Goal: Communication & Community: Ask a question

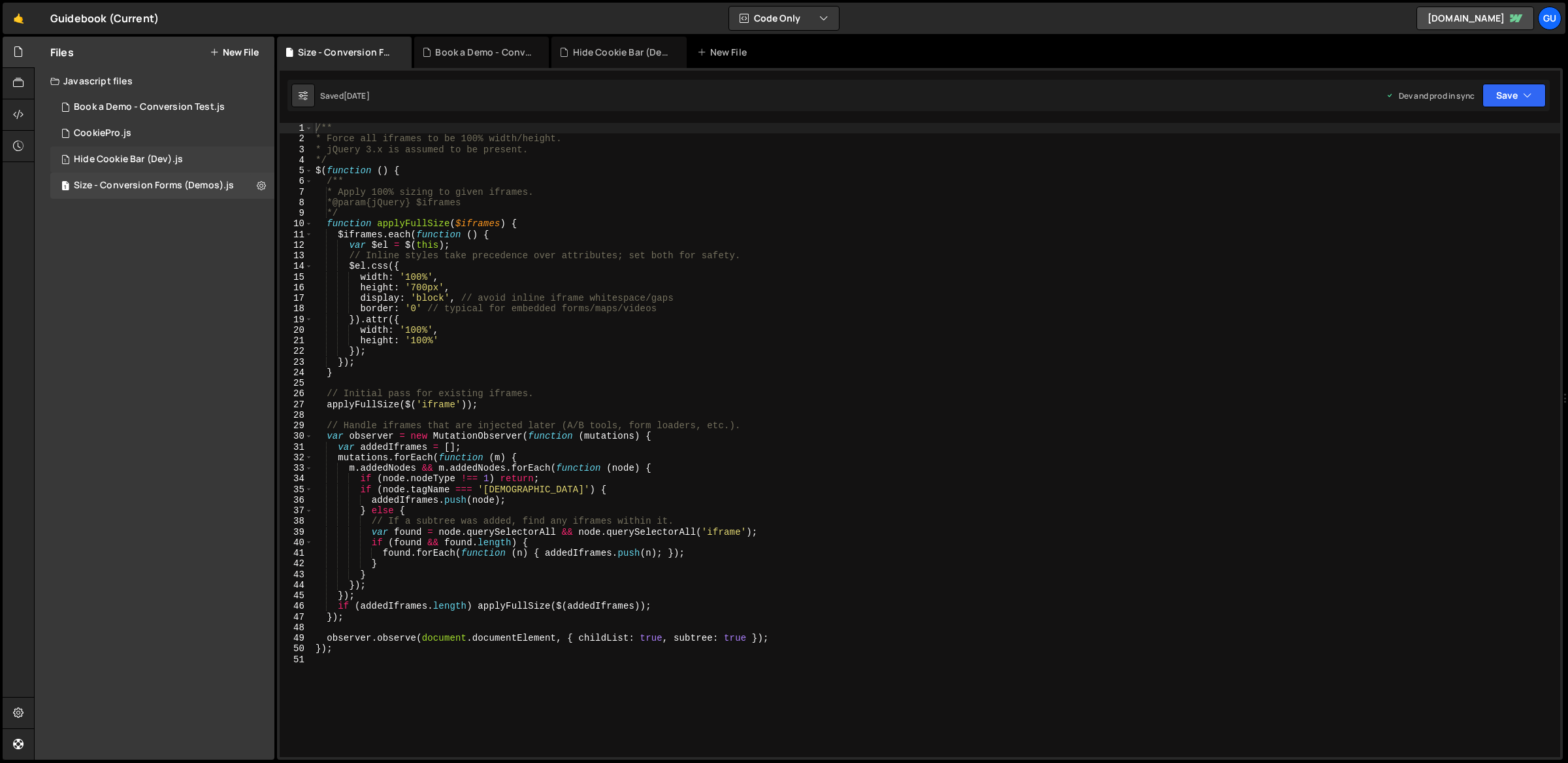
click at [186, 162] on div "1 Hide Cookie Bar (Dev).js 0" at bounding box center [162, 159] width 224 height 26
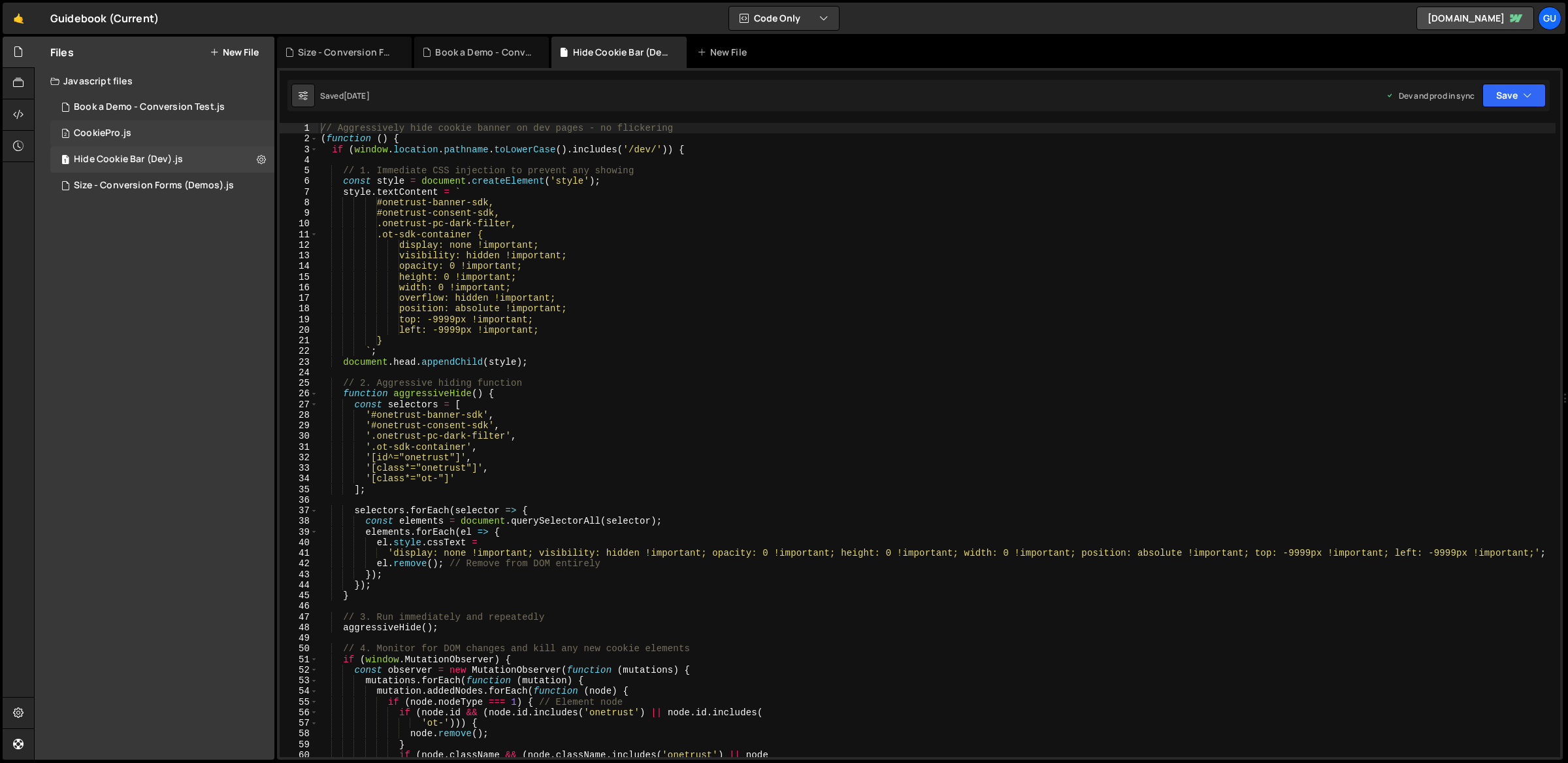
click at [190, 139] on div "2 CookiePro.js 0" at bounding box center [162, 133] width 224 height 26
click at [202, 110] on div "Book a Demo - Conversion Test.js" at bounding box center [149, 107] width 151 height 12
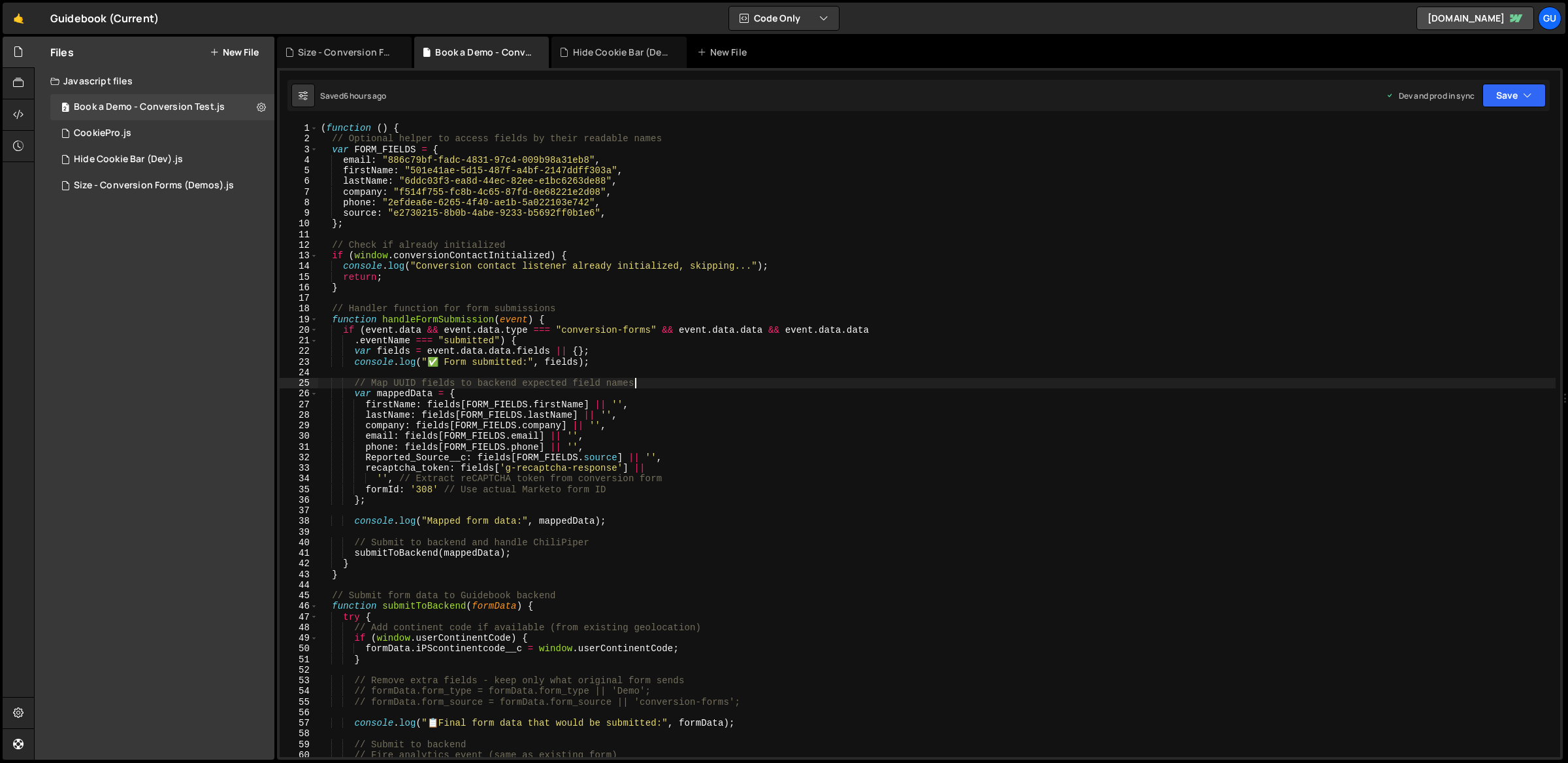
click at [686, 379] on div "( function ( ) { // Optional helper to access fields by their readable names va…" at bounding box center [937, 451] width 1238 height 657
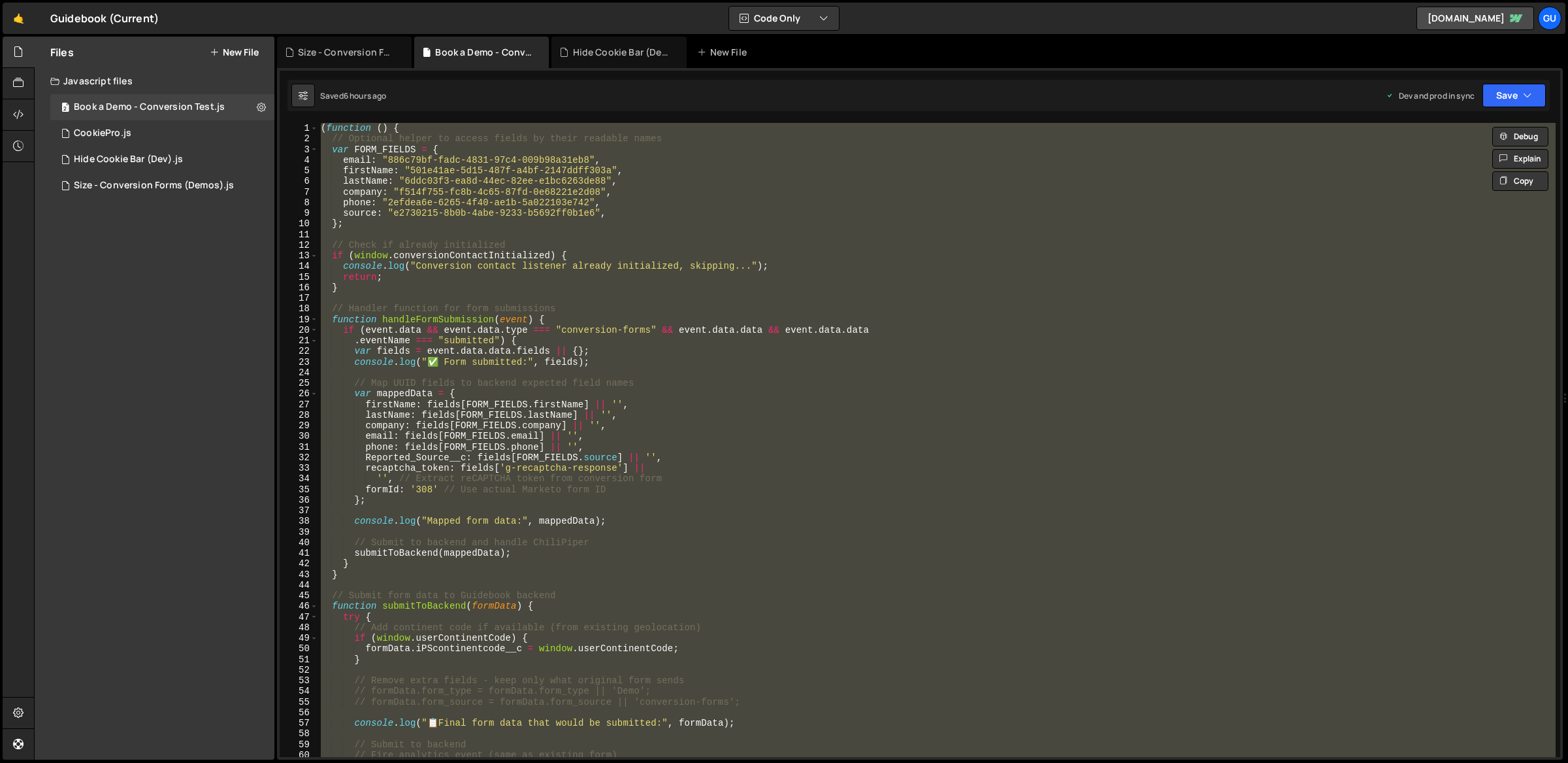
type textarea "// })();"
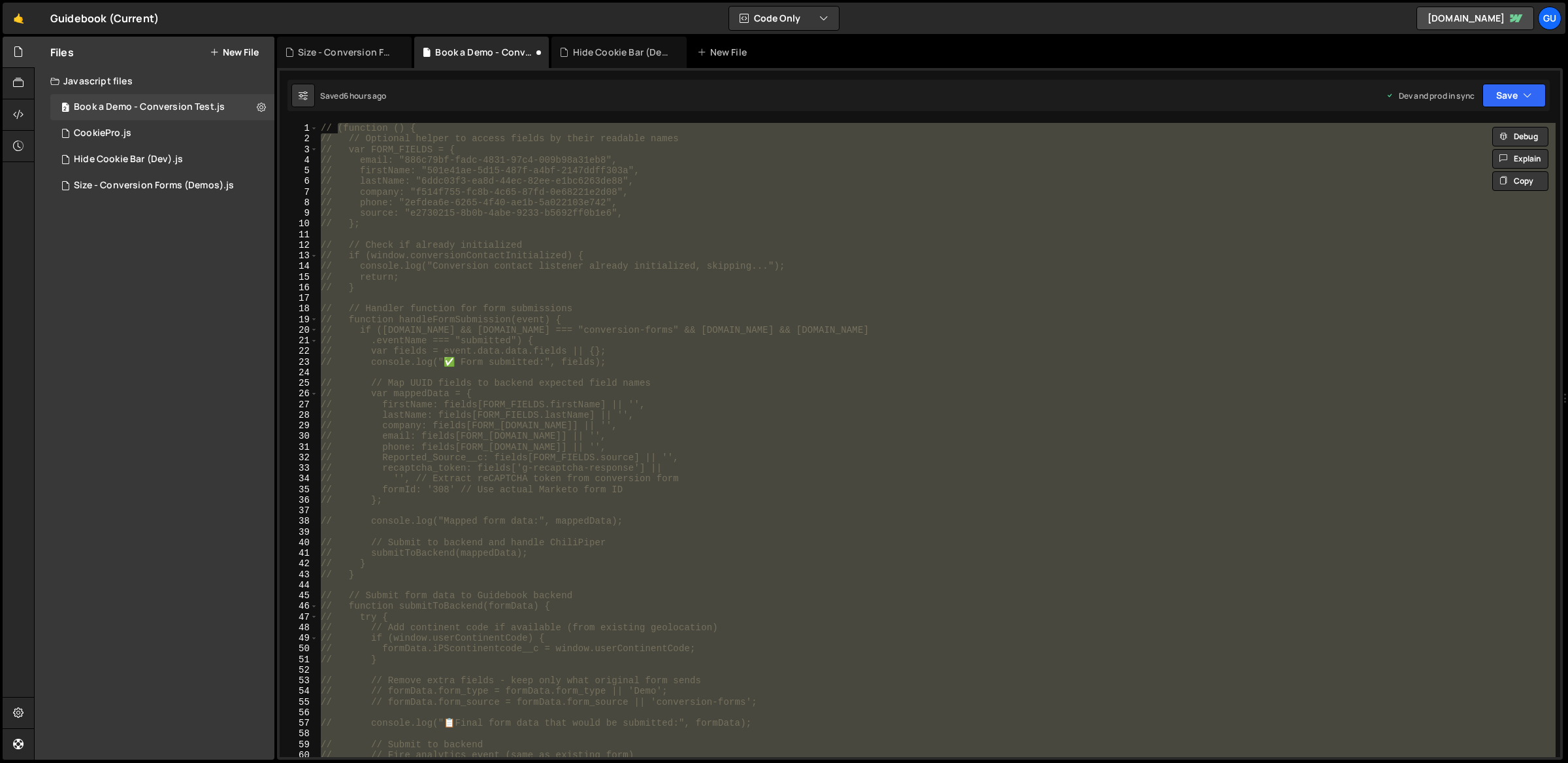
click at [640, 294] on div "// (function () { // // Optional helper to access fields by their readable name…" at bounding box center [937, 451] width 1238 height 657
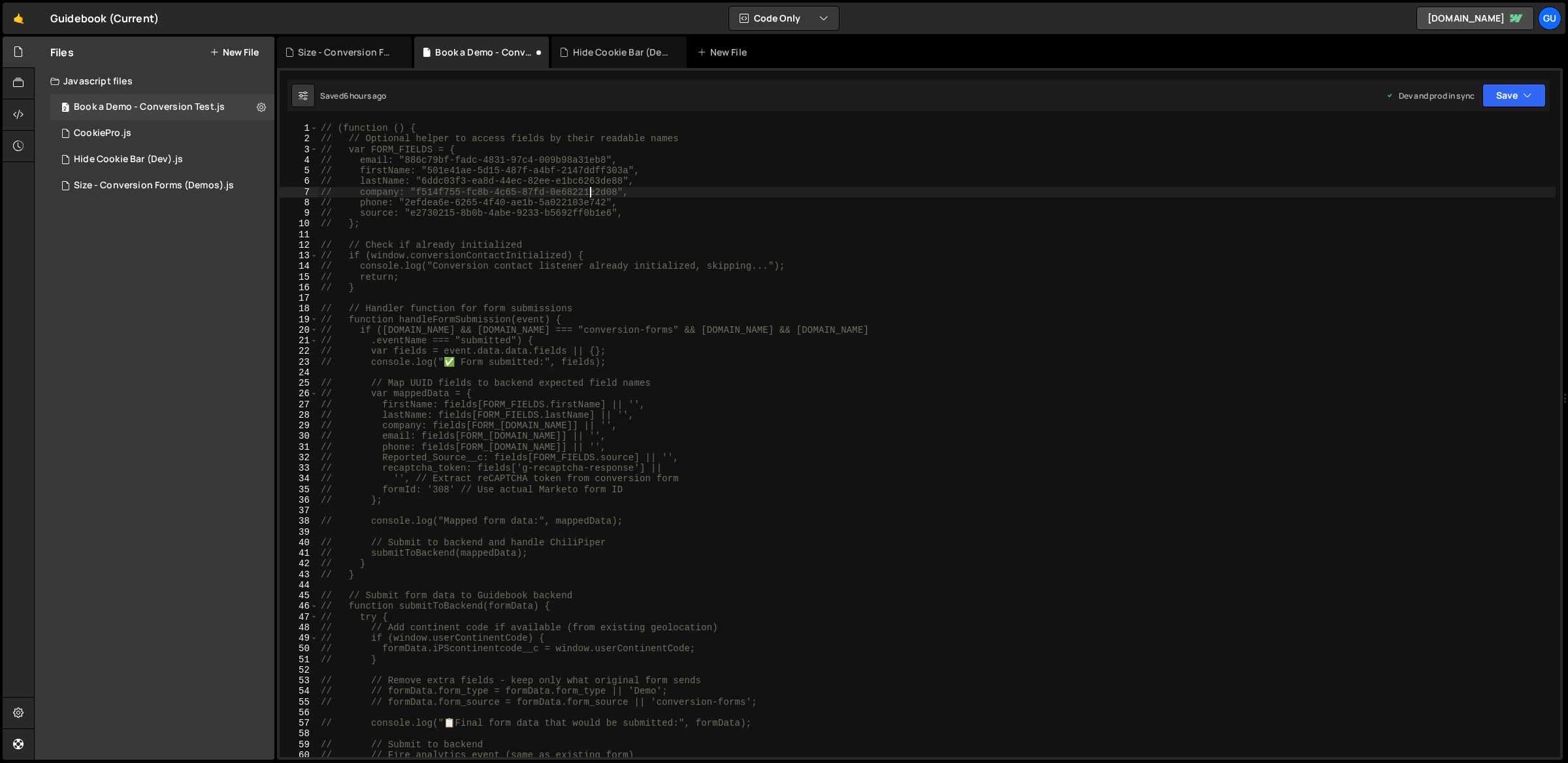
click at [587, 192] on div "// (function () { // // Optional helper to access fields by their readable name…" at bounding box center [937, 451] width 1238 height 657
type textarea "// company: "f514f755-fc8b-4c65-87fd-0e68221e2d08","
click at [158, 186] on div "Size - Conversion Forms (Demos).js" at bounding box center [154, 185] width 160 height 12
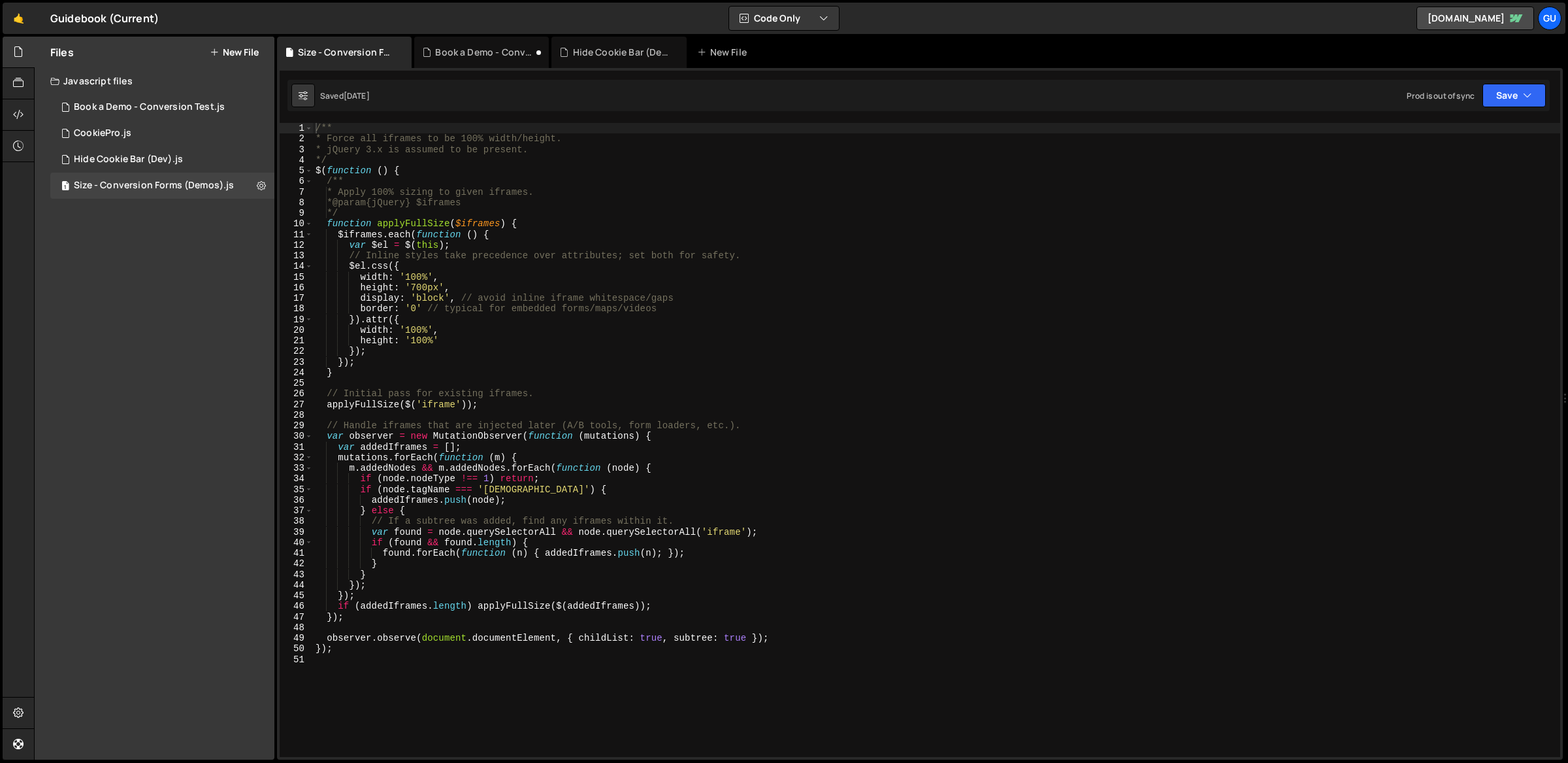
type textarea "function applyFullSize($iframes) {"
drag, startPoint x: 599, startPoint y: 224, endPoint x: 724, endPoint y: 227, distance: 125.0
click at [600, 224] on div "/** * Force all iframes to be 100% width/height. * jQuery 3.x is assumed to be …" at bounding box center [937, 451] width 1248 height 657
click at [1511, 106] on button "Save" at bounding box center [1514, 95] width 63 height 23
click at [1492, 133] on div "Save to Staging S" at bounding box center [1470, 127] width 136 height 13
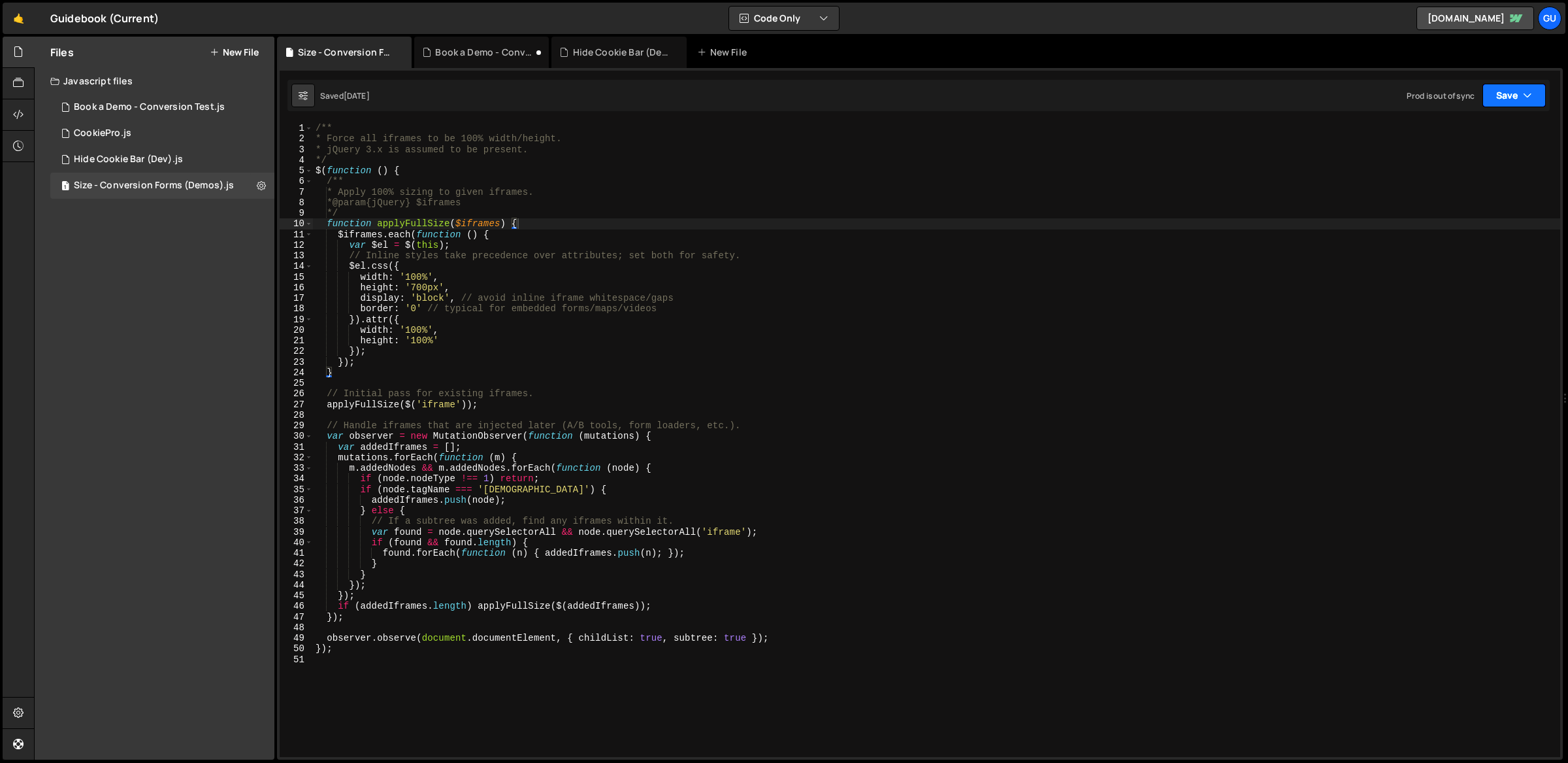
click at [1516, 94] on button "Save" at bounding box center [1514, 95] width 63 height 23
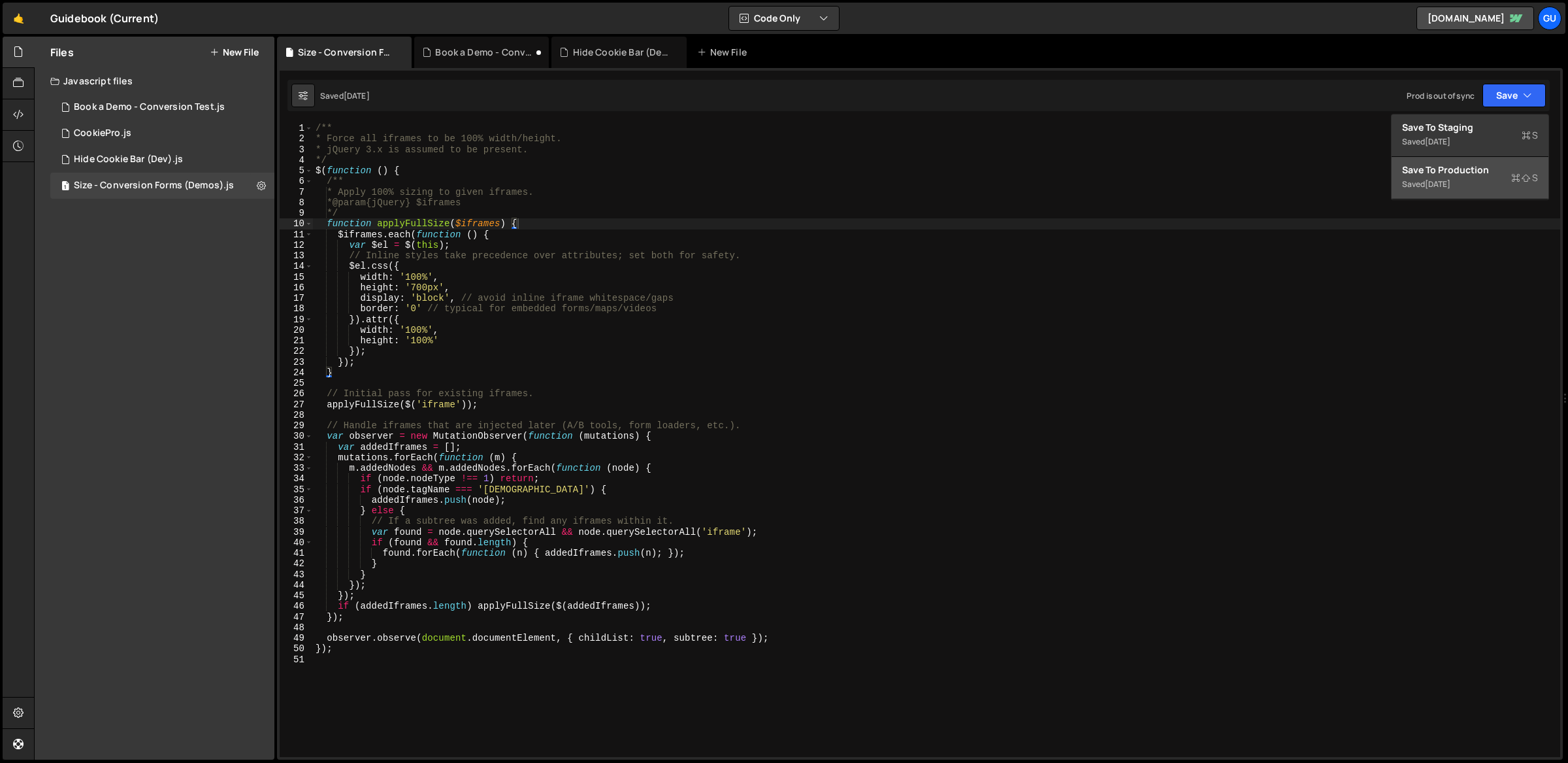
click at [1491, 162] on button "Save to Production S Saved [DATE]" at bounding box center [1470, 178] width 157 height 43
click at [176, 130] on div "2 CookiePro.js 0" at bounding box center [162, 133] width 224 height 26
click at [177, 131] on div "2 CookiePro.js 0" at bounding box center [162, 133] width 224 height 26
click at [257, 133] on icon at bounding box center [261, 133] width 9 height 12
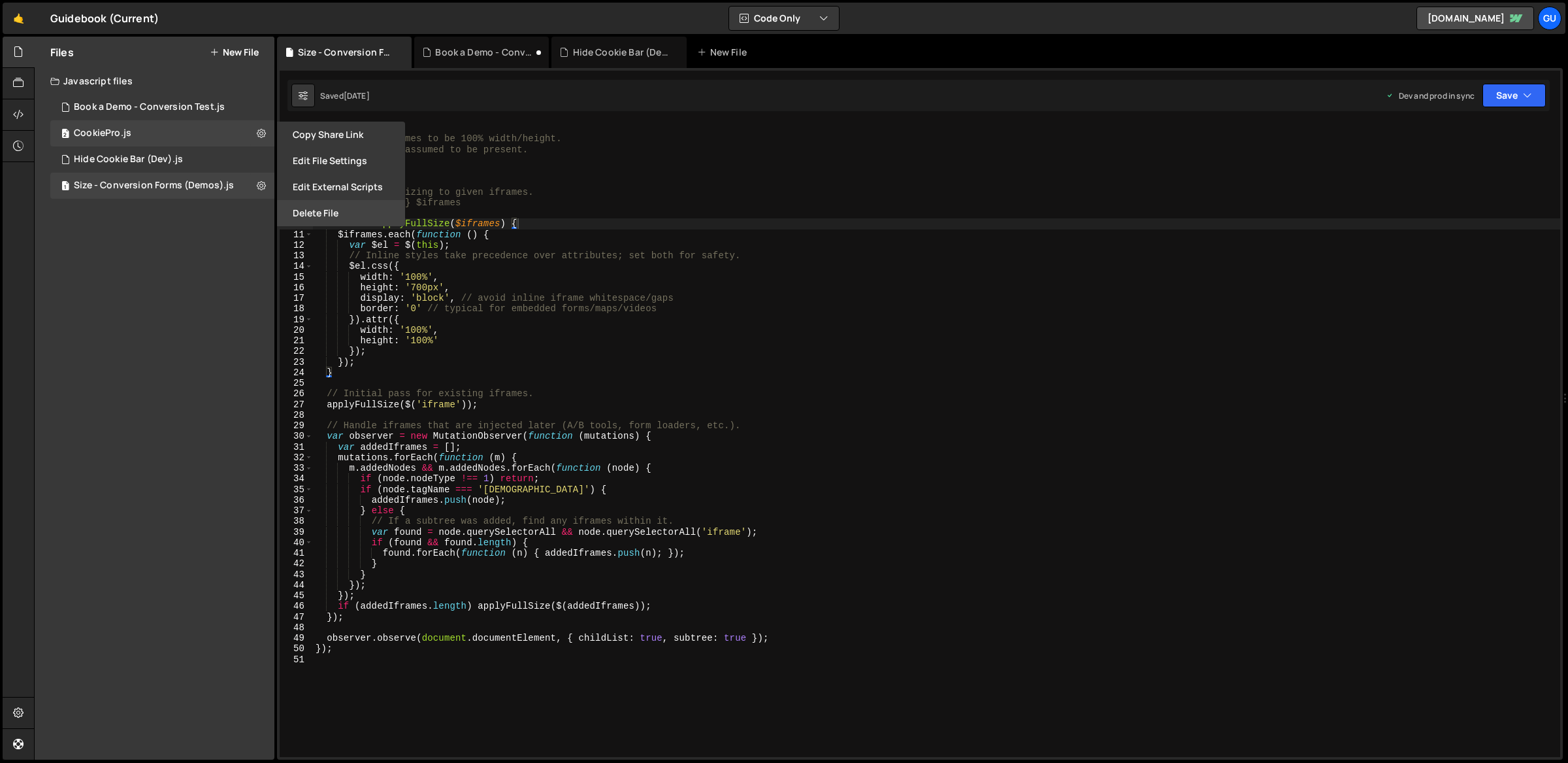
click at [294, 203] on button "Delete File" at bounding box center [341, 213] width 128 height 26
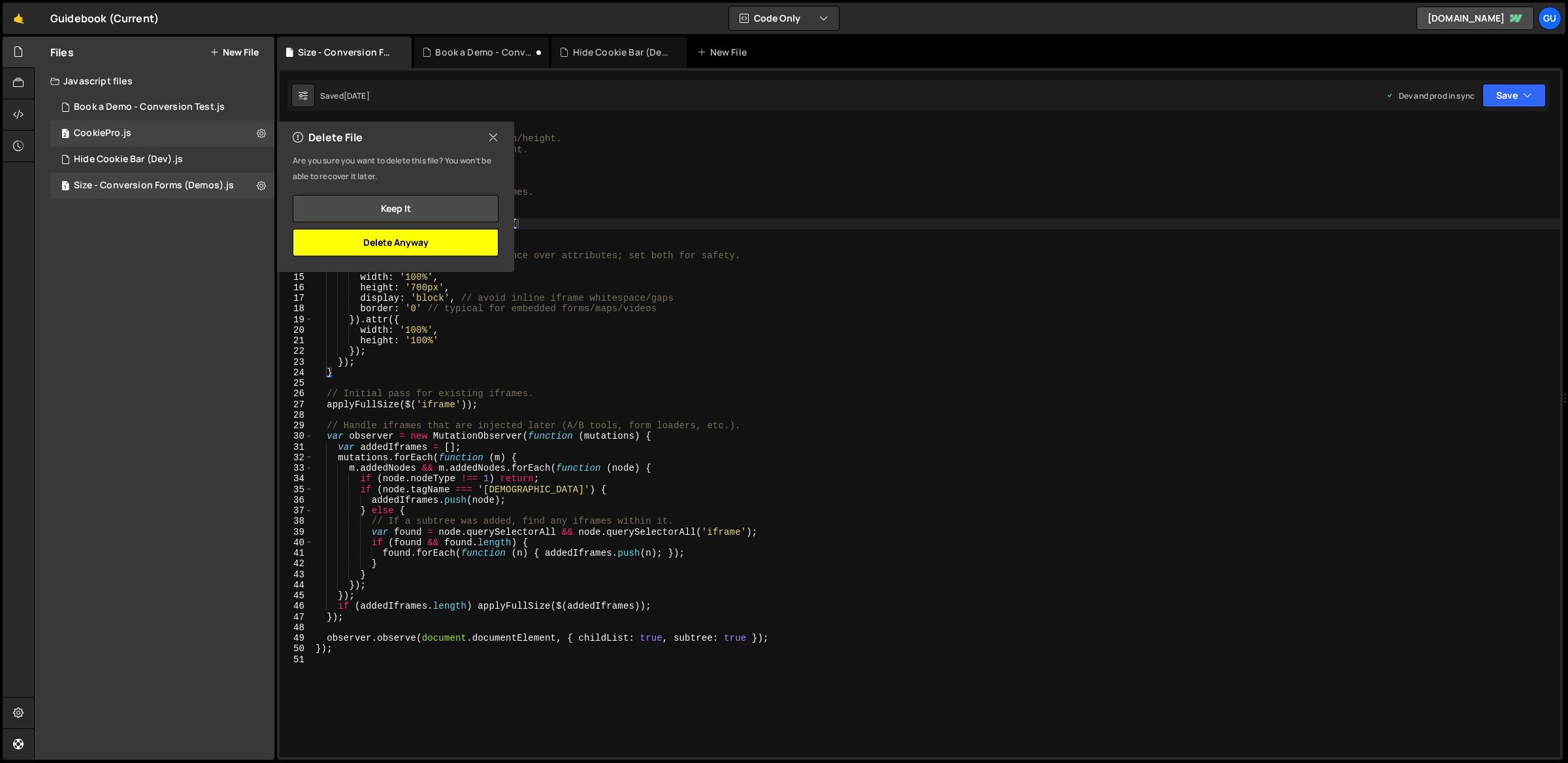
click at [445, 243] on button "Delete Anyway" at bounding box center [396, 242] width 206 height 28
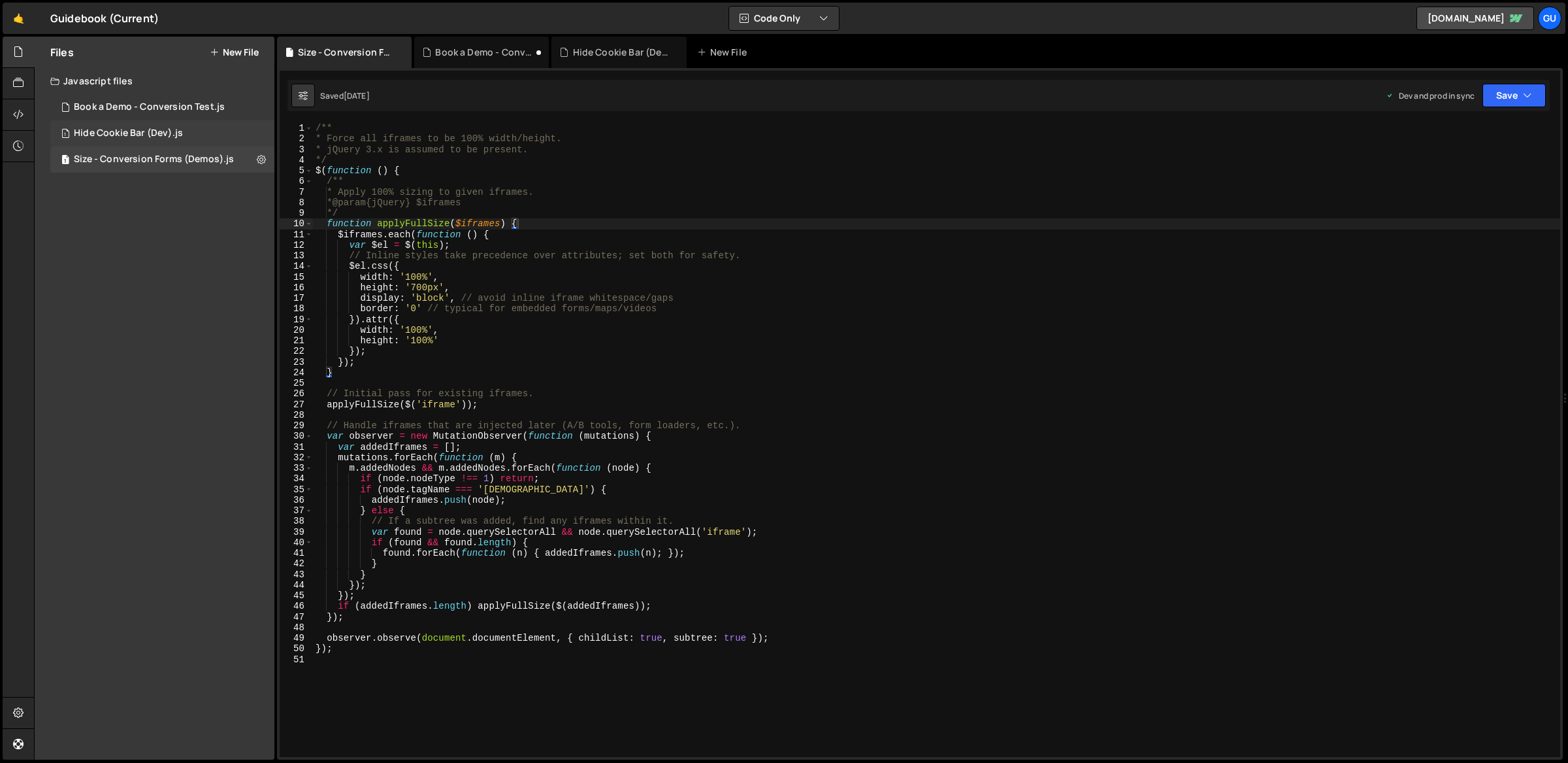
click at [173, 126] on div "1 Hide Cookie Bar (Dev).js 0" at bounding box center [162, 133] width 224 height 26
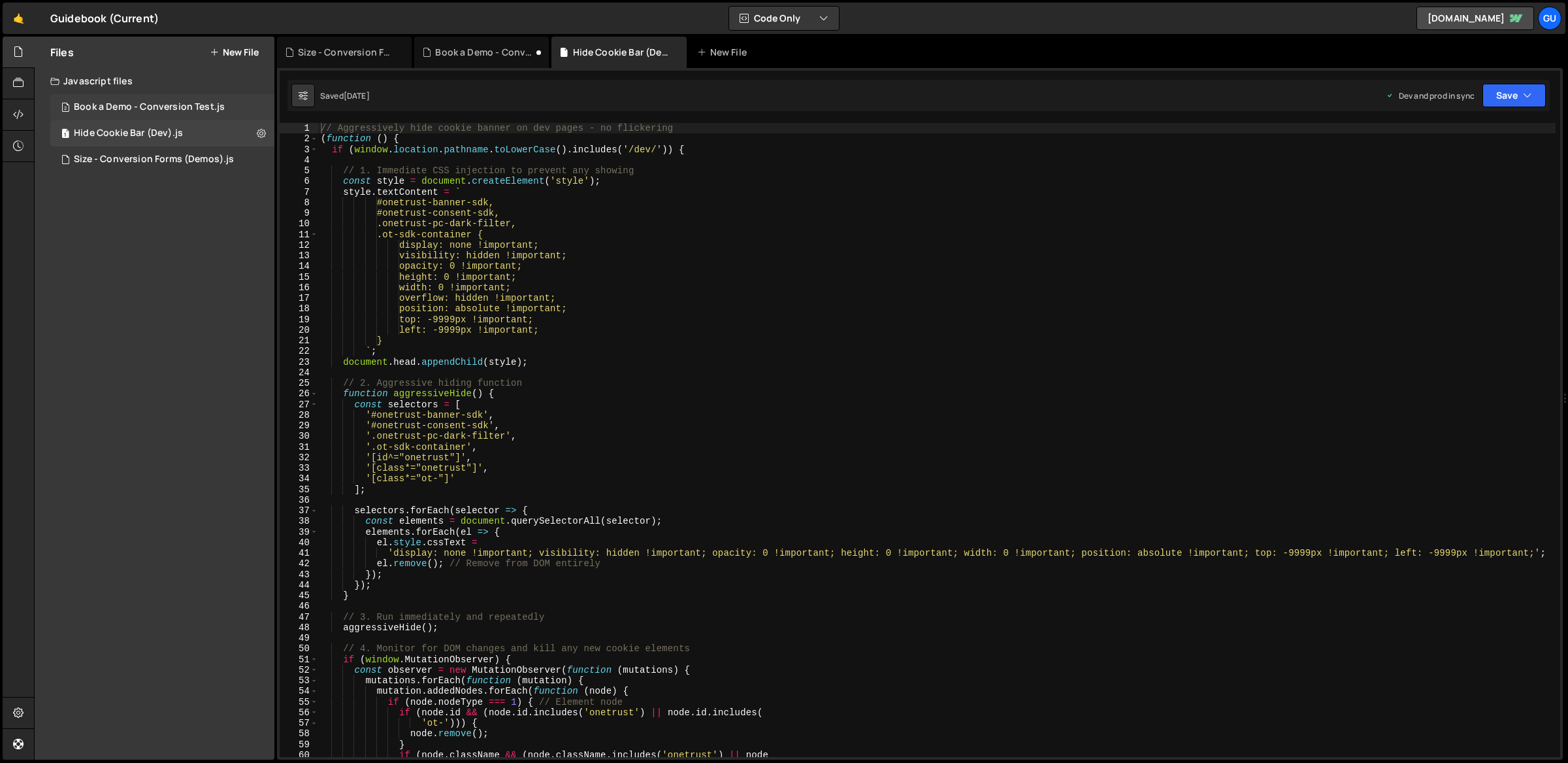
click at [201, 109] on div "Book a Demo - Conversion Test.js" at bounding box center [149, 107] width 151 height 12
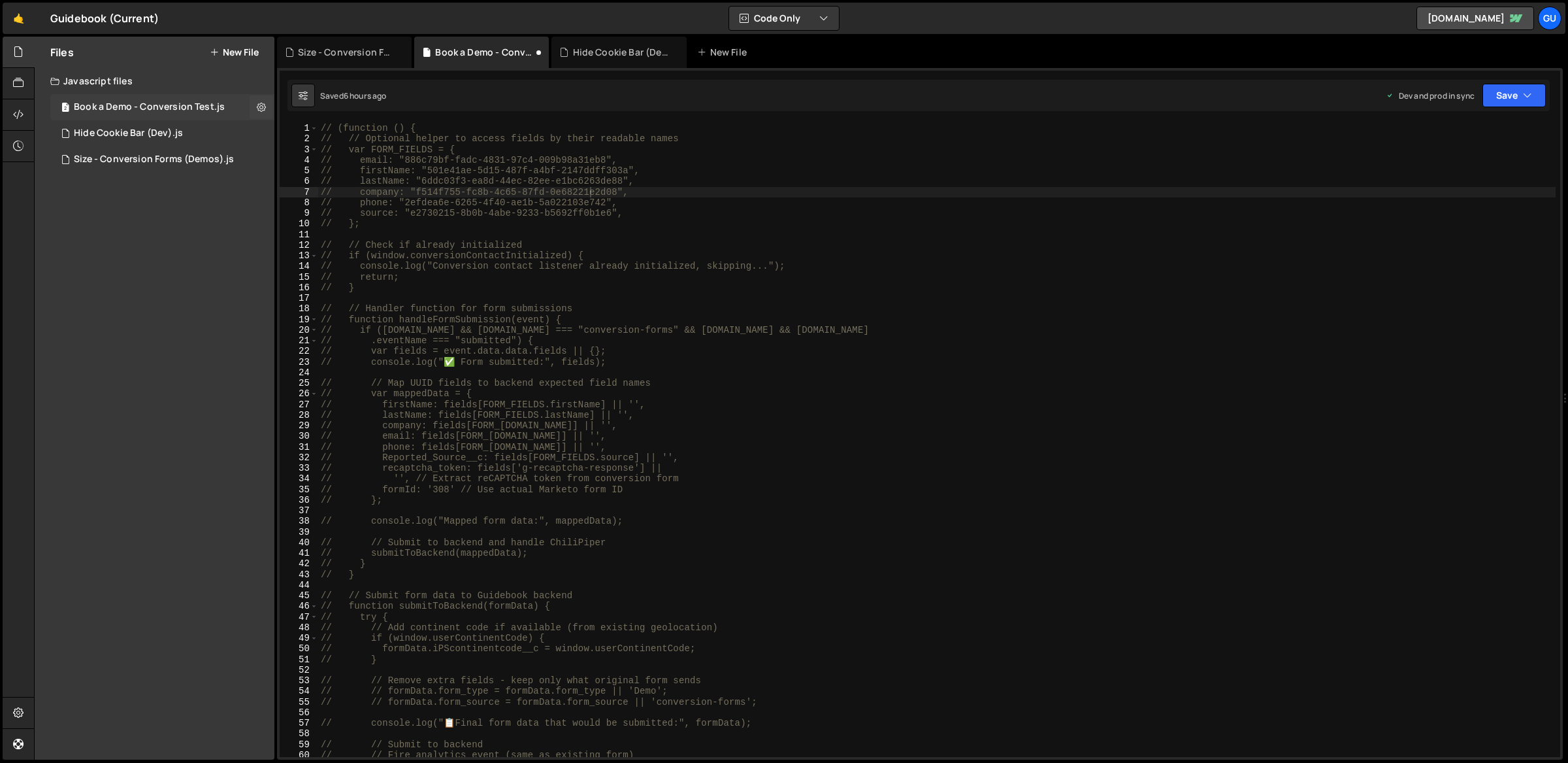
scroll to position [1578, 0]
click at [723, 278] on div "// (function () { // // Optional helper to access fields by their readable name…" at bounding box center [937, 451] width 1238 height 657
click at [558, 196] on div "// (function () { // // Optional helper to access fields by their readable name…" at bounding box center [937, 451] width 1238 height 657
type textarea "// })();"
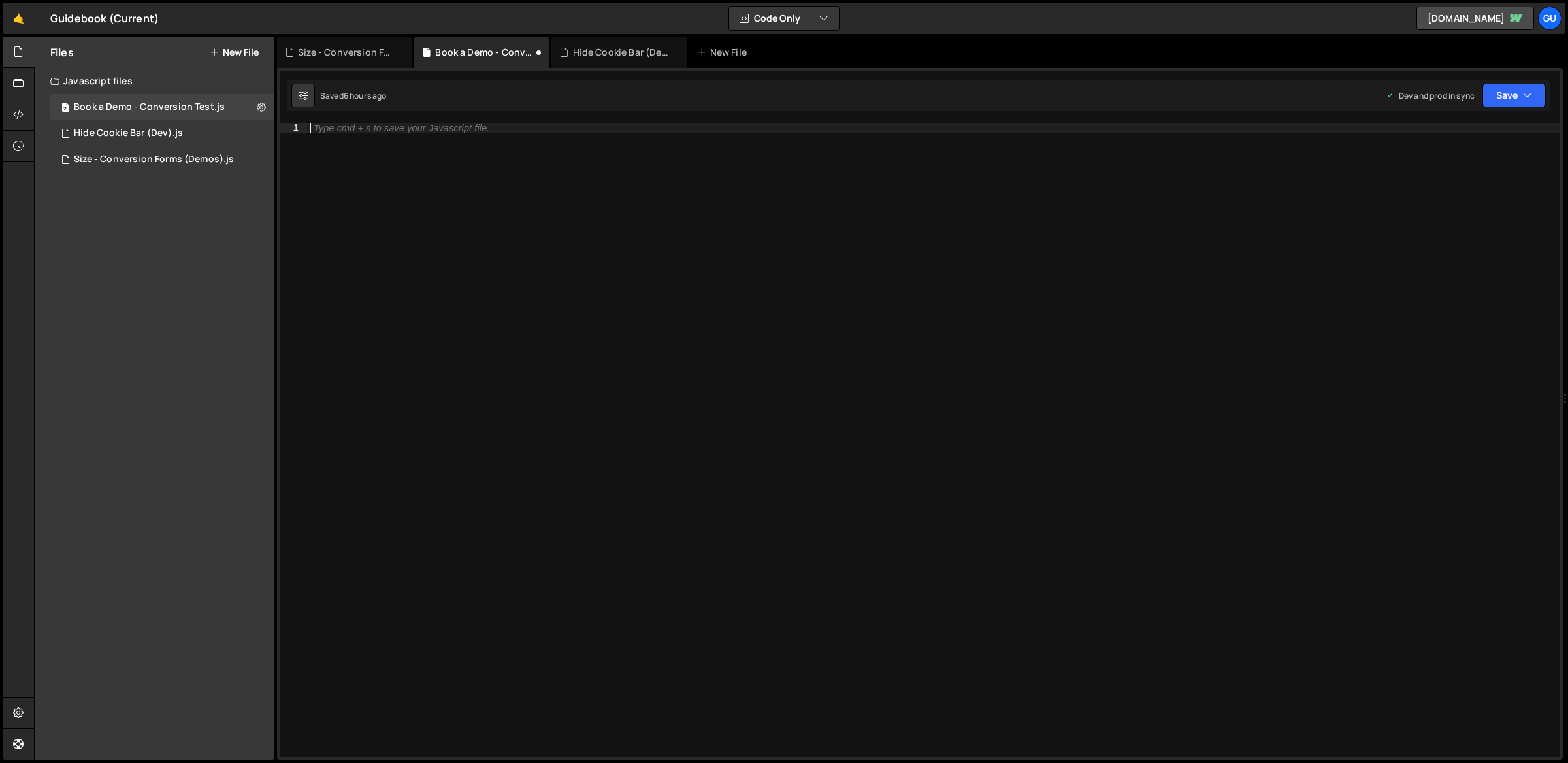
paste textarea "})();"
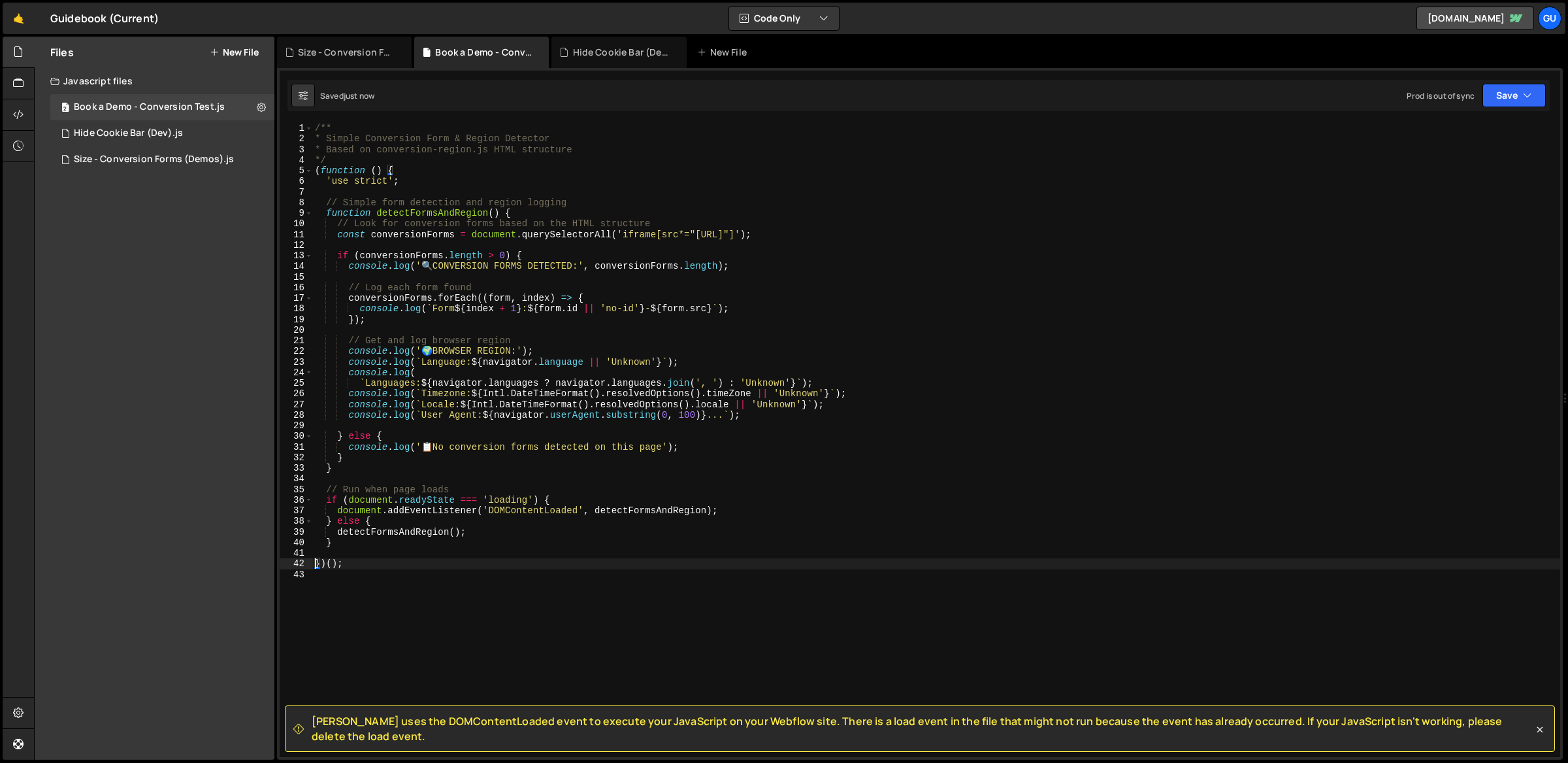
click at [554, 212] on div "/** * Simple Conversion Form & Region Detector * Based on conversion-region.js …" at bounding box center [937, 451] width 1249 height 657
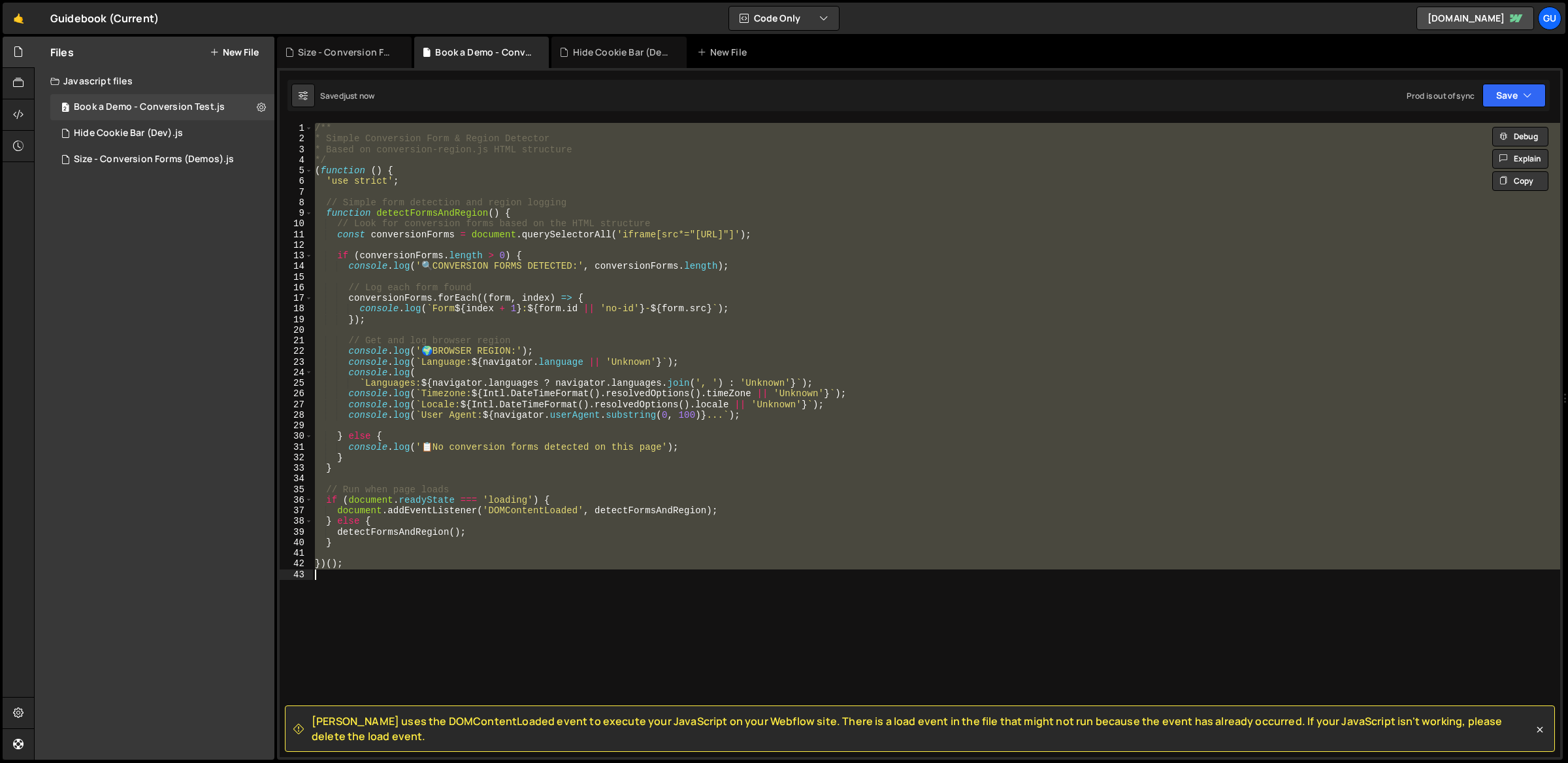
click at [637, 343] on div "/** * Simple Conversion Form & Region Detector * Based on conversion-region.js …" at bounding box center [937, 451] width 1249 height 657
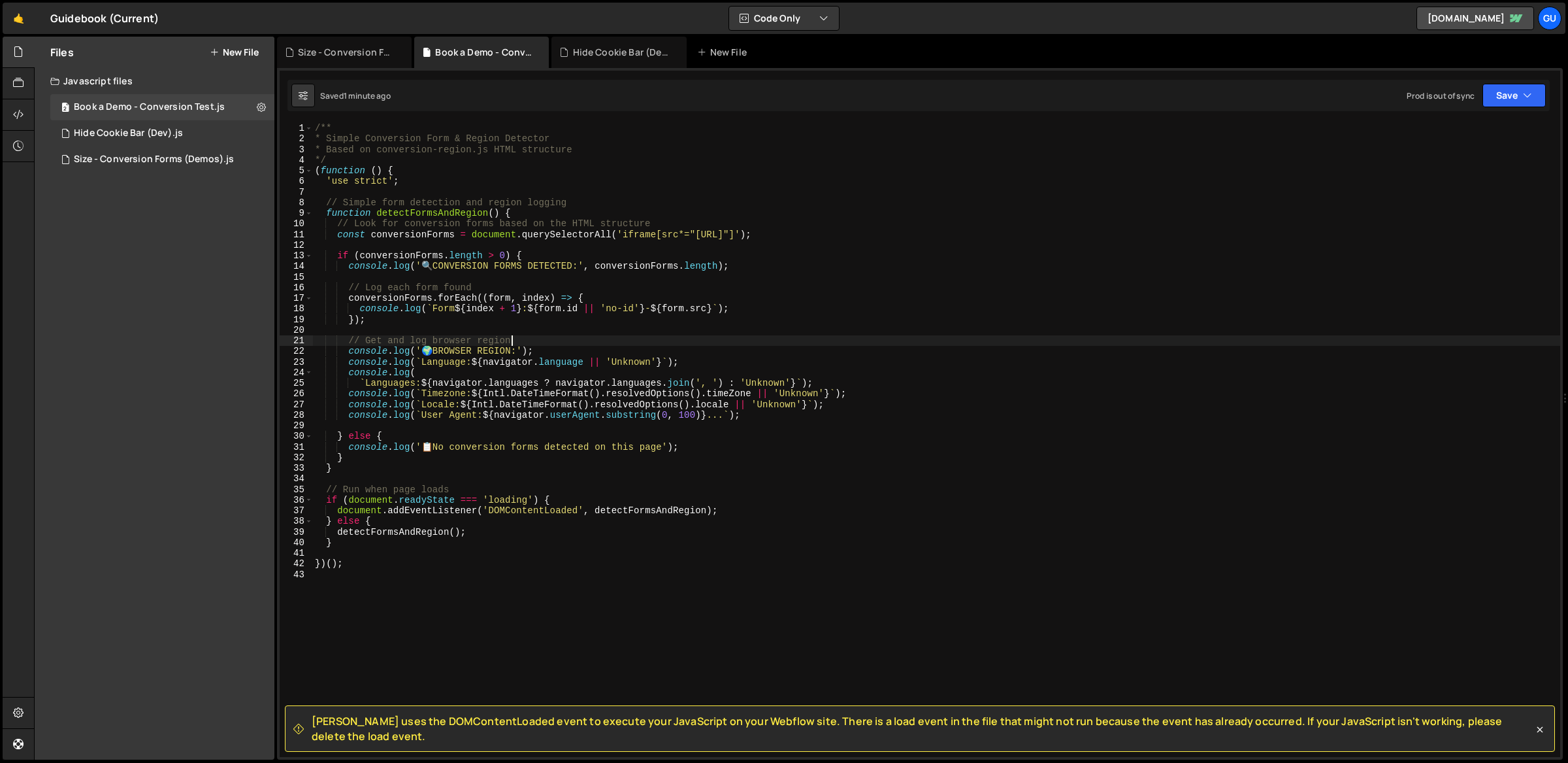
click at [482, 293] on div "/** * Simple Conversion Form & Region Detector * Based on conversion-region.js …" at bounding box center [937, 451] width 1249 height 657
type textarea "})();"
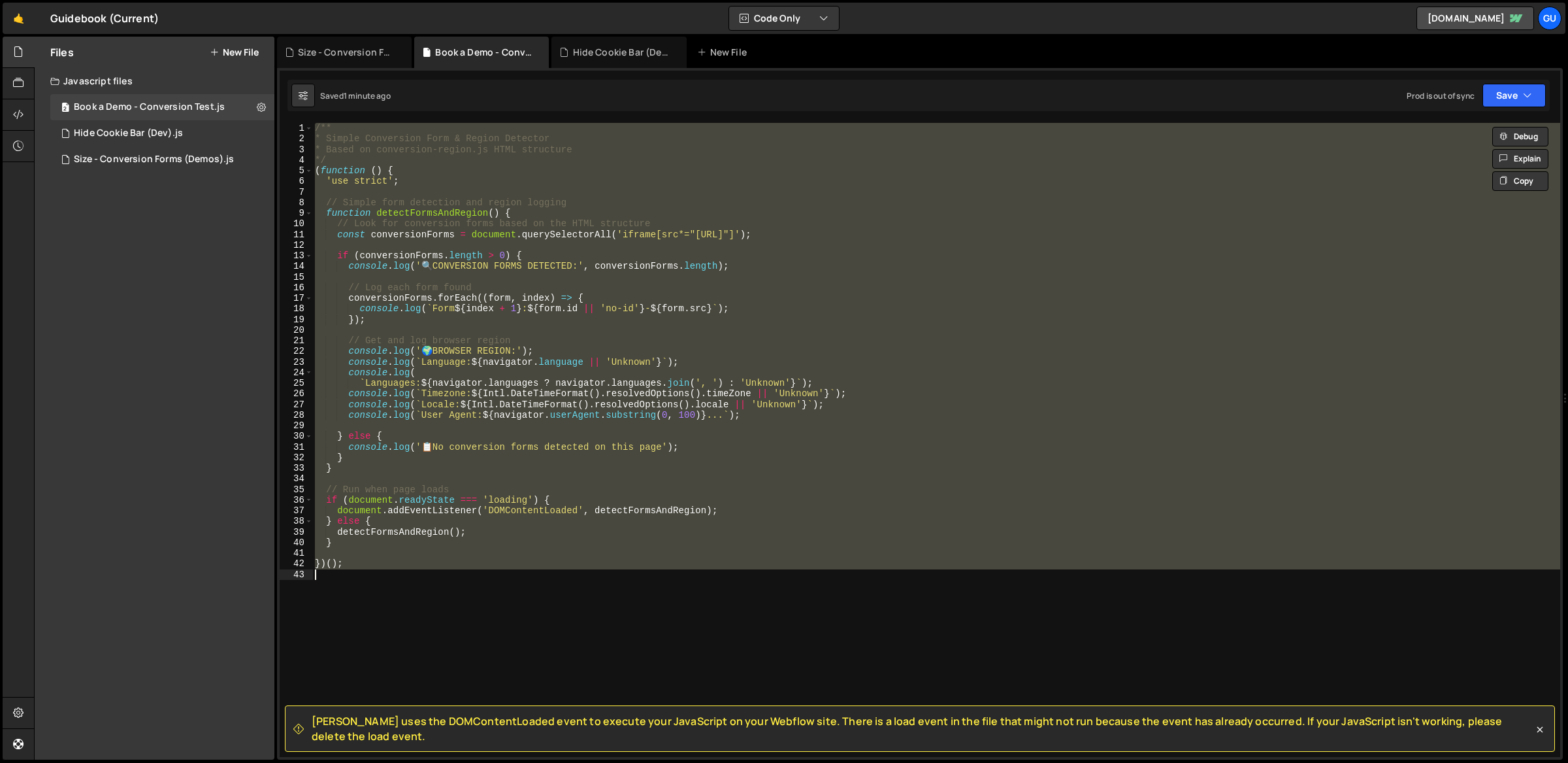
paste textarea
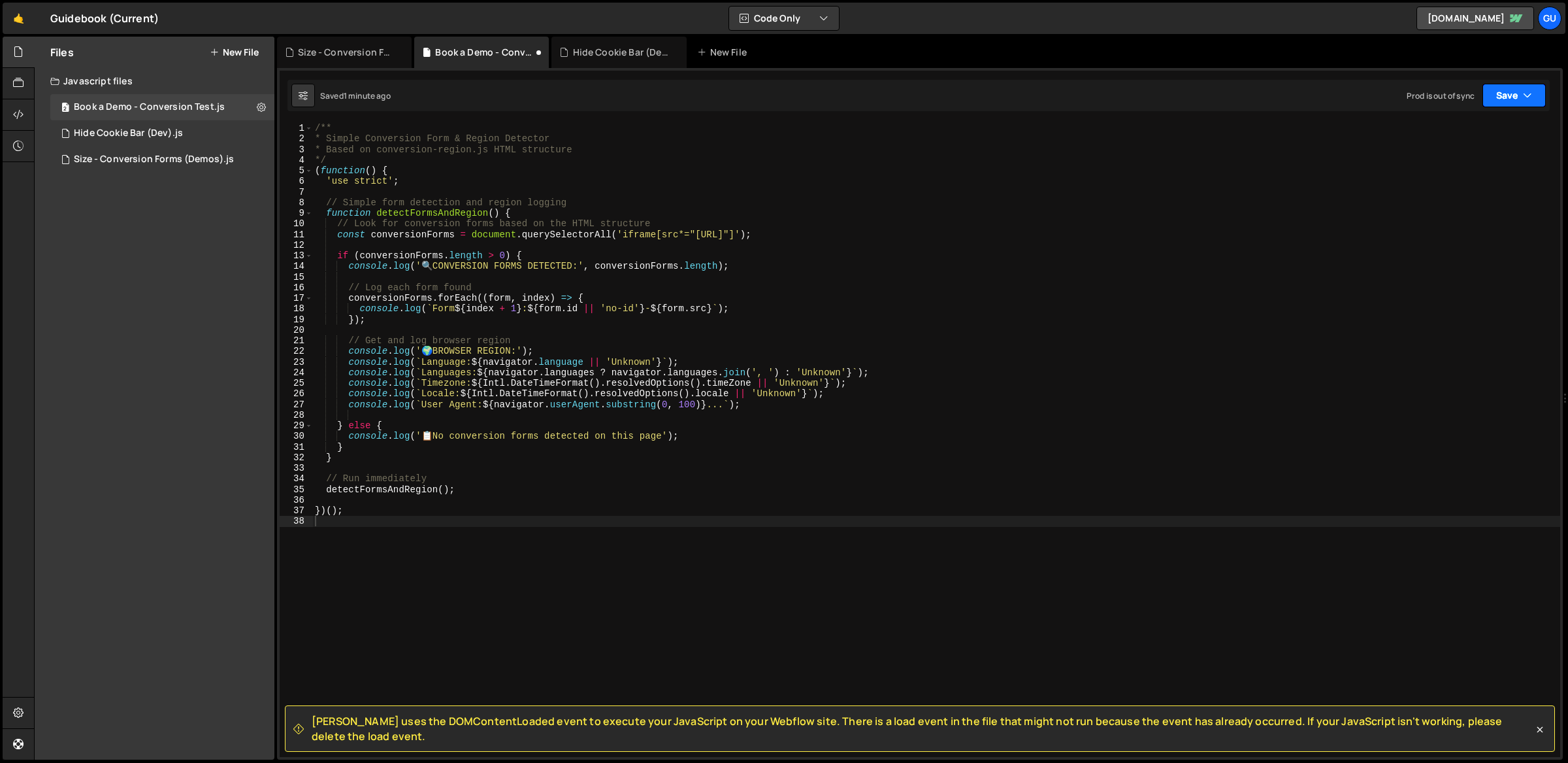
click at [1503, 102] on button "Save" at bounding box center [1514, 95] width 63 height 23
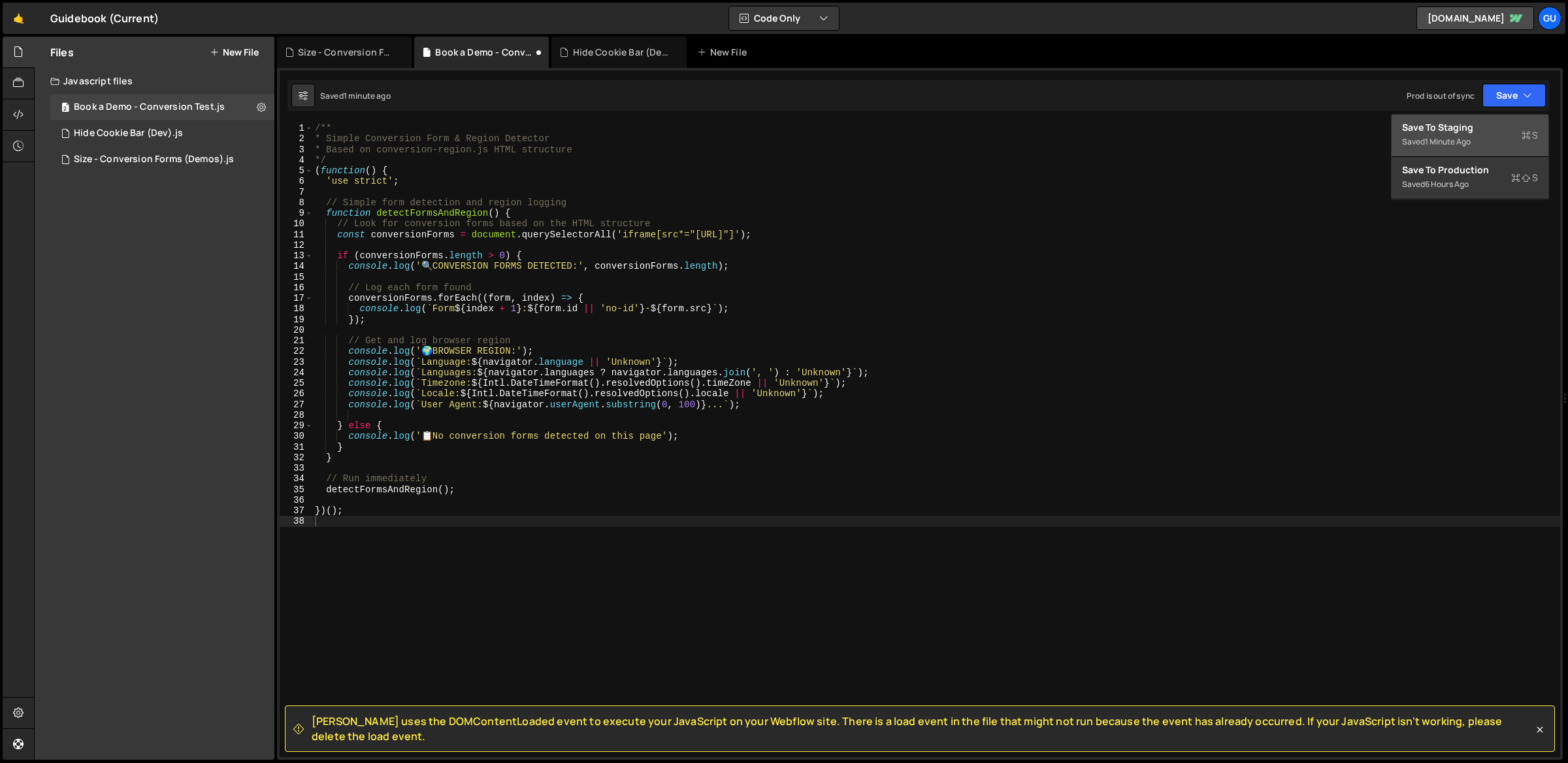
click at [1500, 118] on button "Save to Staging S Saved 1 minute ago" at bounding box center [1470, 136] width 157 height 43
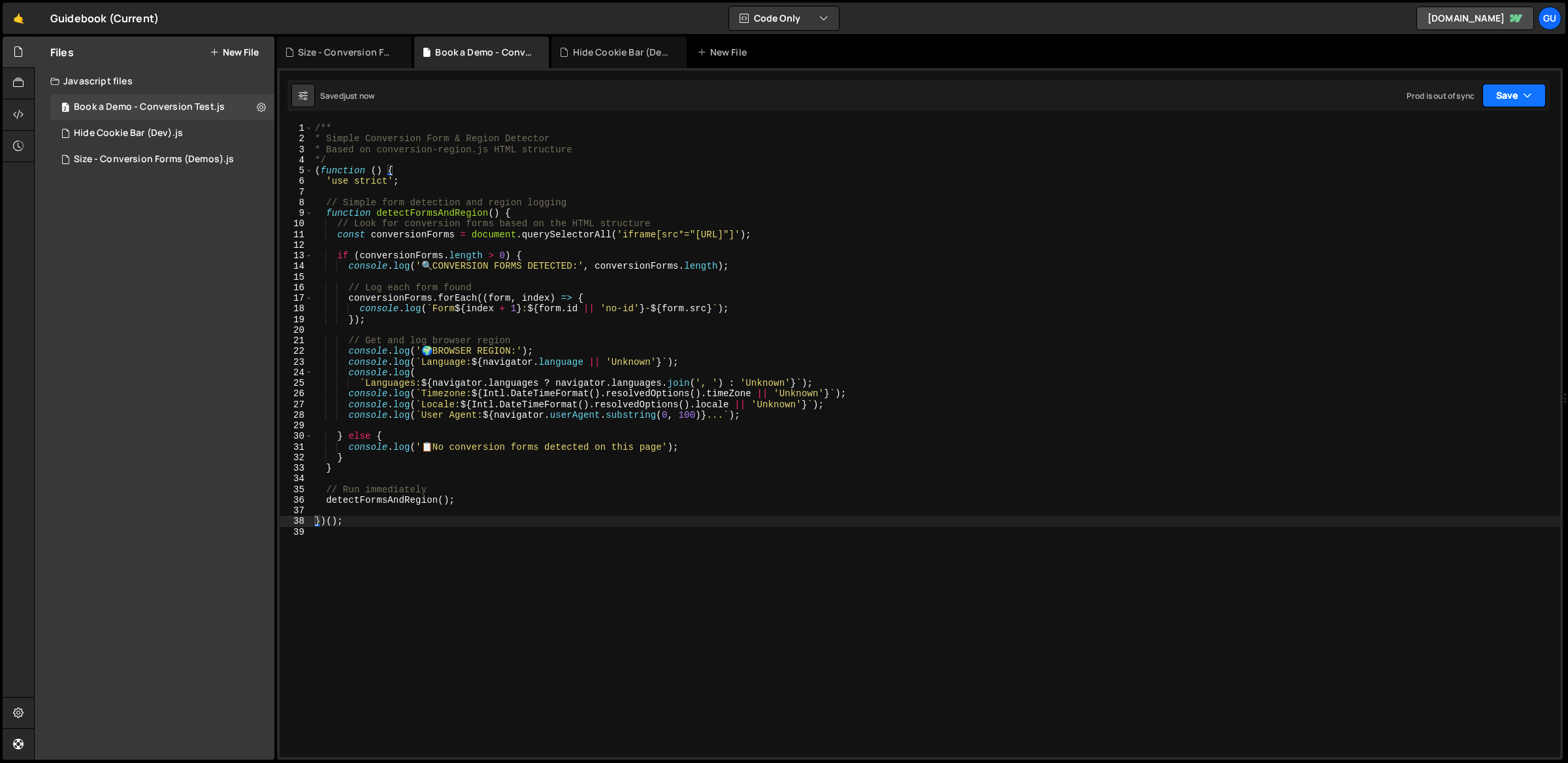
click at [1513, 95] on button "Save" at bounding box center [1514, 95] width 63 height 23
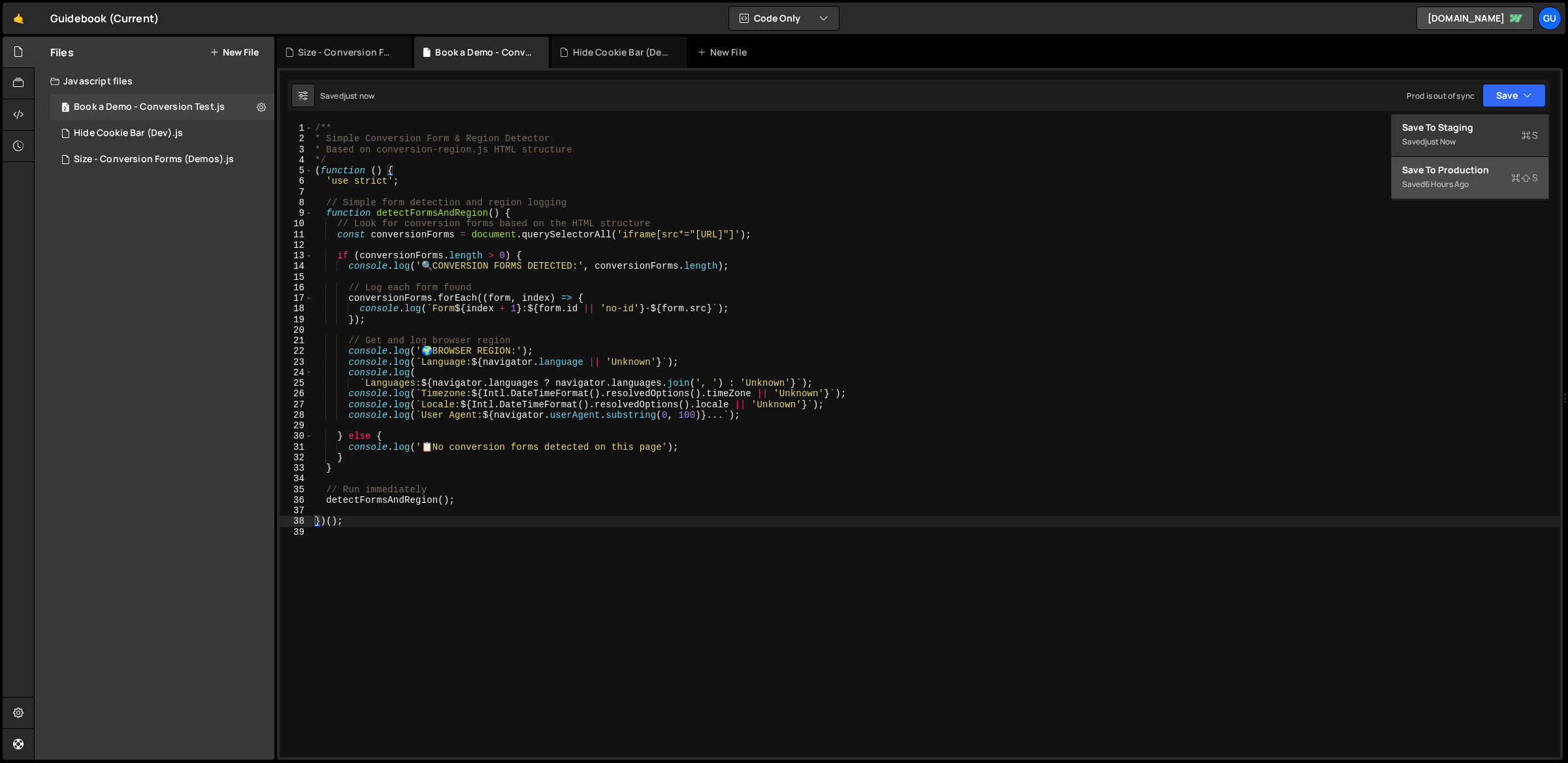
click at [1488, 185] on div "Saved 6 hours ago" at bounding box center [1470, 185] width 136 height 16
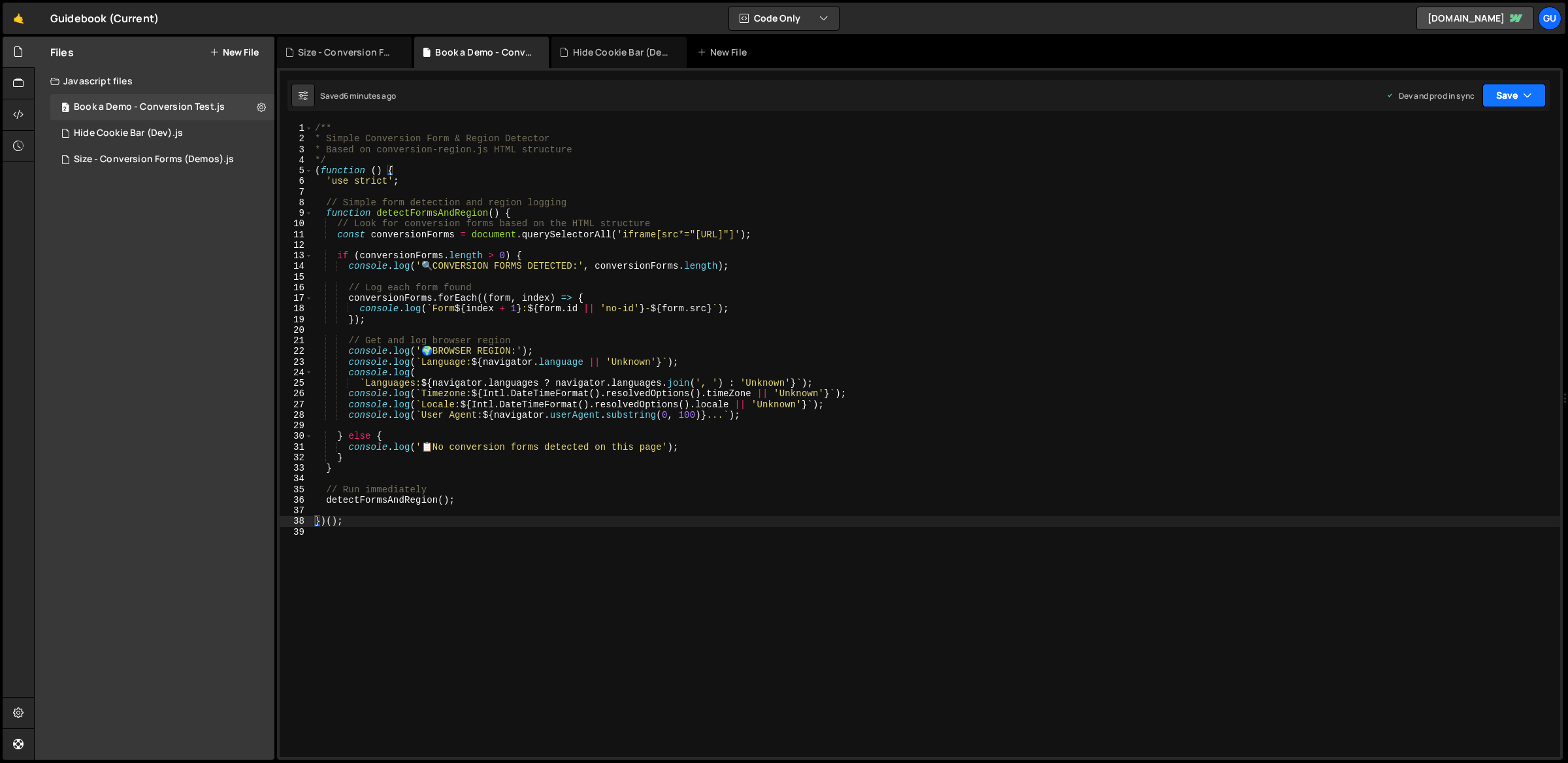
click at [1513, 95] on button "Save" at bounding box center [1514, 95] width 63 height 23
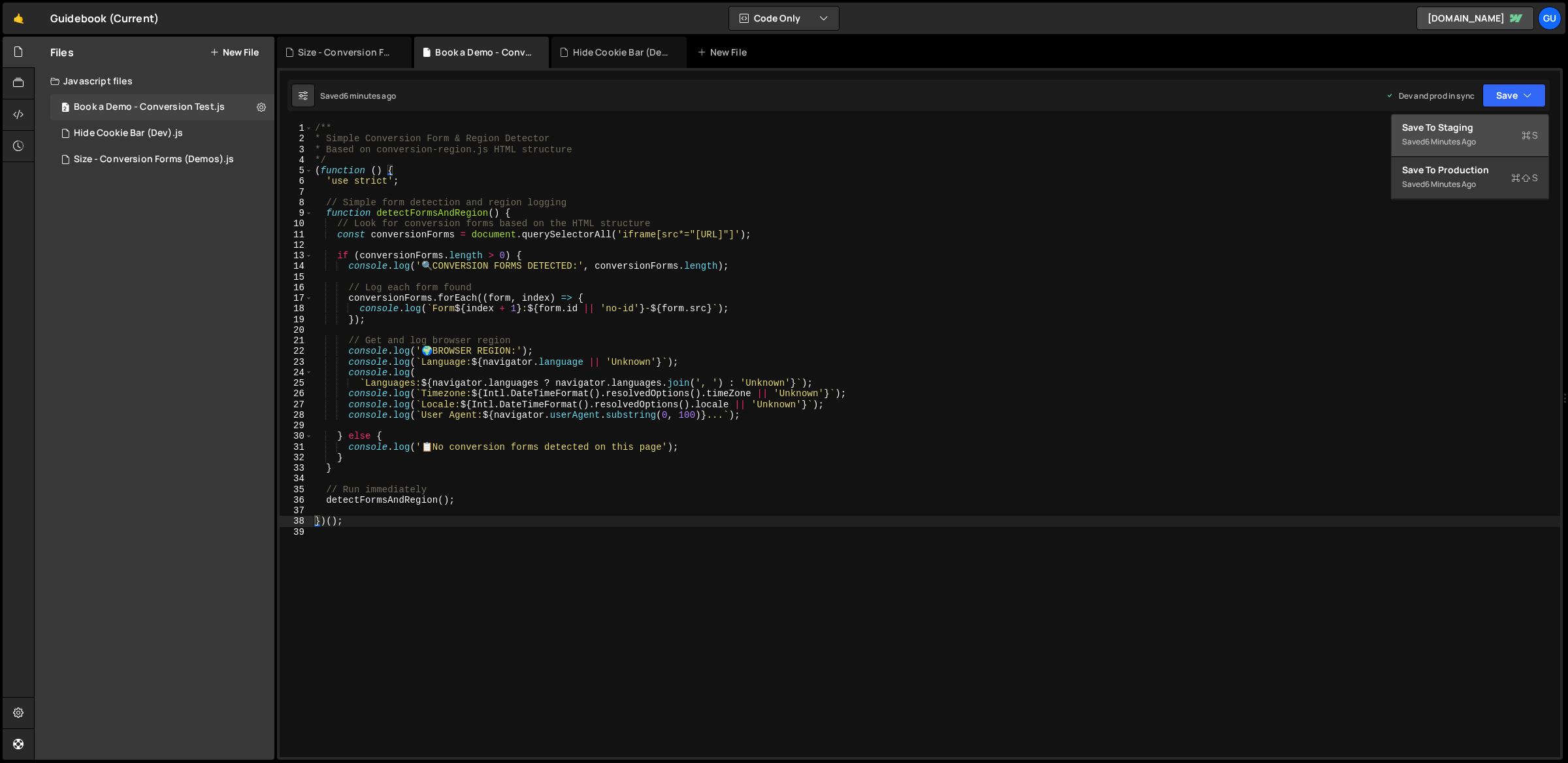
click at [1510, 124] on div "Save to Staging S" at bounding box center [1470, 127] width 136 height 13
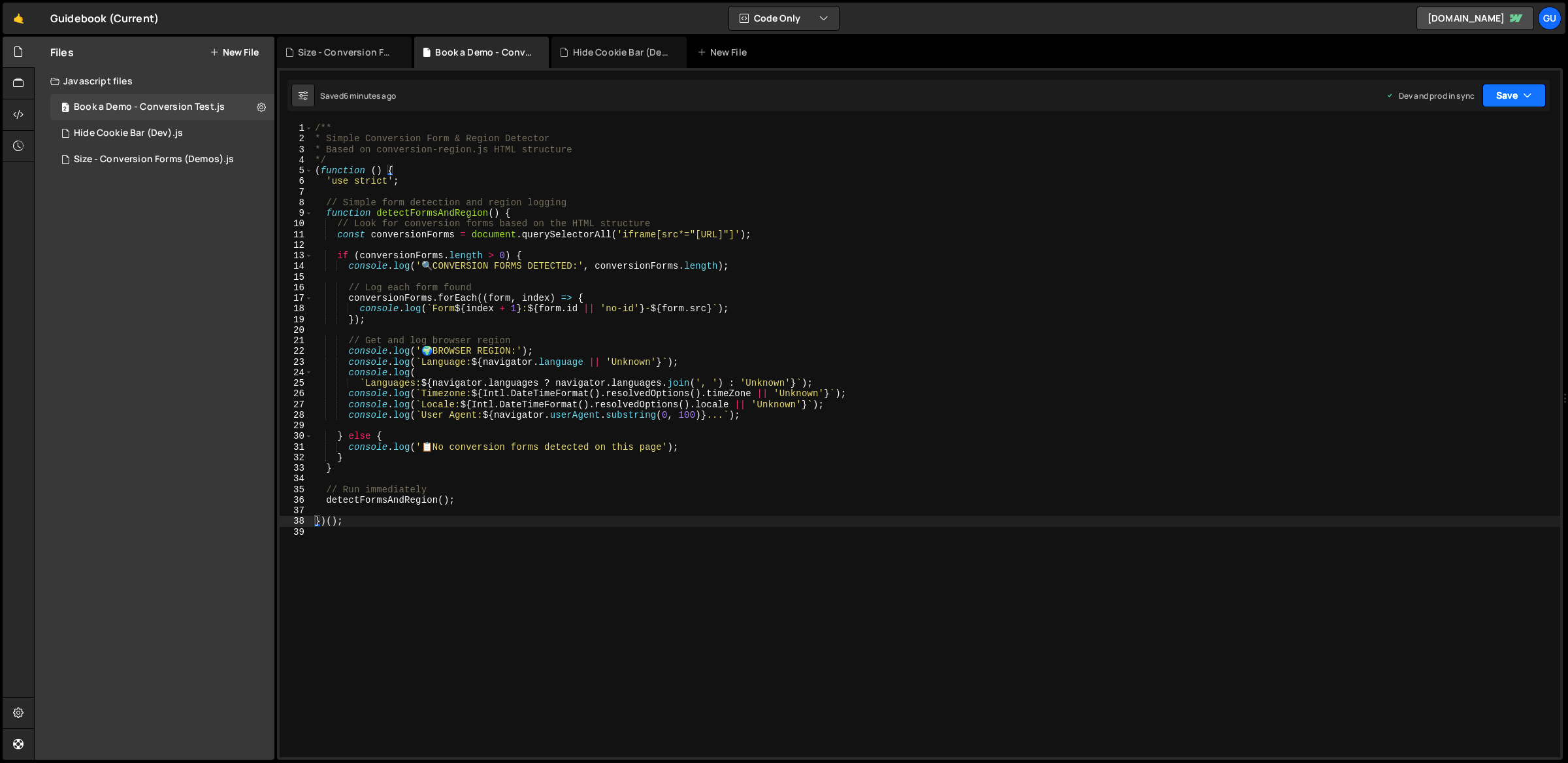
click at [1522, 95] on button "Save" at bounding box center [1514, 95] width 63 height 23
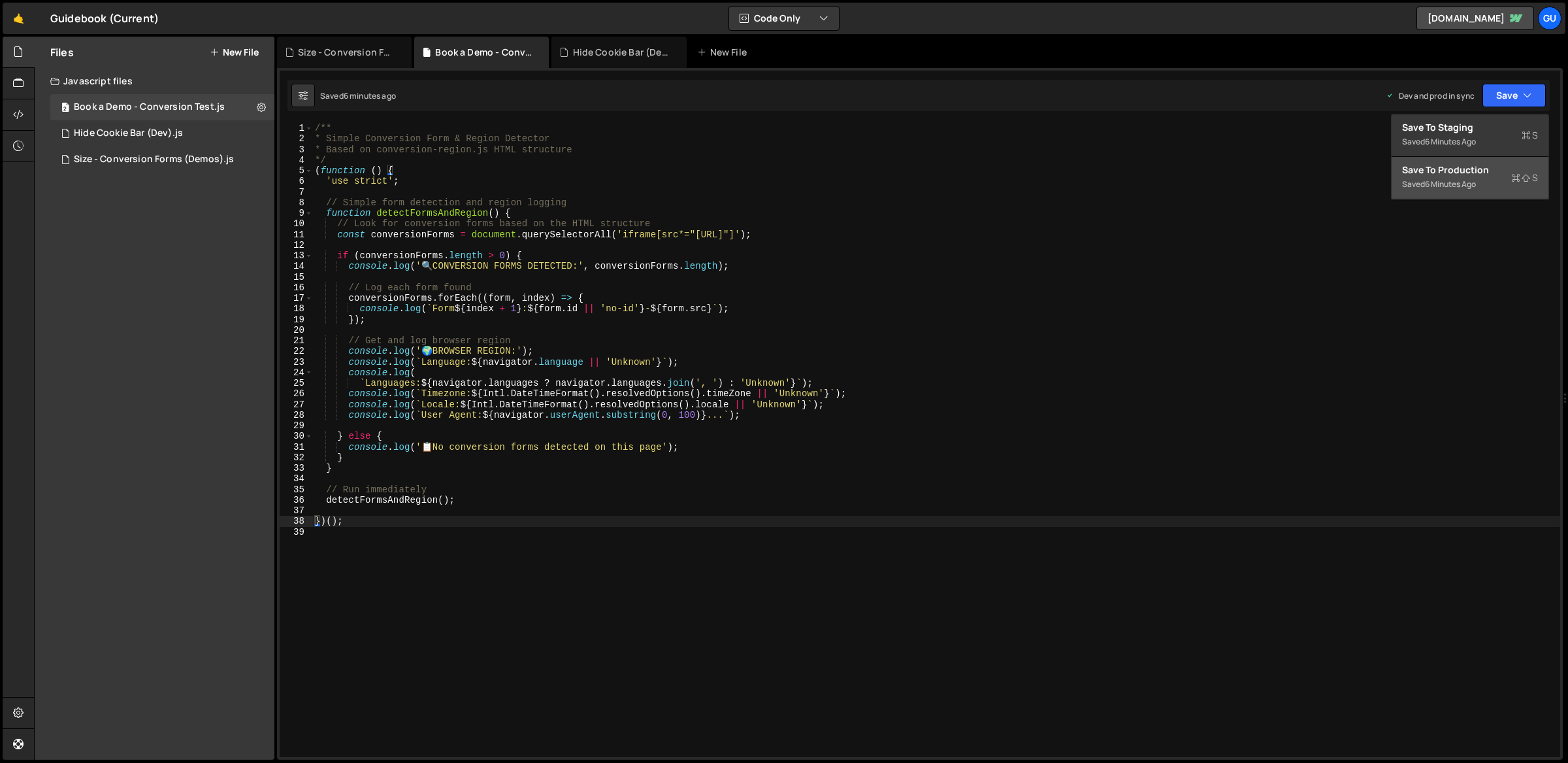
click at [1508, 174] on div "Save to Production S" at bounding box center [1470, 170] width 136 height 13
click at [1535, 113] on div "1 2 3 4 5 6 7 8 9 10 11 12 13 14 15 16 17 18 19 20 21 22 23 24 25 26 27 28 29 3…" at bounding box center [920, 414] width 1286 height 691
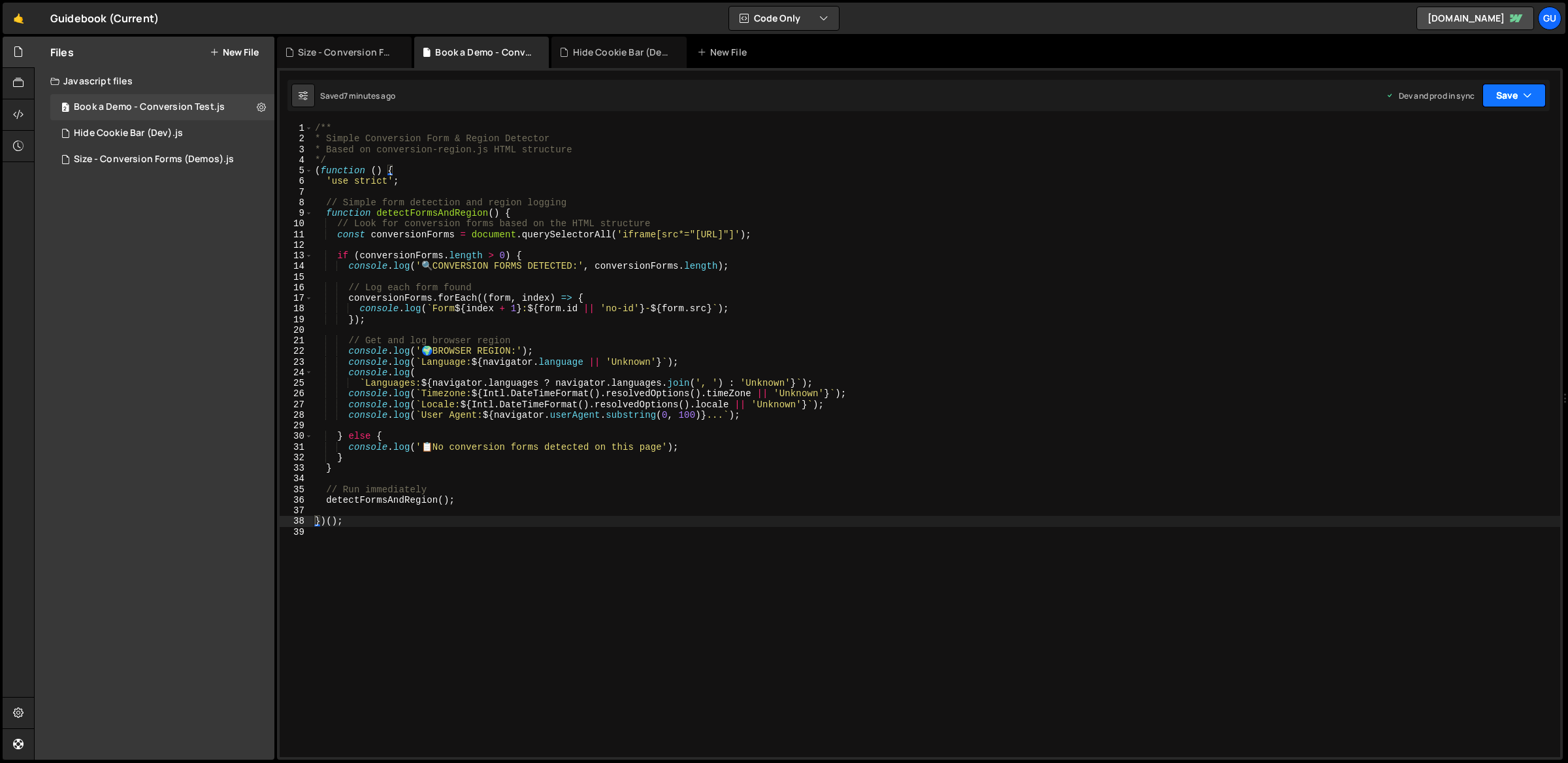
click at [1526, 99] on icon "button" at bounding box center [1528, 95] width 9 height 13
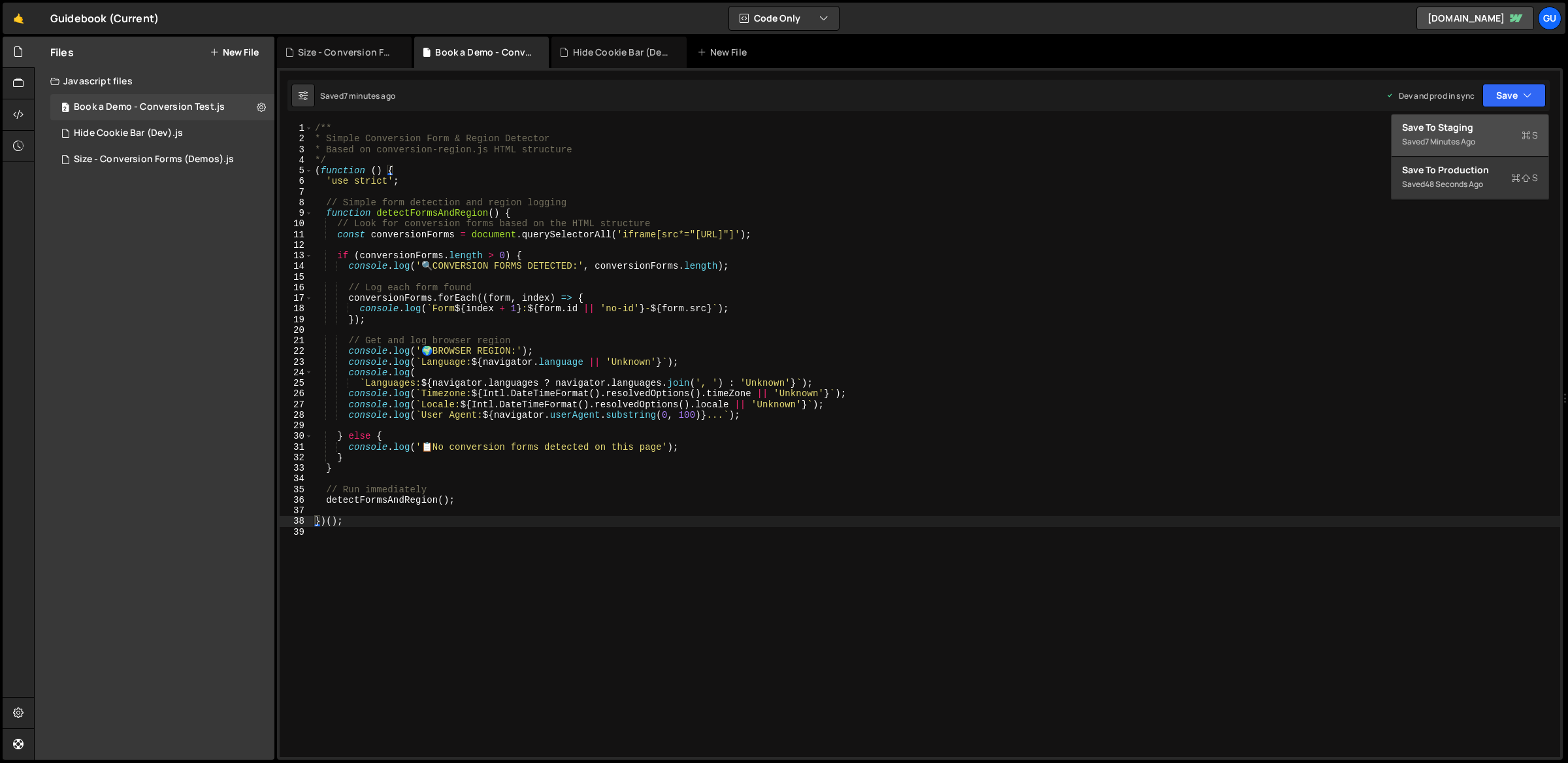
click at [1499, 120] on button "Save to Staging S Saved 7 minutes ago" at bounding box center [1470, 136] width 157 height 43
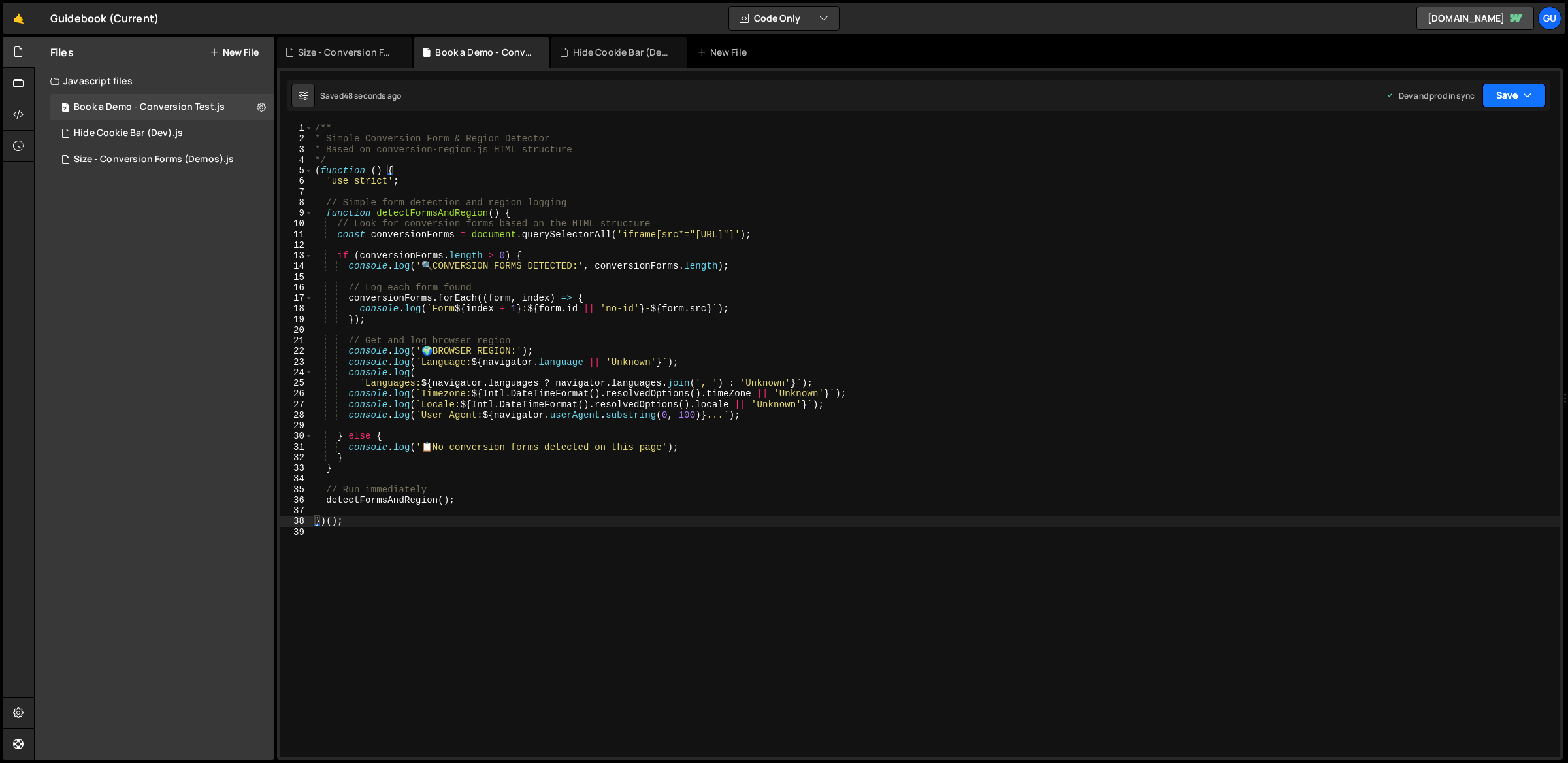
click at [1506, 97] on button "Save" at bounding box center [1514, 95] width 63 height 23
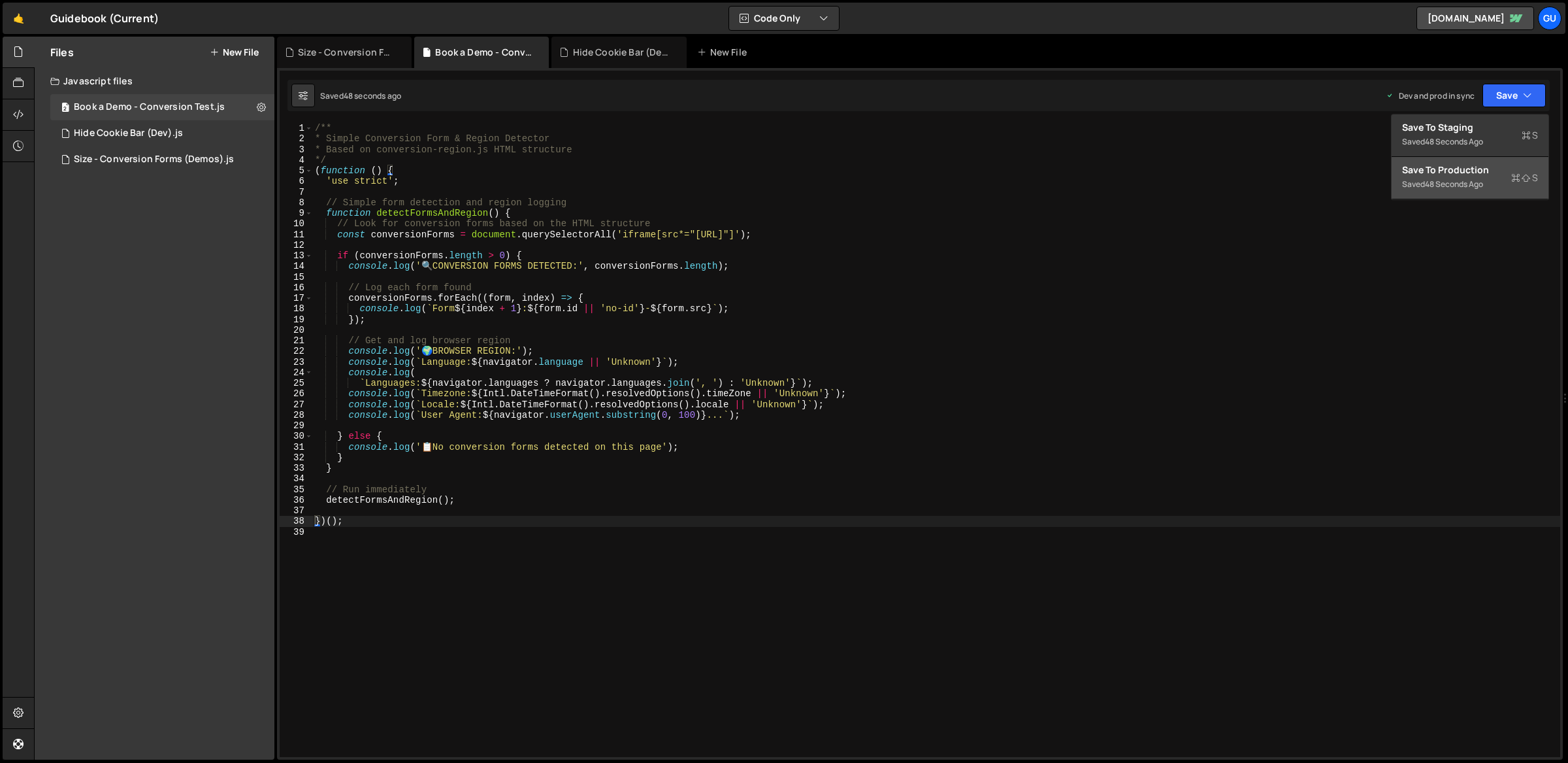
click at [1467, 168] on div "Save to Production S" at bounding box center [1470, 170] width 136 height 13
click at [1112, 222] on div "/** * Simple Conversion Form & Region Detector * Based on conversion-region.js …" at bounding box center [937, 451] width 1249 height 657
click at [1105, 226] on div "/** * Simple Conversion Form & Region Detector * Based on conversion-region.js …" at bounding box center [937, 451] width 1249 height 657
type textarea "})();"
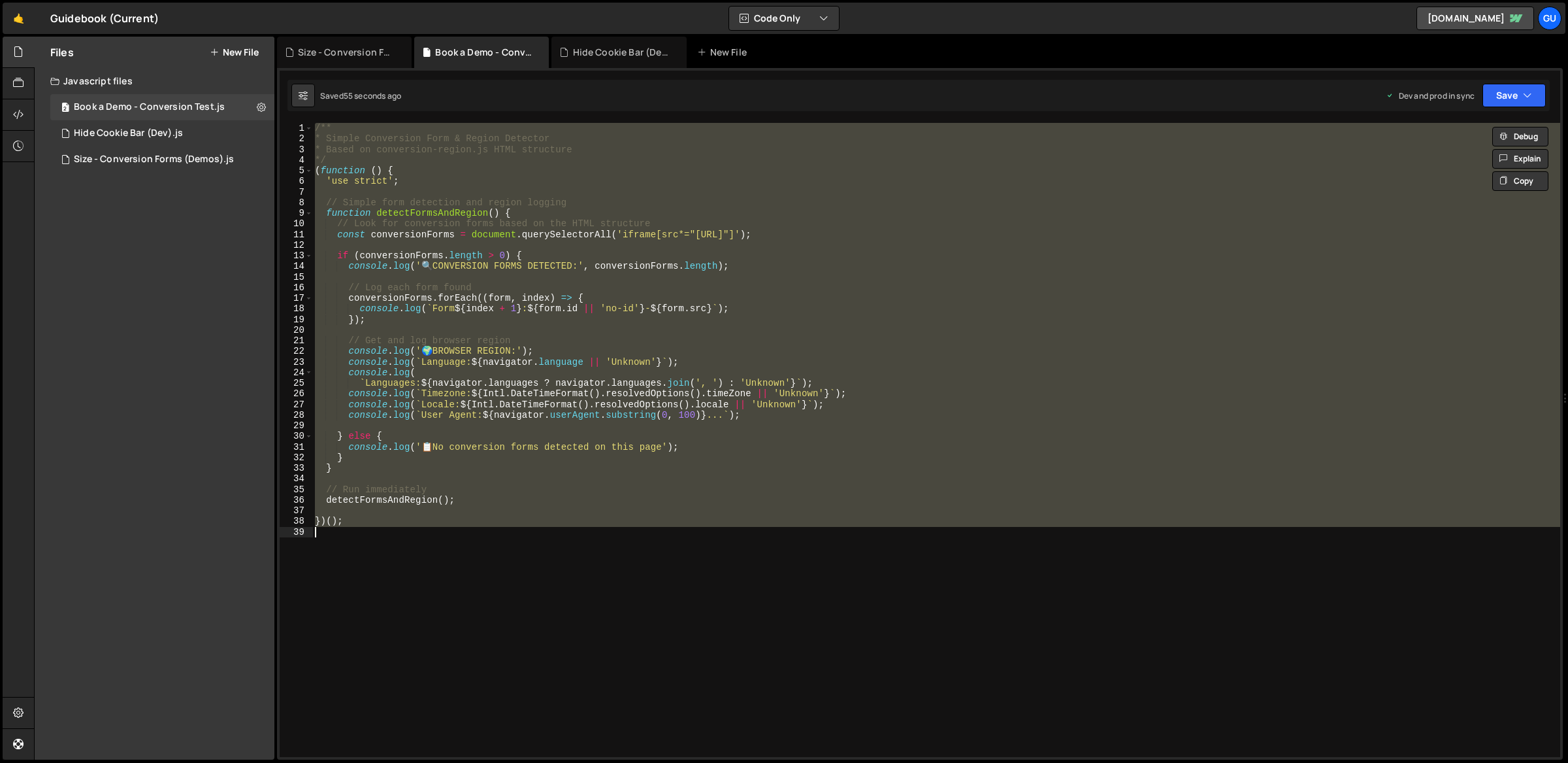
click at [1104, 197] on div "/** * Simple Conversion Form & Region Detector * Based on conversion-region.js …" at bounding box center [936, 439] width 1248 height 634
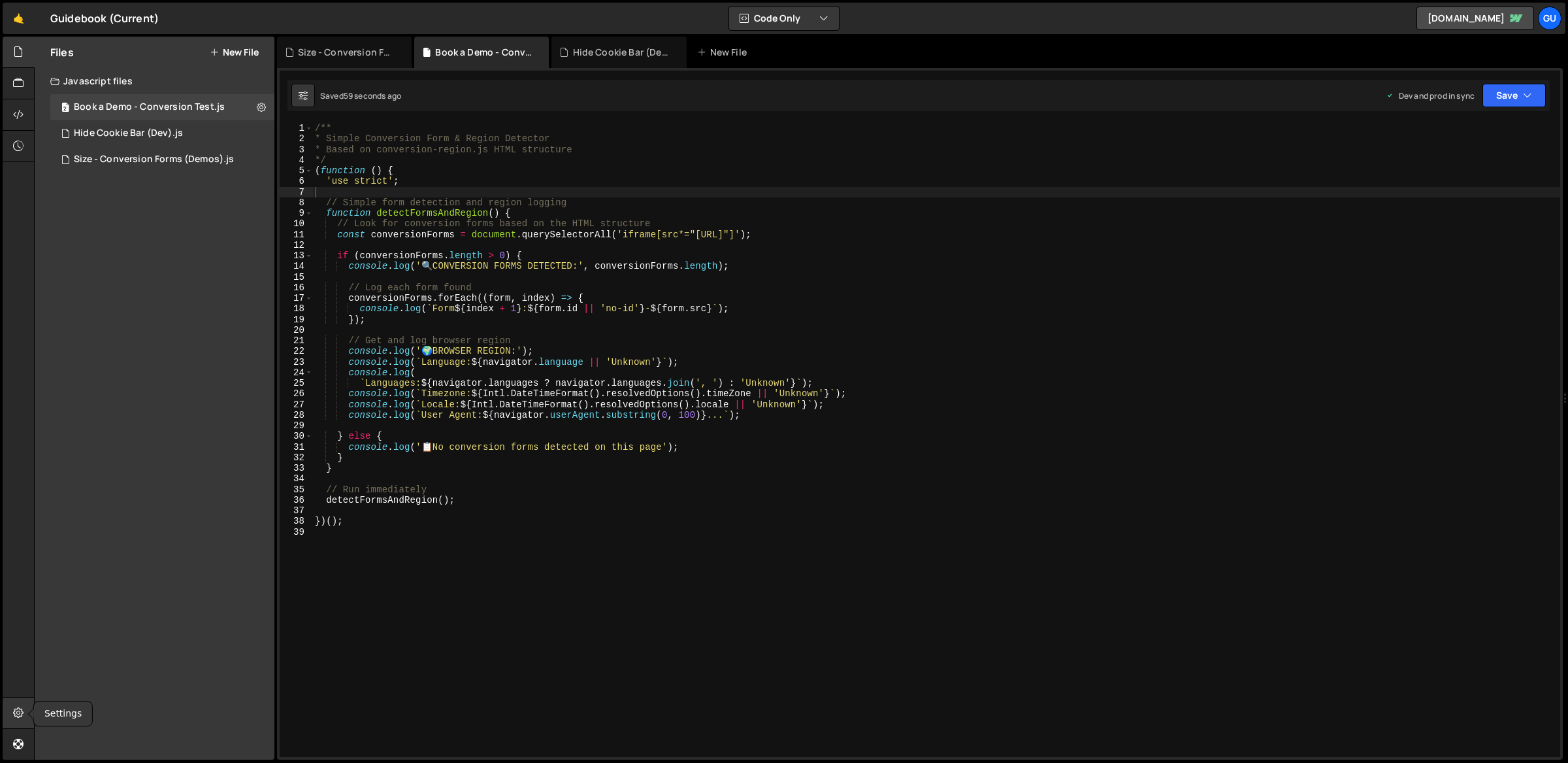
click at [13, 710] on icon at bounding box center [18, 713] width 11 height 14
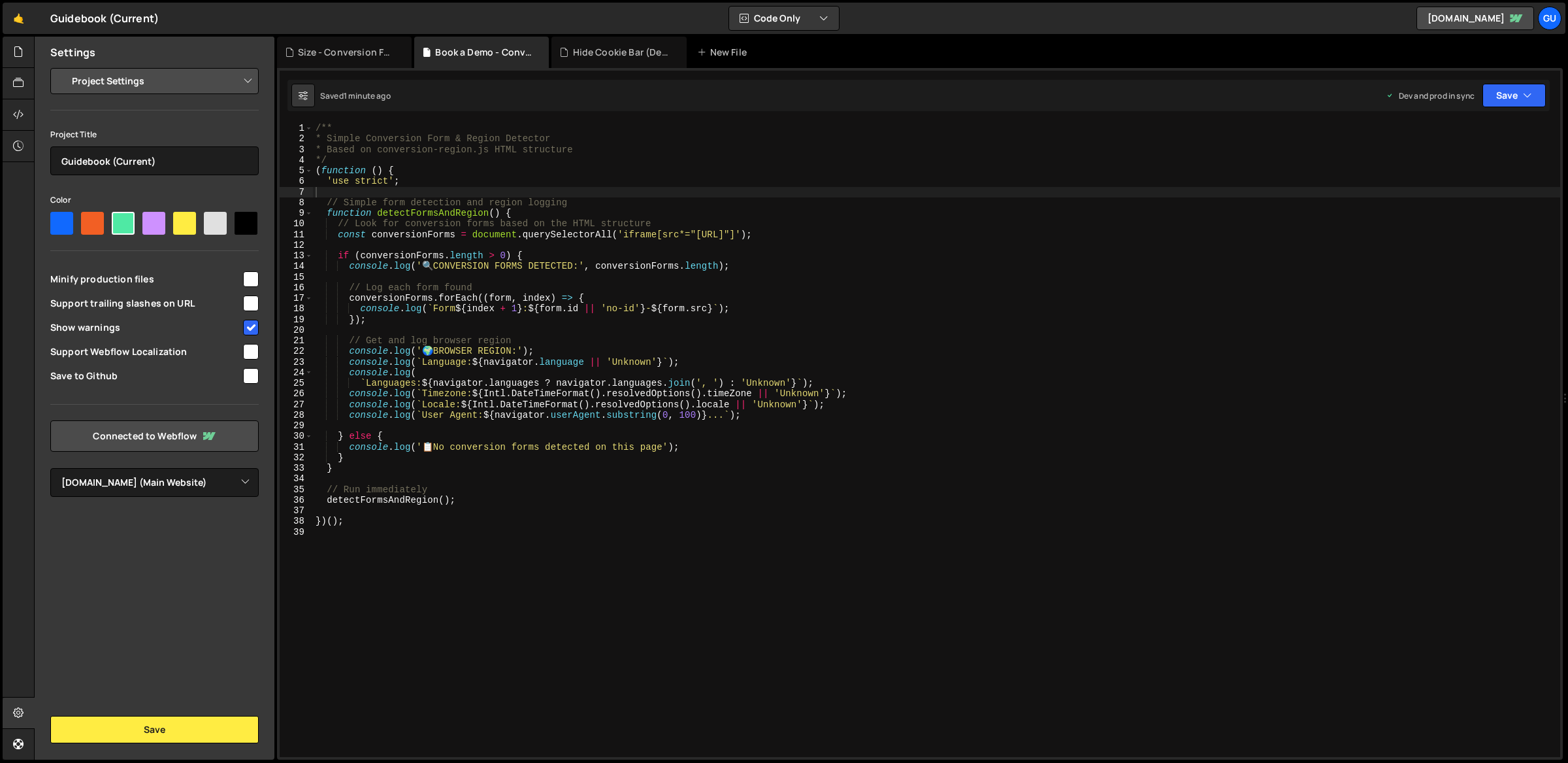
type textarea "// Log each form found"
click at [451, 287] on div "/** * Simple Conversion Form & Region Detector * Based on conversion-region.js …" at bounding box center [937, 451] width 1248 height 657
click at [1521, 87] on button "Save" at bounding box center [1514, 95] width 63 height 23
click at [1505, 114] on button "Save to Staging S Saved 1 minute ago" at bounding box center [1470, 136] width 157 height 43
click at [1516, 92] on button "Save" at bounding box center [1514, 95] width 63 height 23
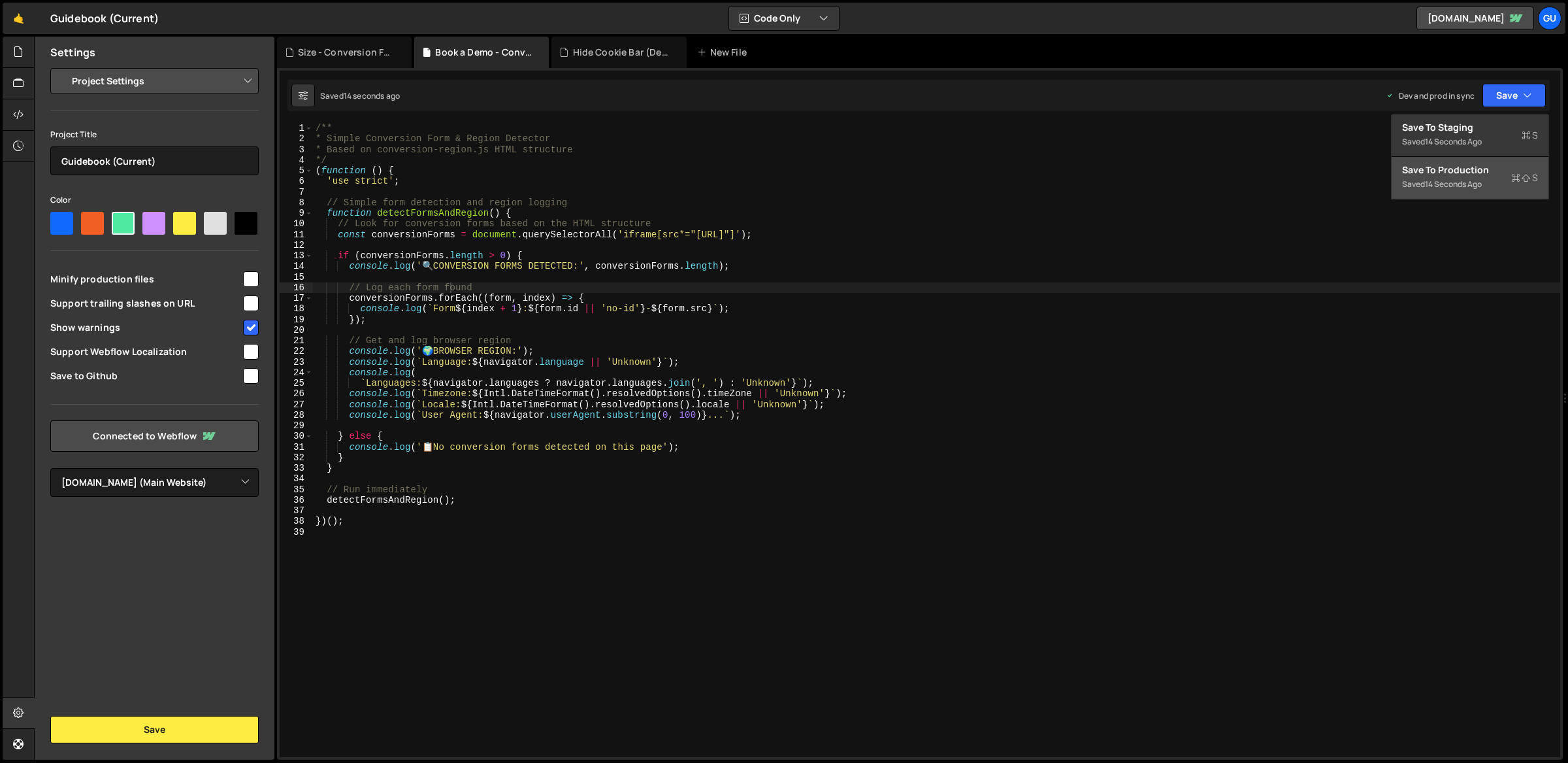
click at [1467, 172] on div "Save to Production S" at bounding box center [1470, 170] width 136 height 13
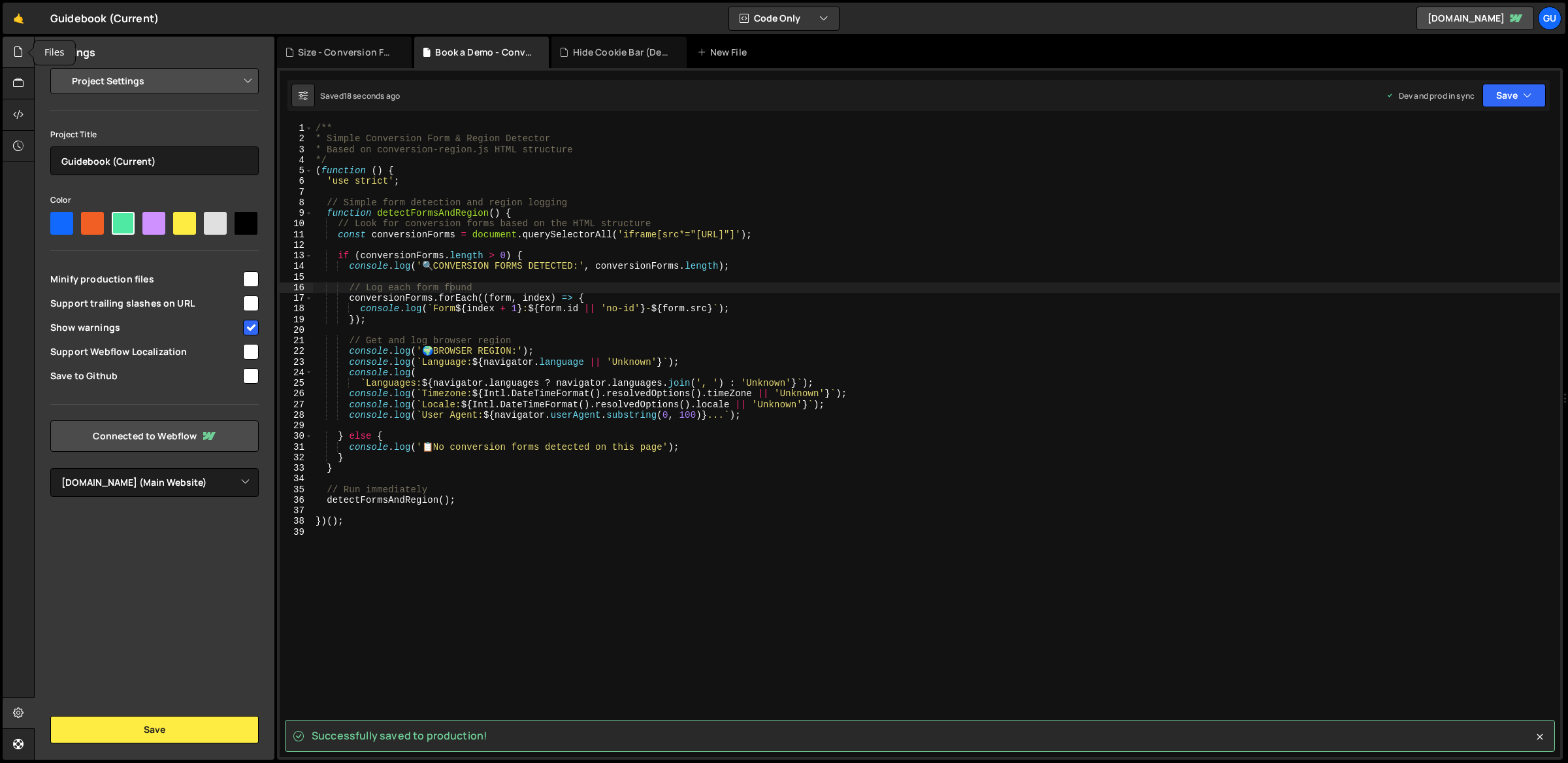
click at [7, 50] on div at bounding box center [18, 53] width 32 height 31
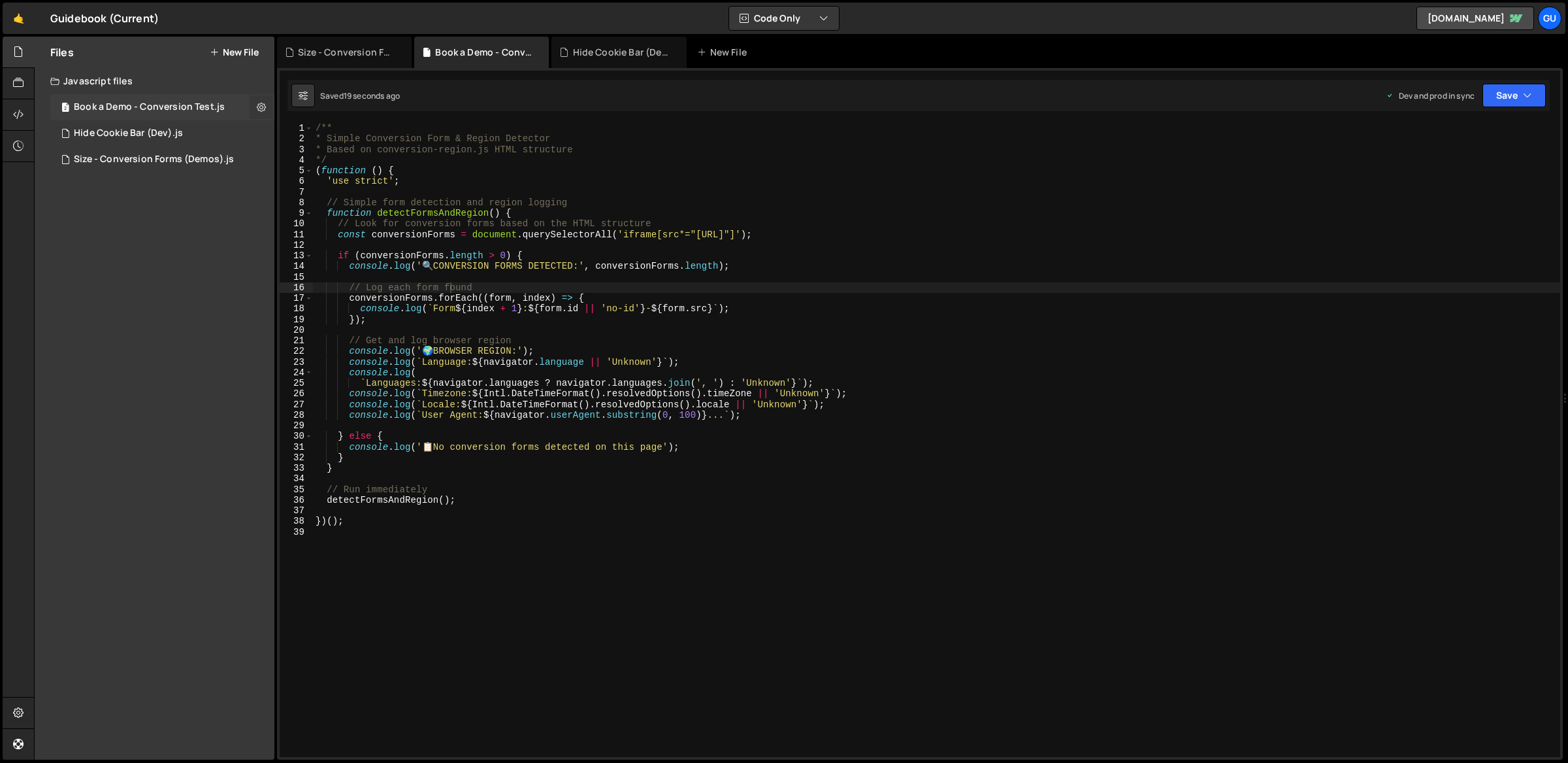
click at [260, 106] on icon at bounding box center [261, 106] width 9 height 12
type input "Book a Demo - Conversion Test"
radio input "true"
checkbox input "true"
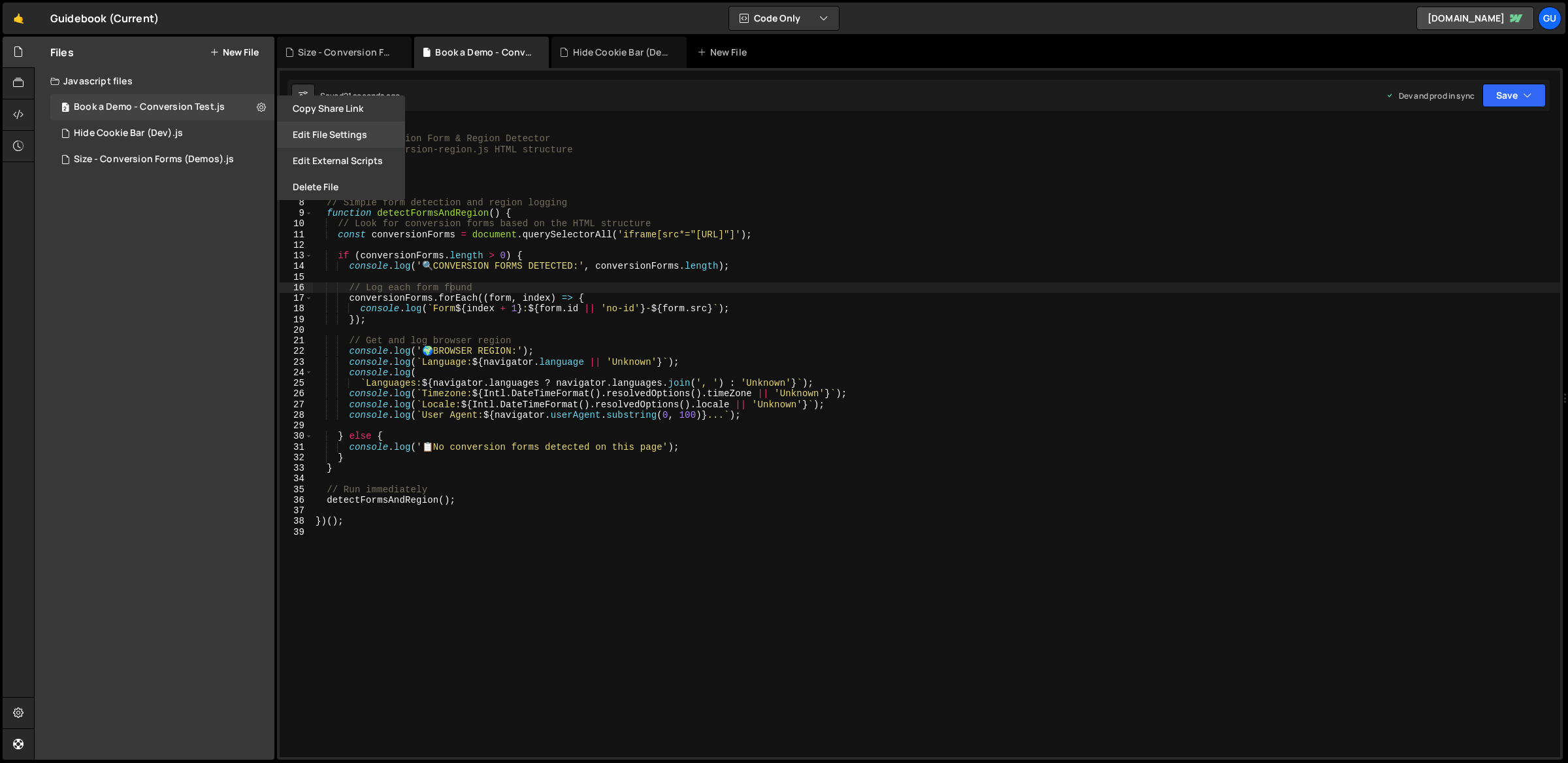
click at [362, 141] on button "Edit File Settings" at bounding box center [341, 134] width 128 height 26
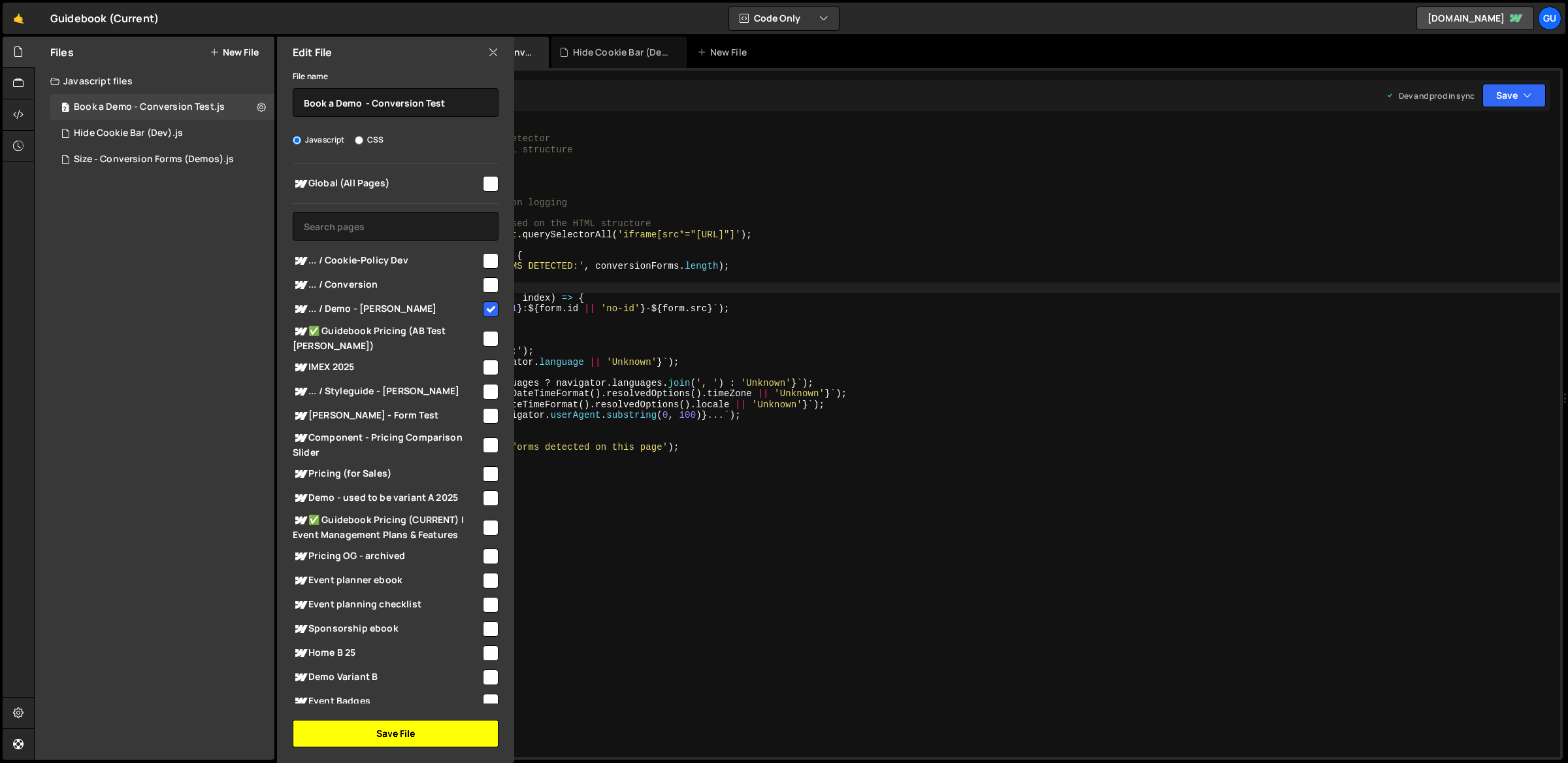
click at [416, 745] on button "Save File" at bounding box center [396, 733] width 206 height 28
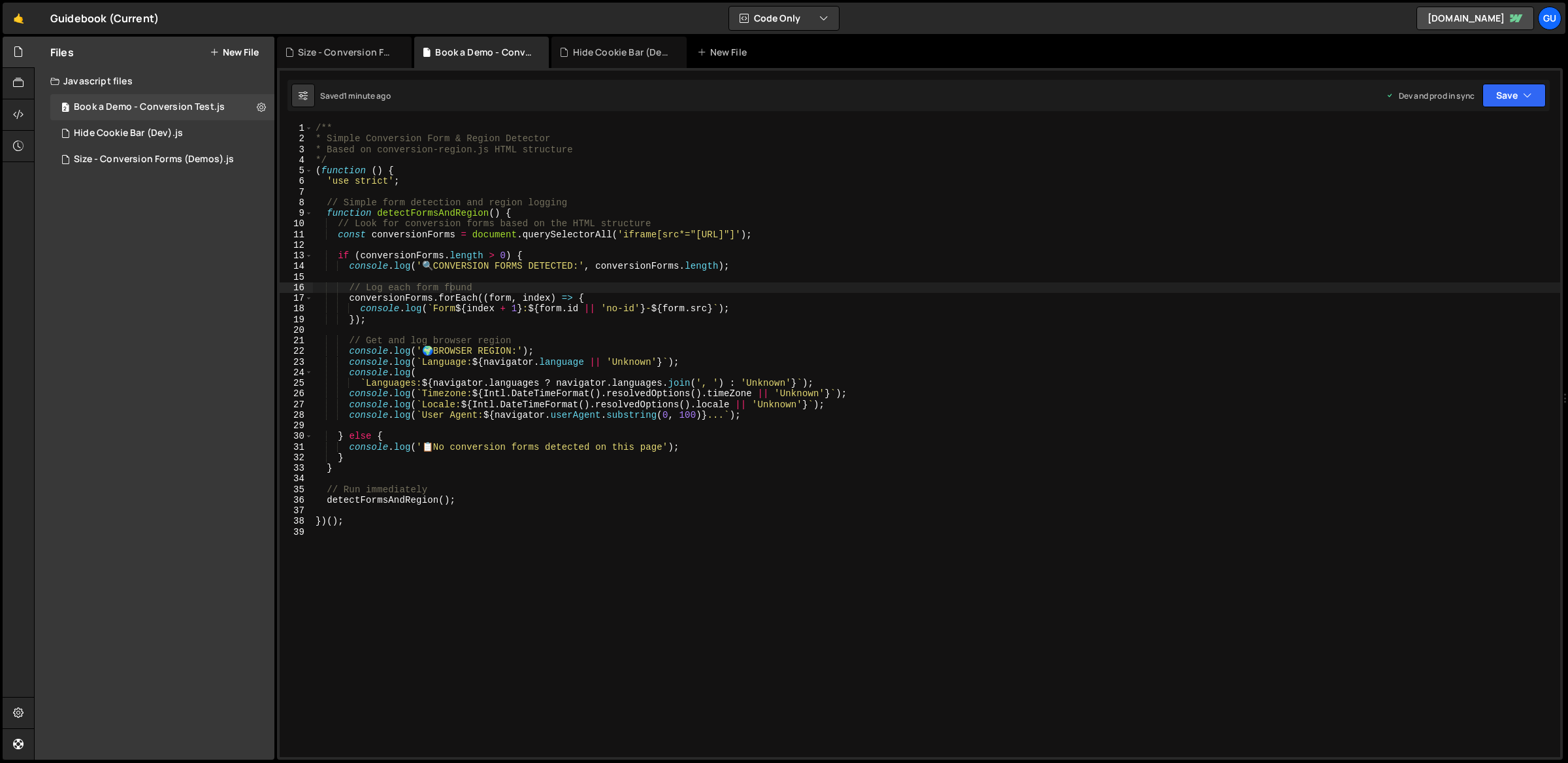
click at [678, 138] on div "/** * Simple Conversion Form & Region Detector * Based on conversion-region.js …" at bounding box center [937, 451] width 1248 height 657
type textarea "})();"
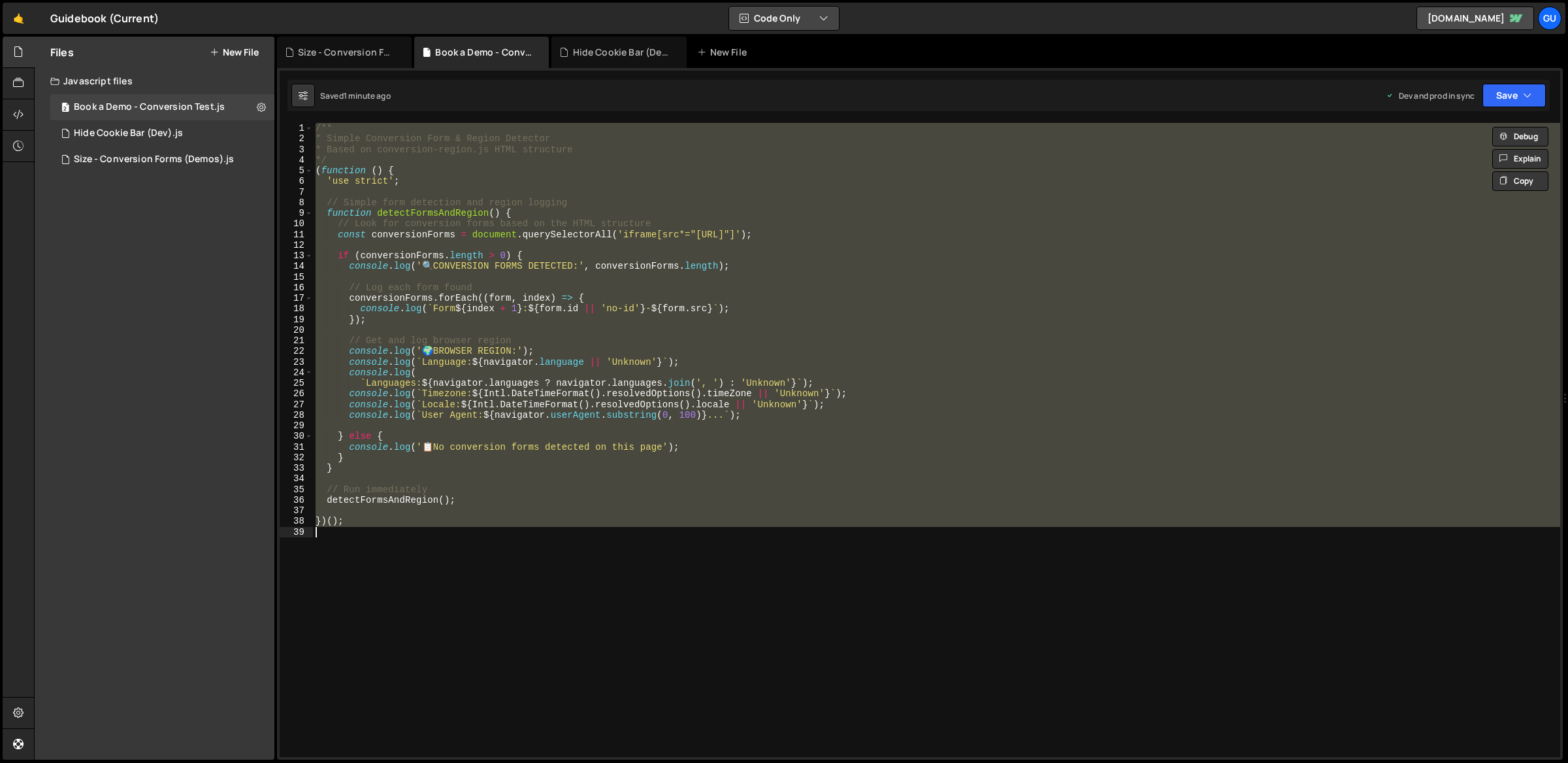
click at [773, 18] on button "Code Only" at bounding box center [784, 18] width 110 height 23
click at [810, 75] on button "Code + Tools" at bounding box center [784, 70] width 110 height 23
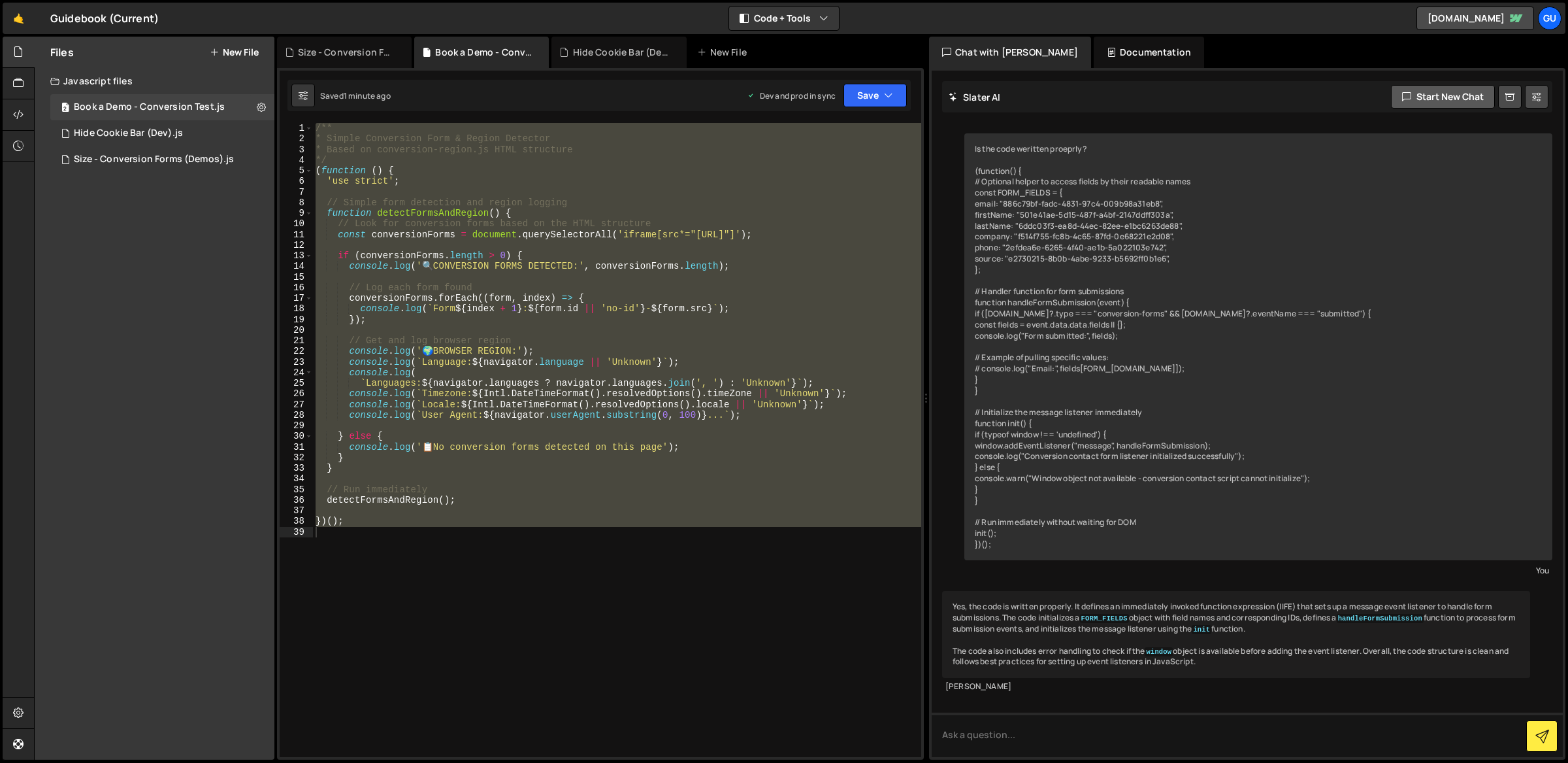
click at [1440, 95] on button "Start new chat" at bounding box center [1443, 97] width 104 height 23
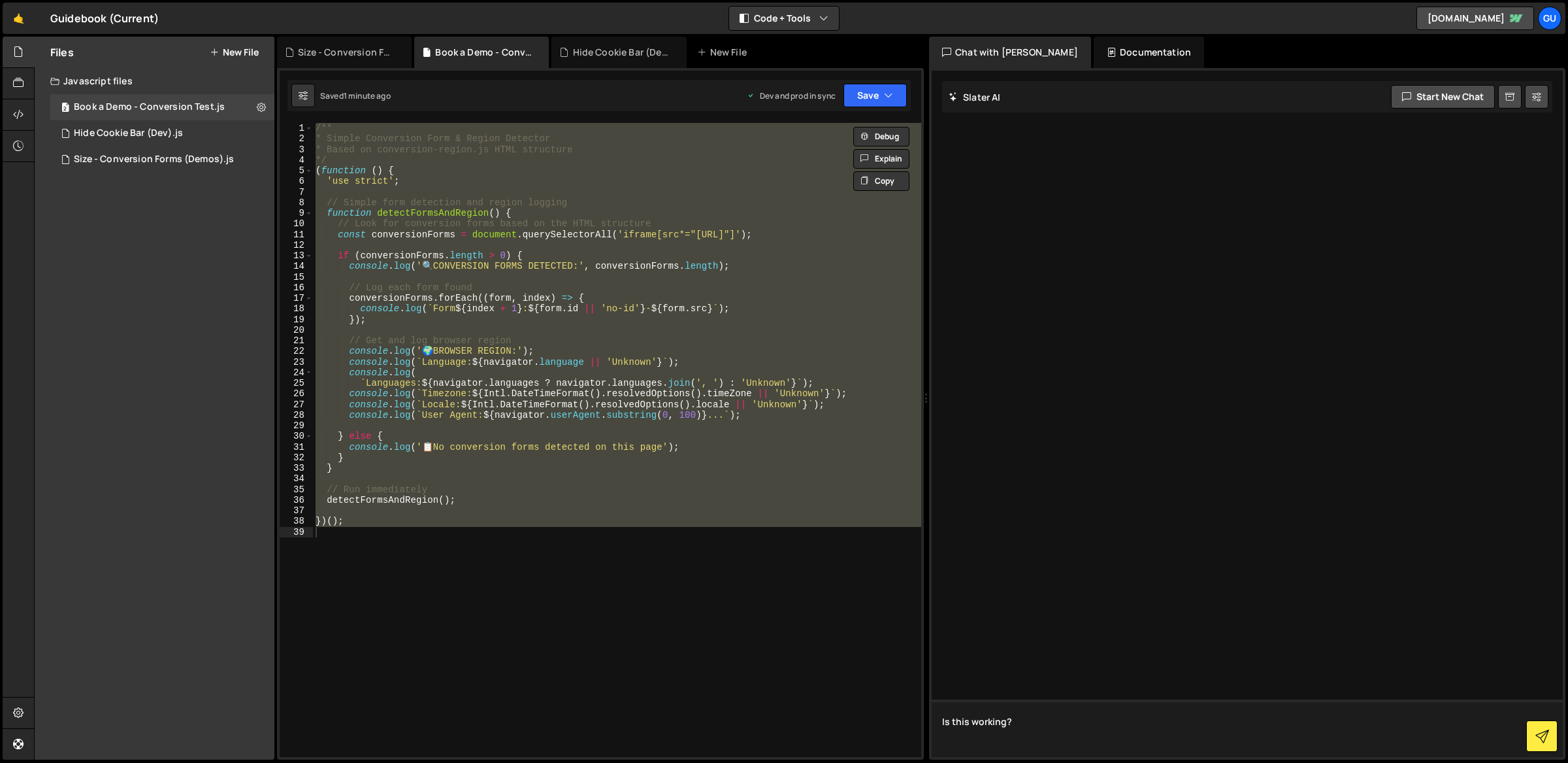
paste textarea "/** * Loremi Dolorsitam Cons & Adipis Elitsedd * Eiusm te incididunt-utlabo.et …"
type textarea "Lo ipsu dolorsi? /** * Ametco Adipiscing Elit & Seddoe Temporin * Utlab et dolo…"
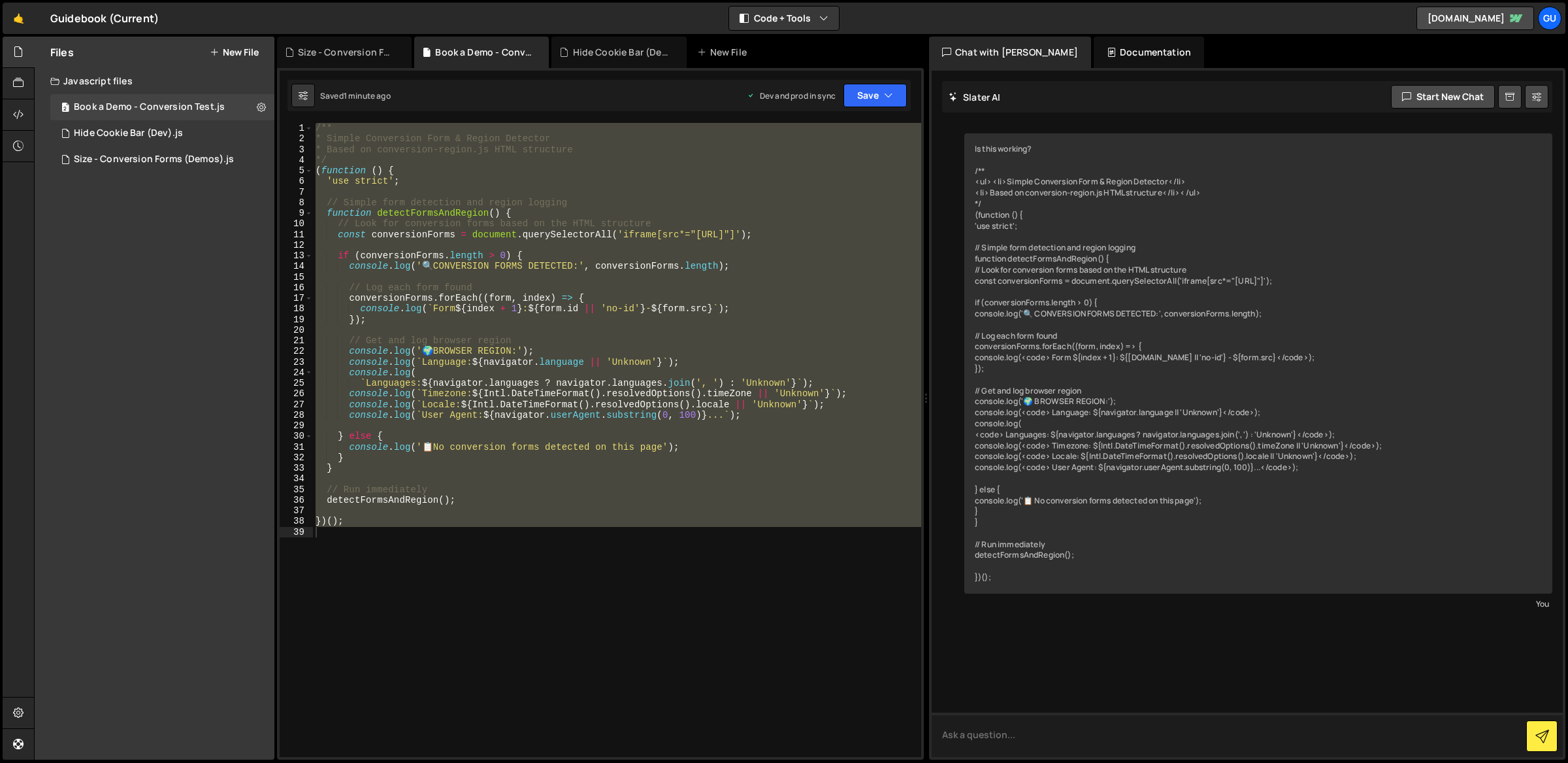
scroll to position [27, 0]
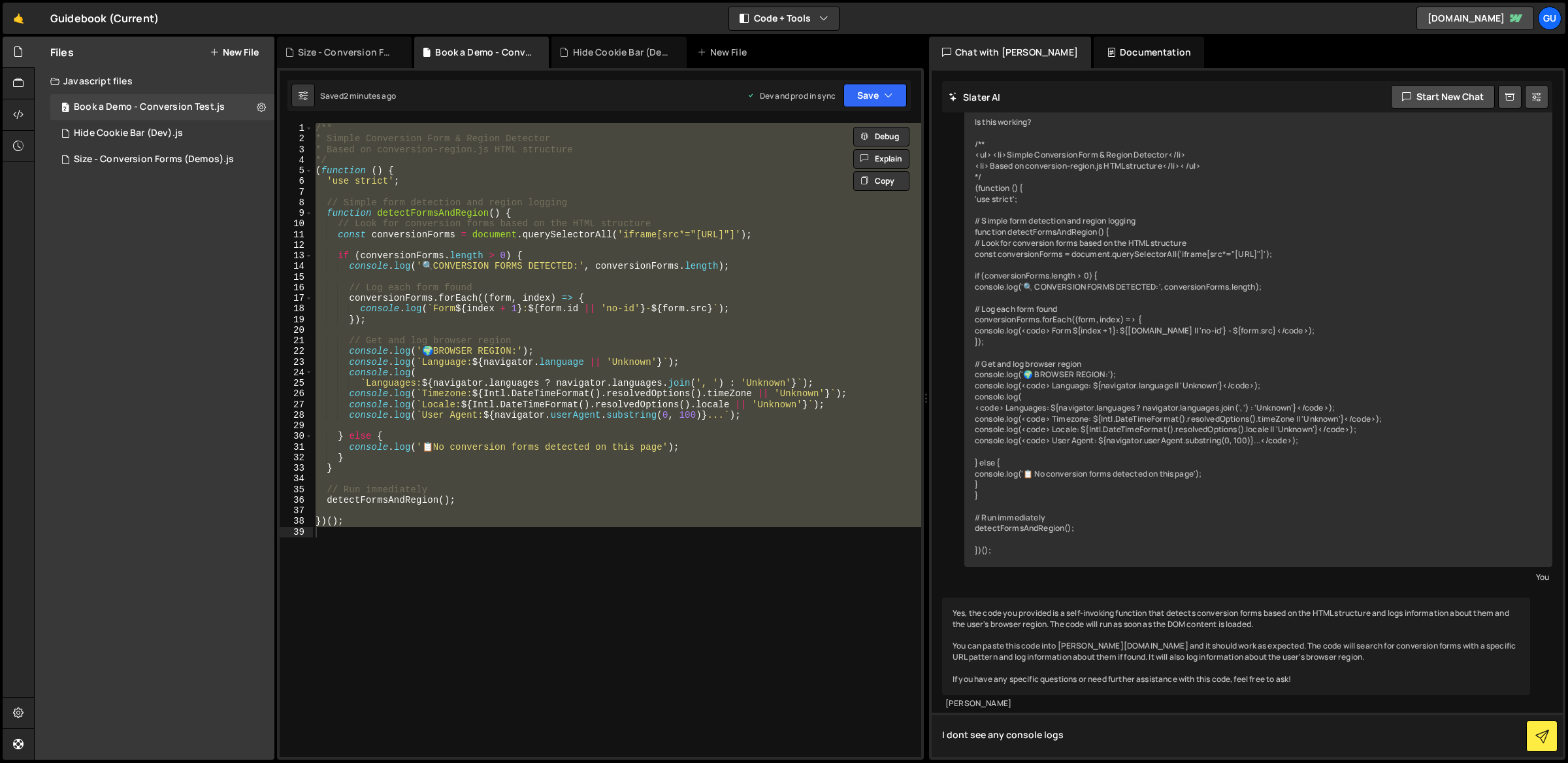
type textarea "I dont see any console logs?"
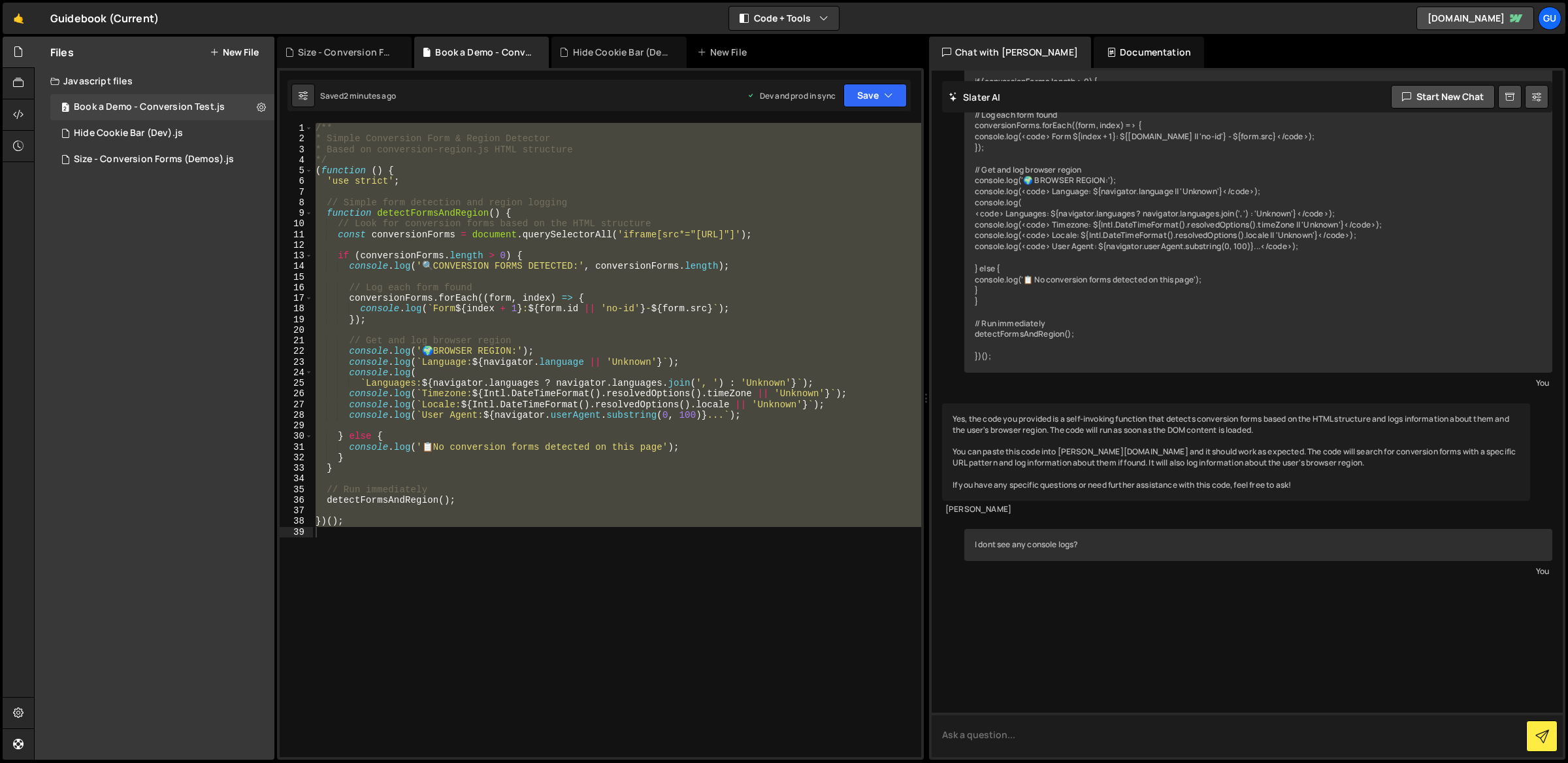
scroll to position [303, 0]
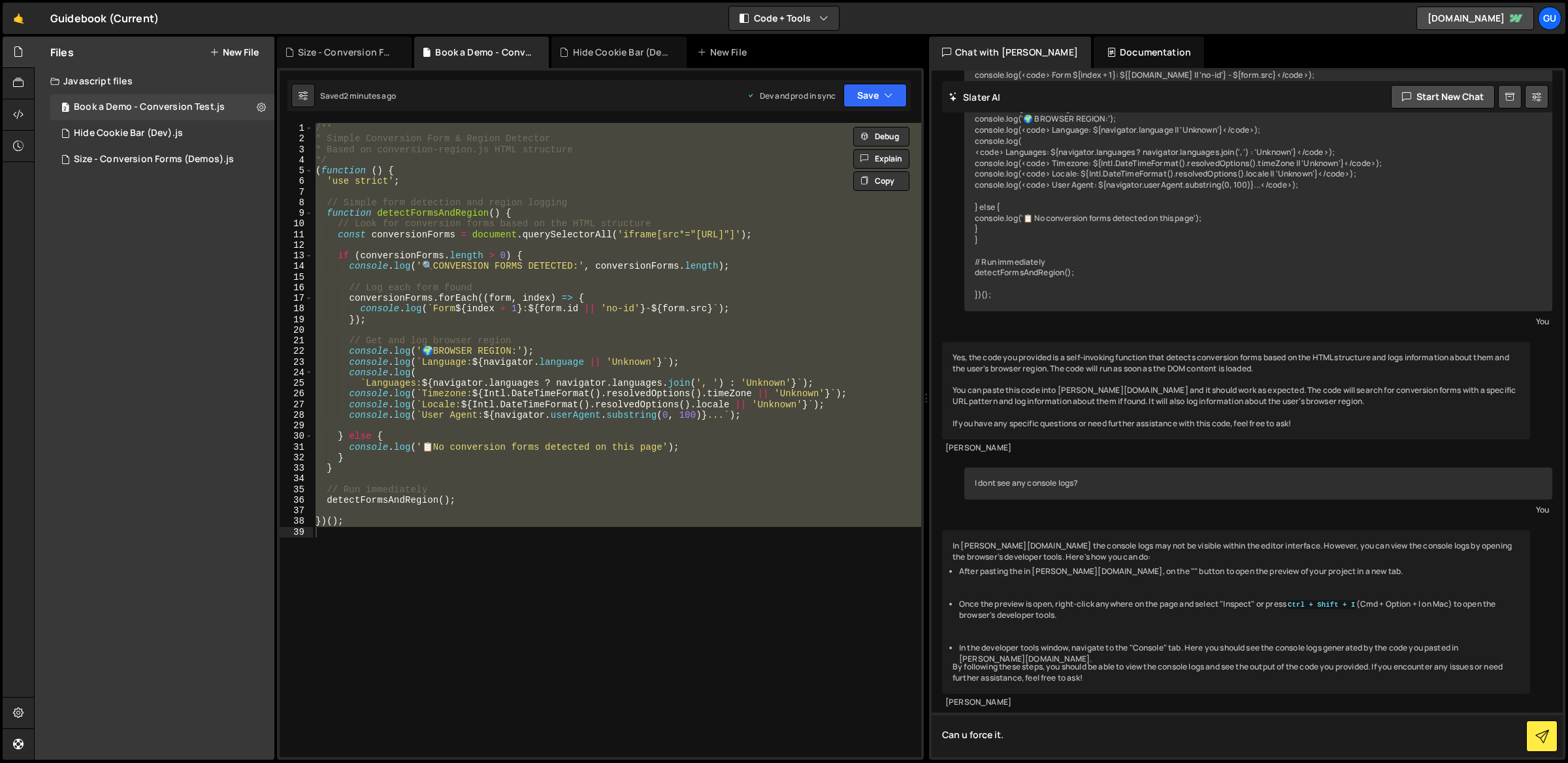
type textarea "Can u force it.."
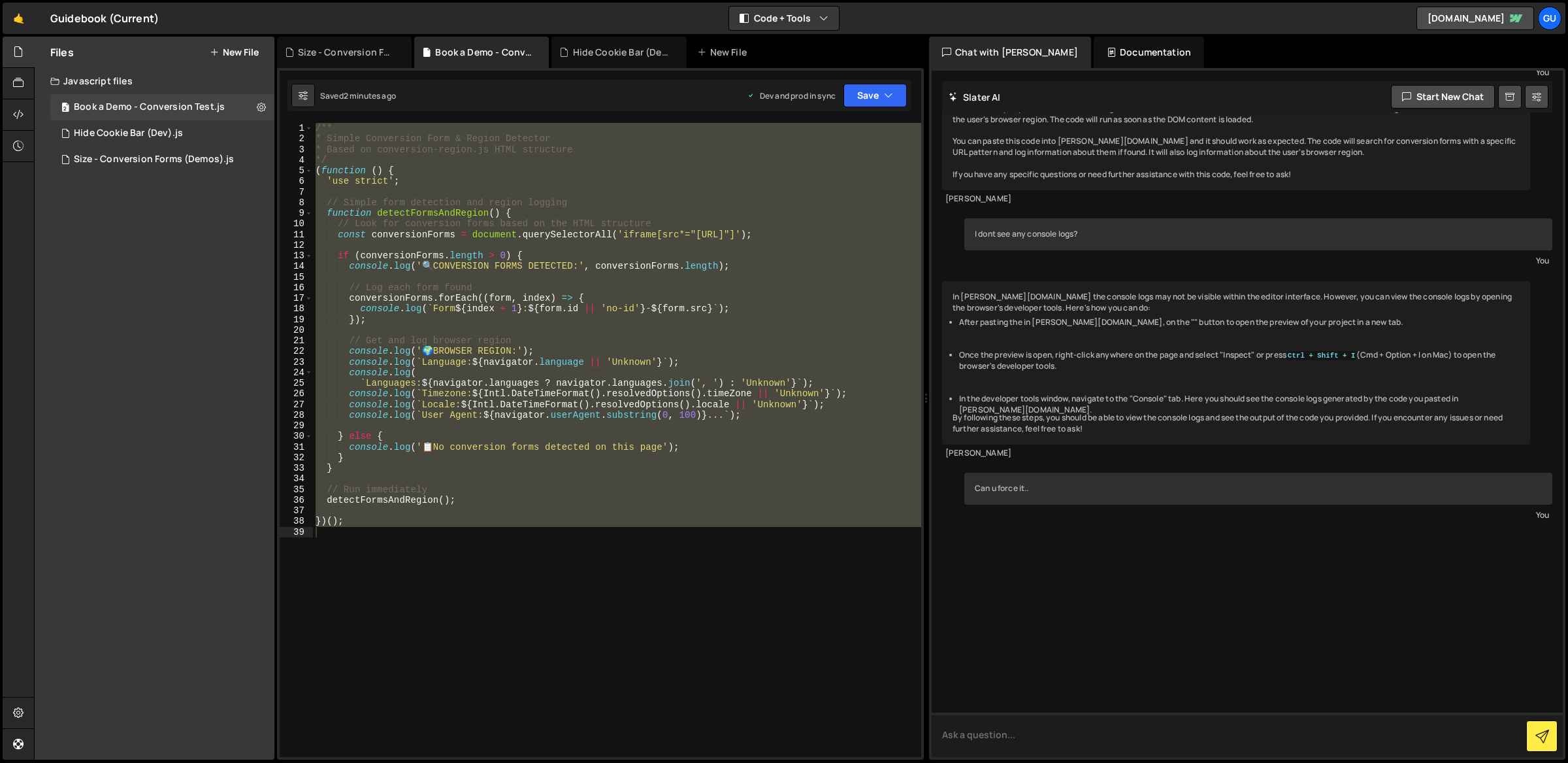
scroll to position [575, 0]
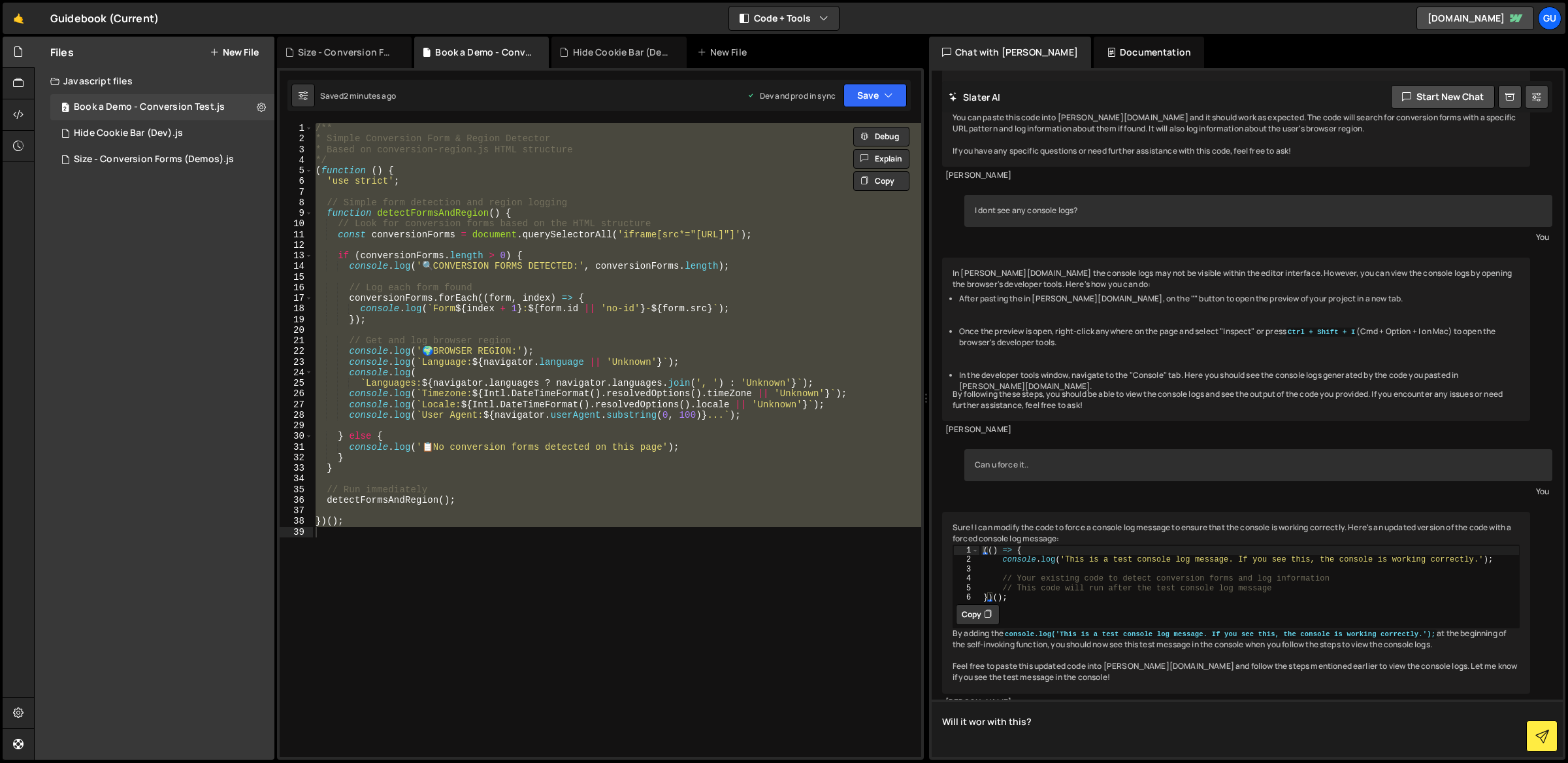
paste textarea "<!DOCTYPE html><!-- Last Published: [DATE] 08:47:30 GMT+0000 (Coordinated Unive…"
type textarea "Will it wor with this? <!DOCTYPE html><!-- Last Published: [DATE] 08:47:30 GMT+…"
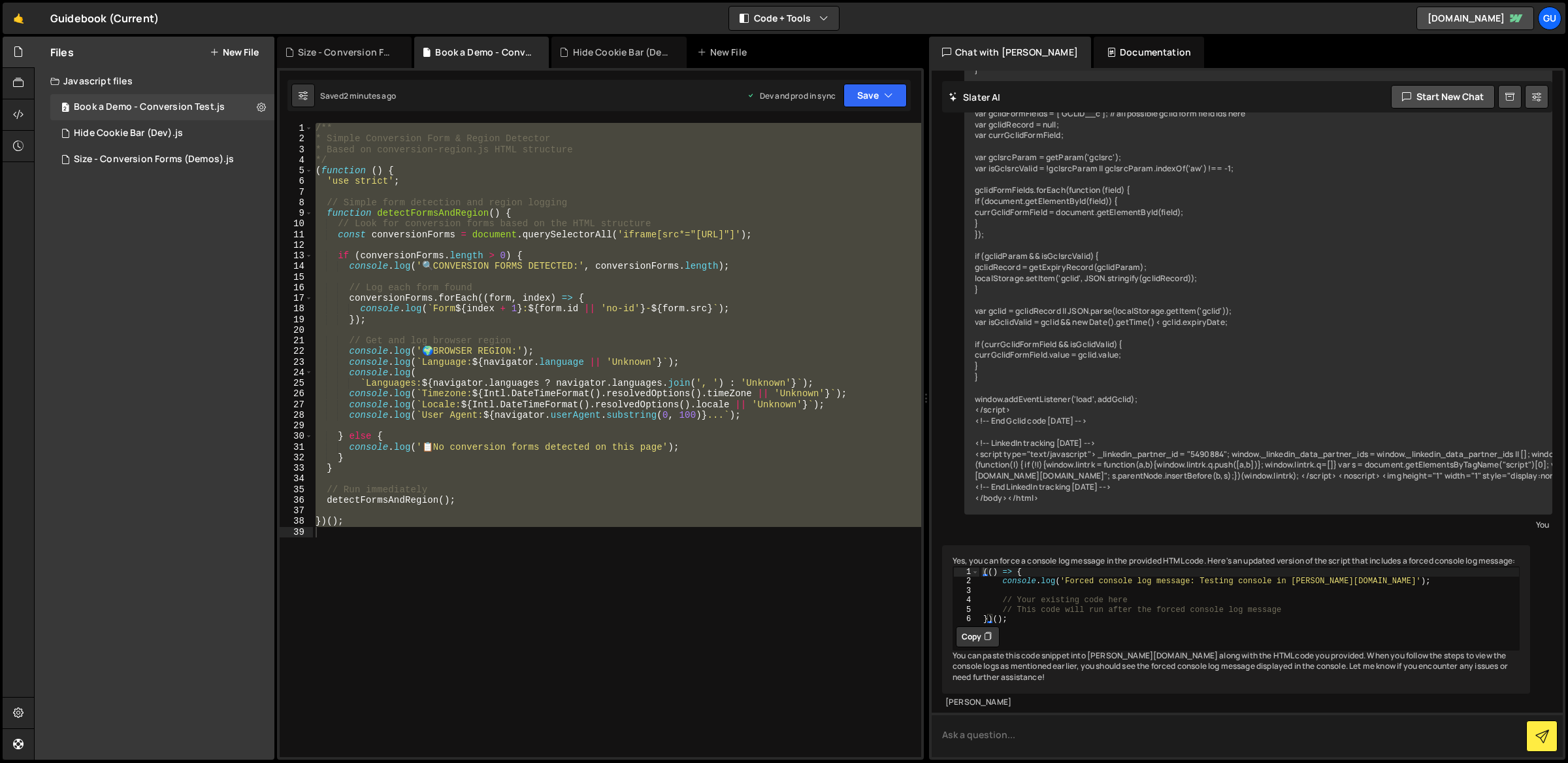
scroll to position [4065, 0]
click at [790, 451] on div "/** * Simple Conversion Form & Region Detector * Based on conversion-region.js …" at bounding box center [617, 439] width 608 height 634
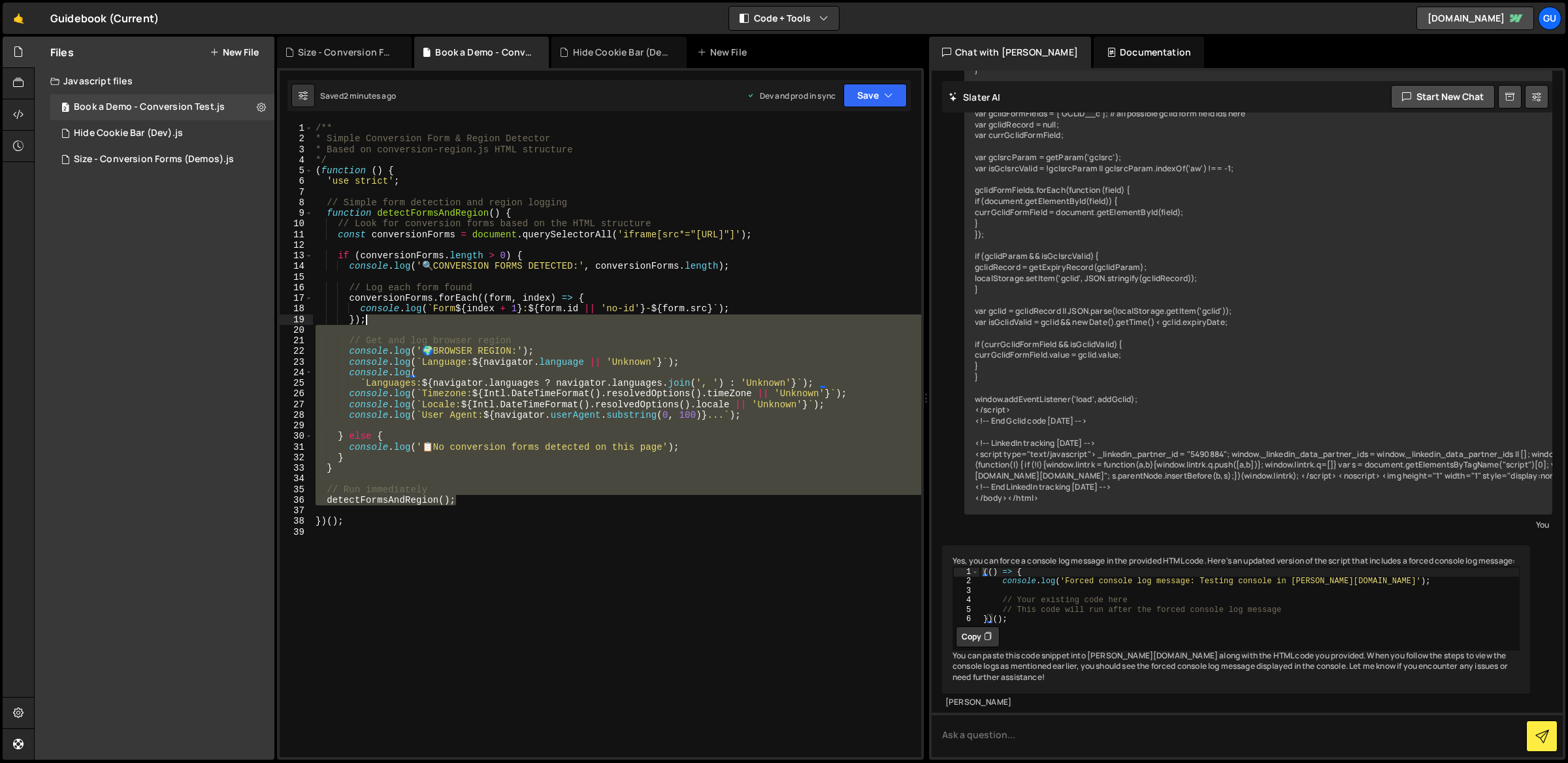
drag, startPoint x: 625, startPoint y: 503, endPoint x: 410, endPoint y: 177, distance: 390.5
click at [410, 177] on div "/** * Simple Conversion Form & Region Detector * Based on conversion-region.js …" at bounding box center [617, 451] width 609 height 657
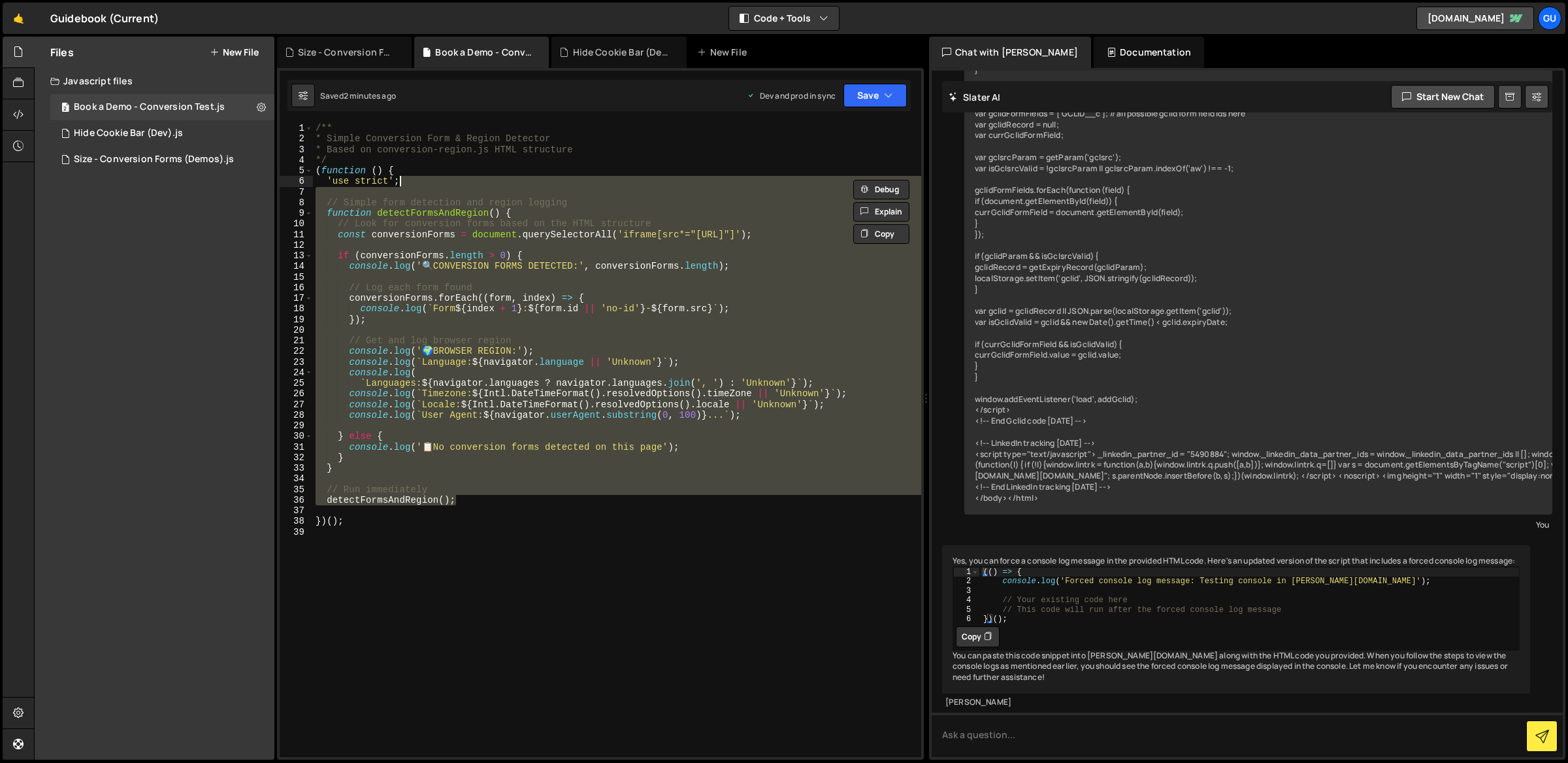
type textarea "})();"
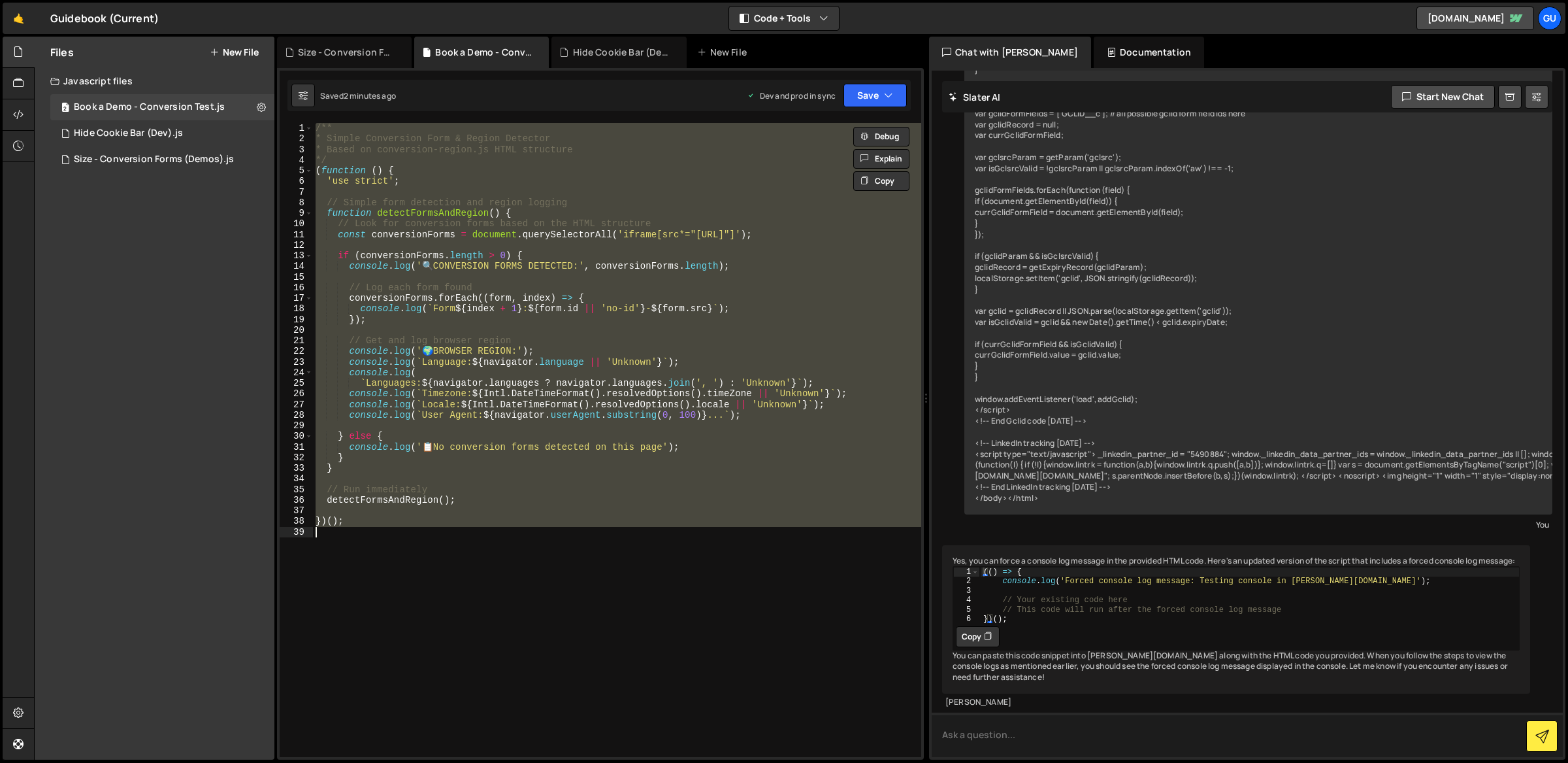
click at [1069, 732] on textarea at bounding box center [1247, 735] width 631 height 45
paste textarea "/** * Loremi Dolorsitam Cons & Adipis Elitsedd * Eiusm te incididunt-utlabo.et …"
type textarea "Lore ips dolorsi amet cons adip el? /** * Seddoe Temporinci Utla & Etdolo Magna…"
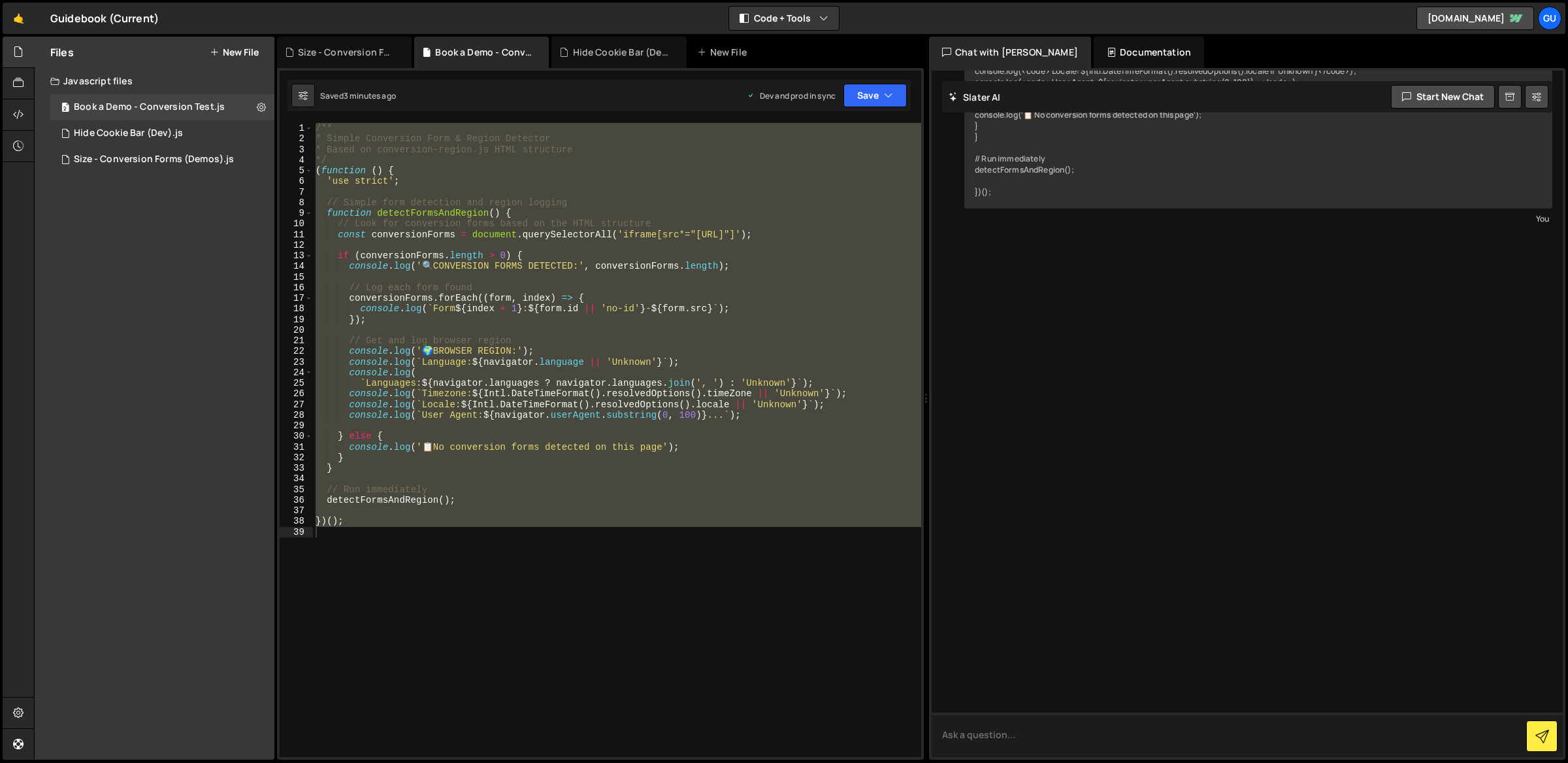
scroll to position [5071, 0]
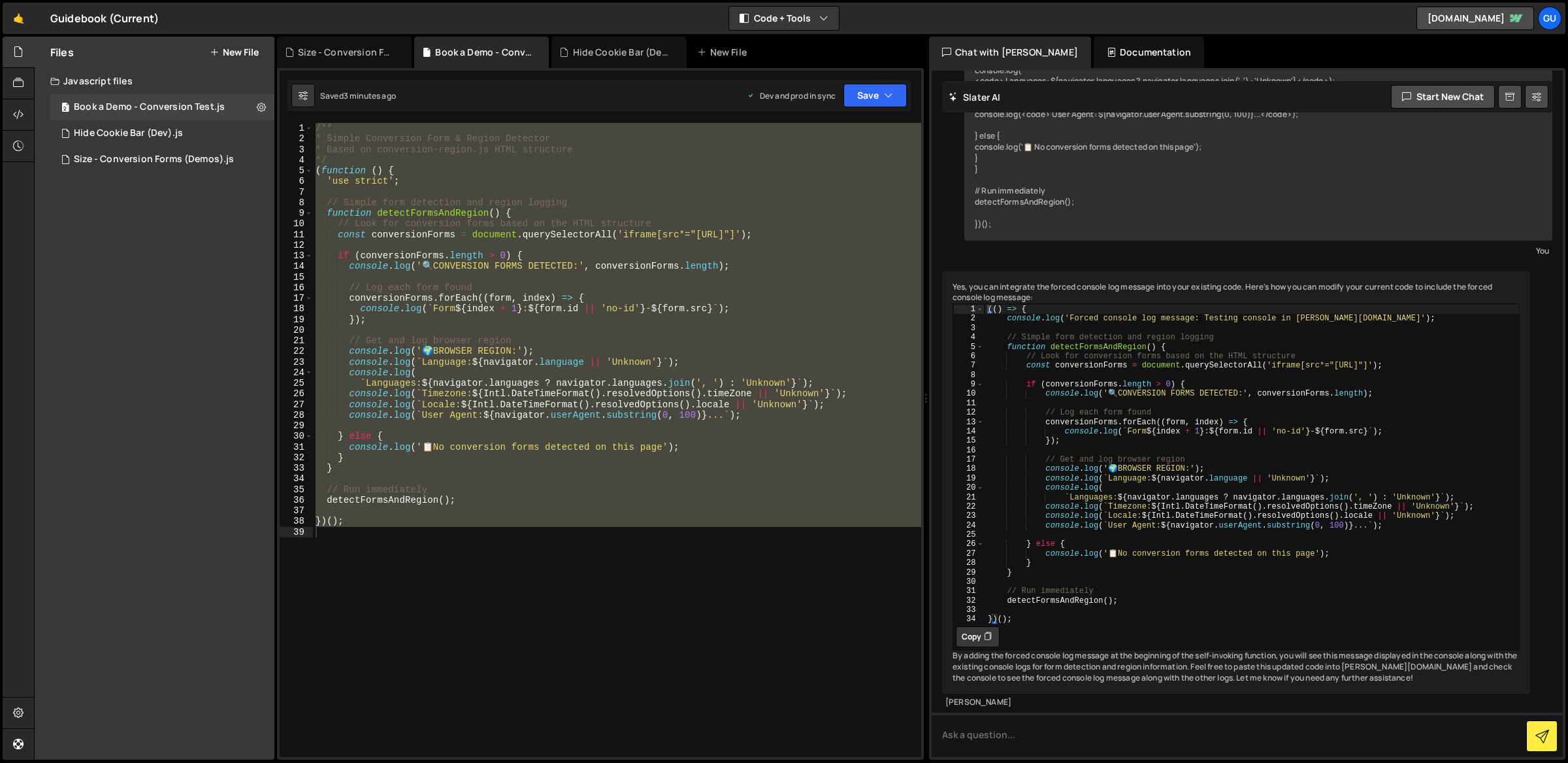
click at [982, 626] on button "Copy" at bounding box center [978, 636] width 44 height 21
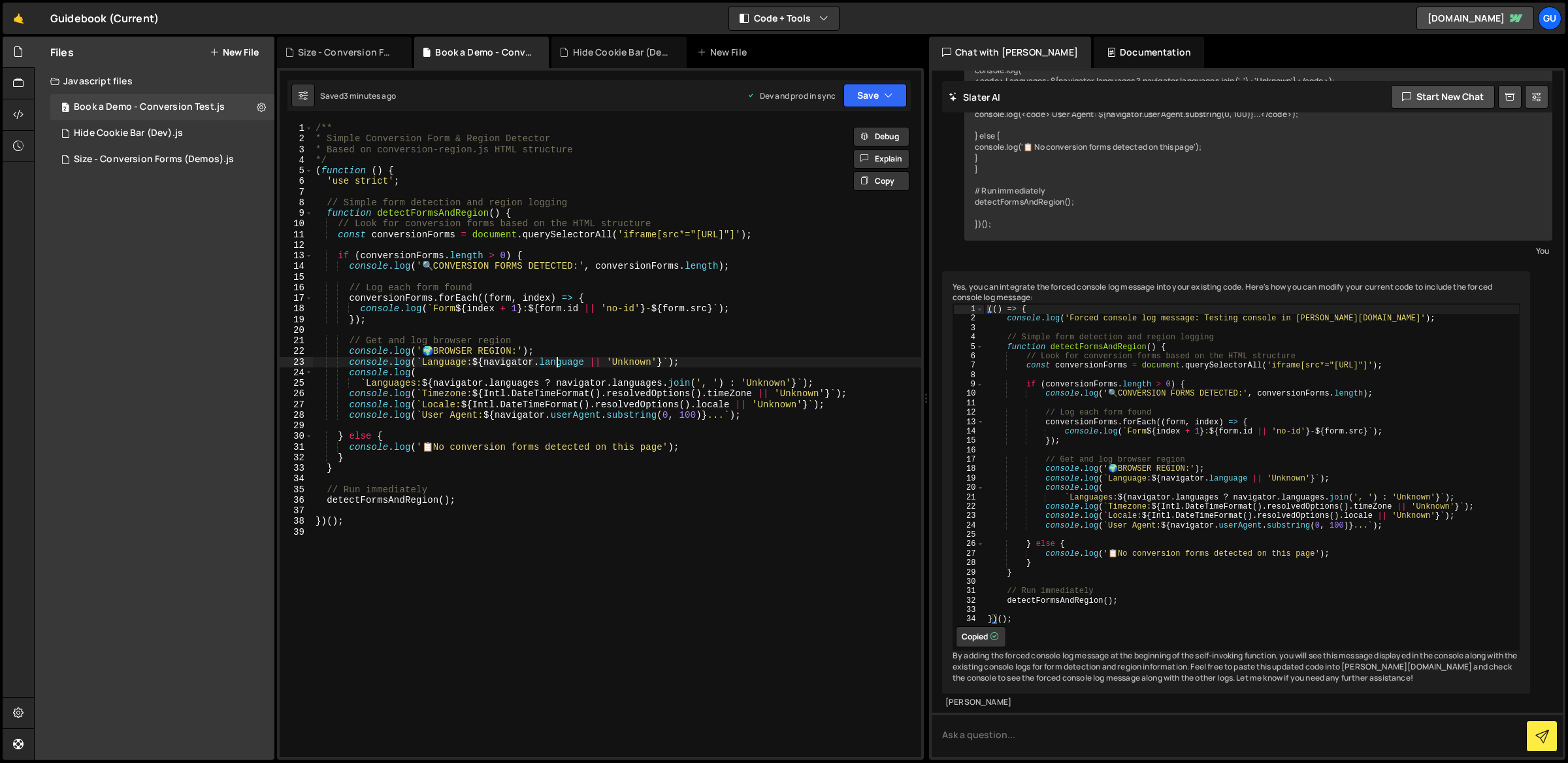
click at [558, 359] on div "/** * Simple Conversion Form & Region Detector * Based on conversion-region.js …" at bounding box center [617, 451] width 609 height 657
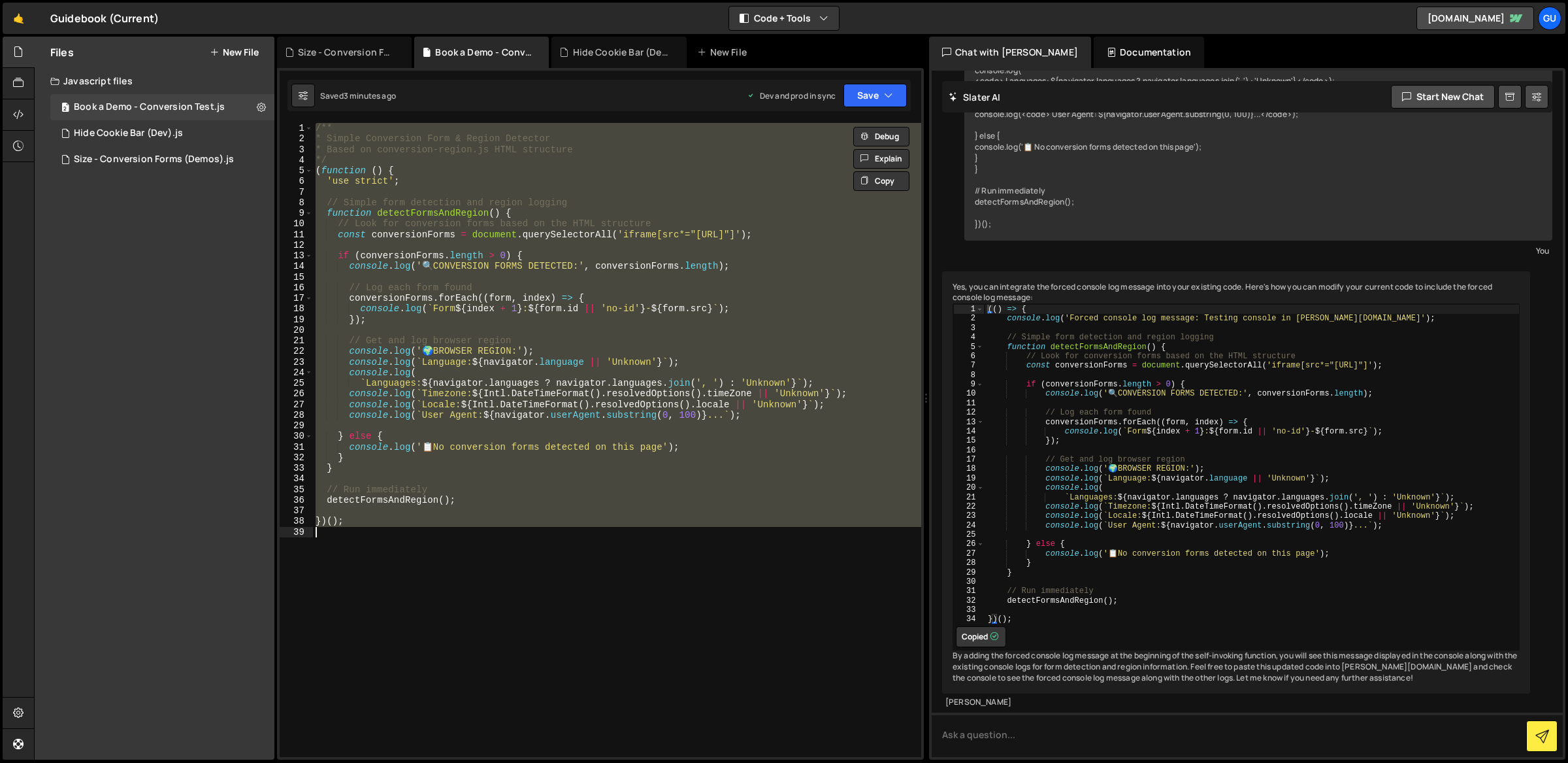
paste textarea
type textarea "})();"
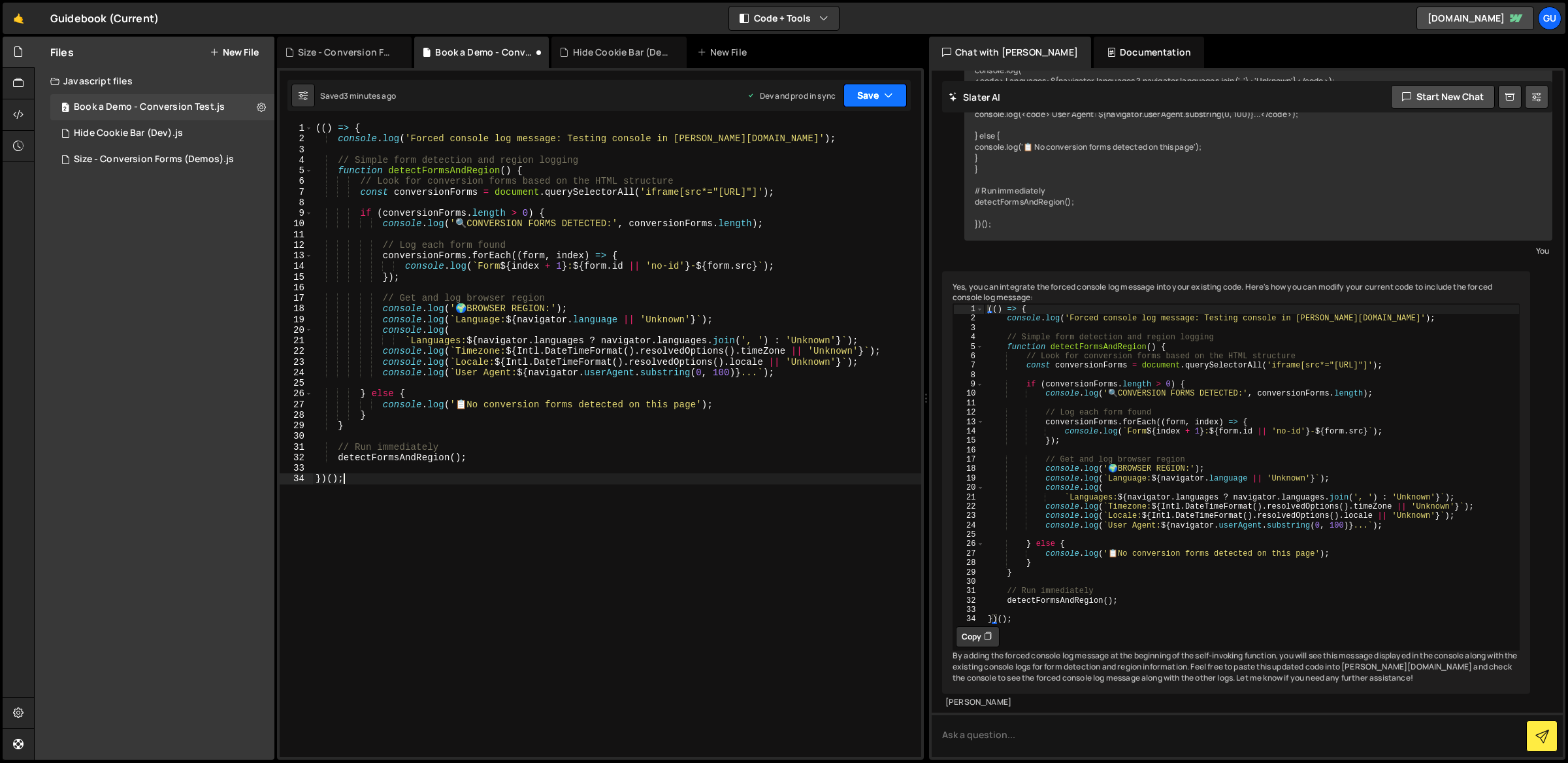
click at [872, 94] on button "Save" at bounding box center [875, 95] width 63 height 23
click at [872, 128] on div "Save to Staging S" at bounding box center [832, 127] width 136 height 13
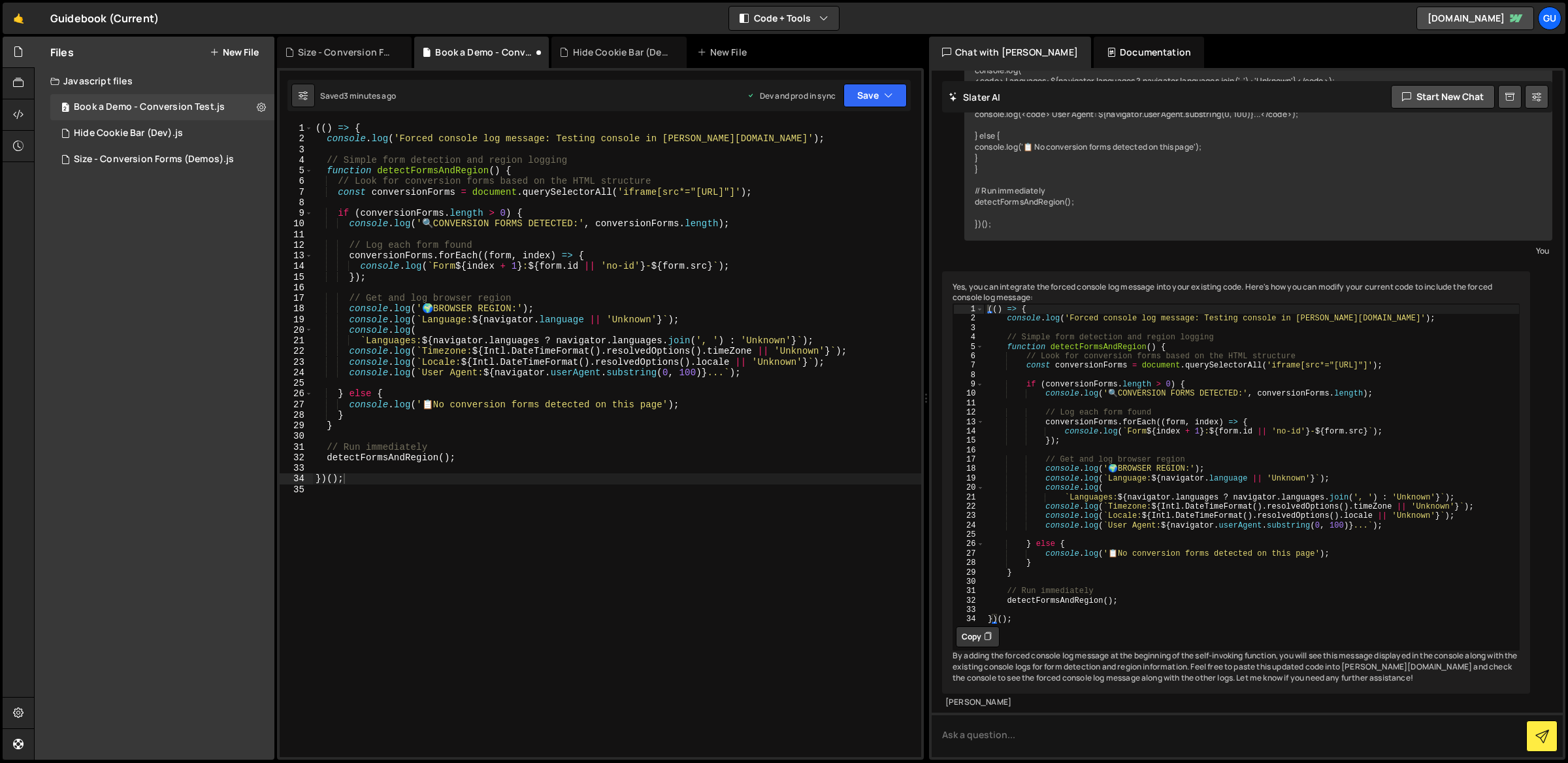
click at [880, 82] on div "Saved 3 minutes ago Dev and prod in sync Upgrade to Edit Save Save to Staging S…" at bounding box center [599, 95] width 624 height 31
click at [872, 107] on div "Saved just now Prod is out of sync Upgrade to Edit Save Save to Staging S Saved…" at bounding box center [599, 95] width 624 height 31
click at [873, 109] on div "Saved just now Prod is out of sync Upgrade to Edit Save Save to Staging S Saved…" at bounding box center [599, 95] width 624 height 31
click at [880, 104] on button "Save" at bounding box center [875, 95] width 63 height 23
click at [868, 168] on div "Save to Production S" at bounding box center [832, 170] width 136 height 13
